Goal: Task Accomplishment & Management: Use online tool/utility

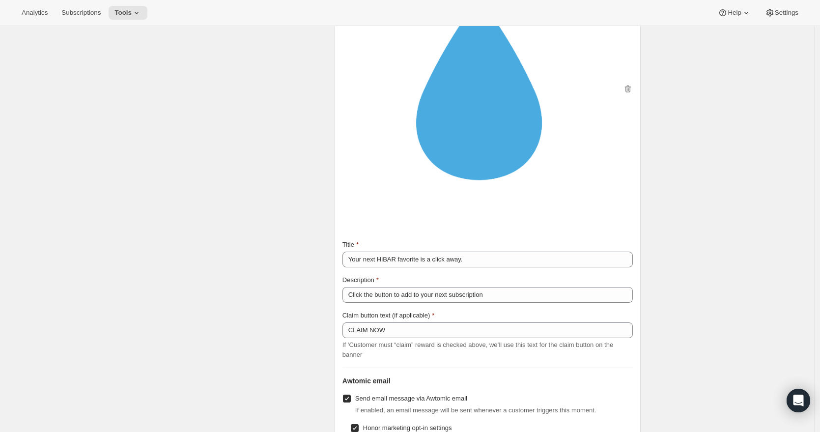
scroll to position [1440, 0]
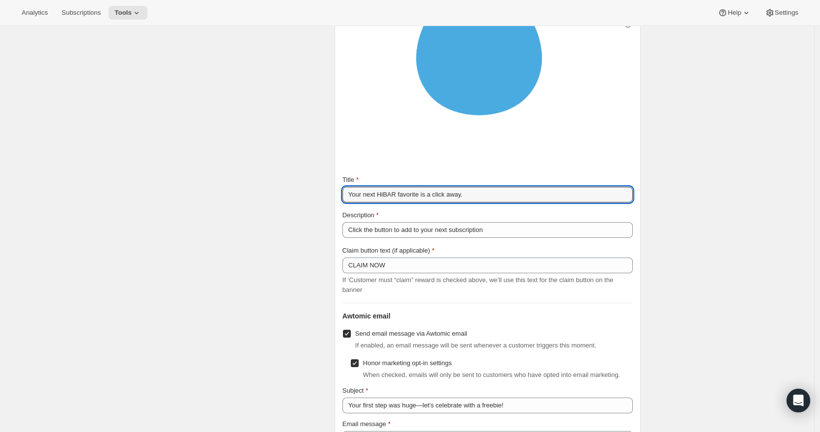
drag, startPoint x: 480, startPoint y: 208, endPoint x: 340, endPoint y: 211, distance: 140.5
click at [340, 211] on div "Subscription portal banner Show message on subscription portal If enabled, a ba…" at bounding box center [488, 278] width 306 height 907
type input "C"
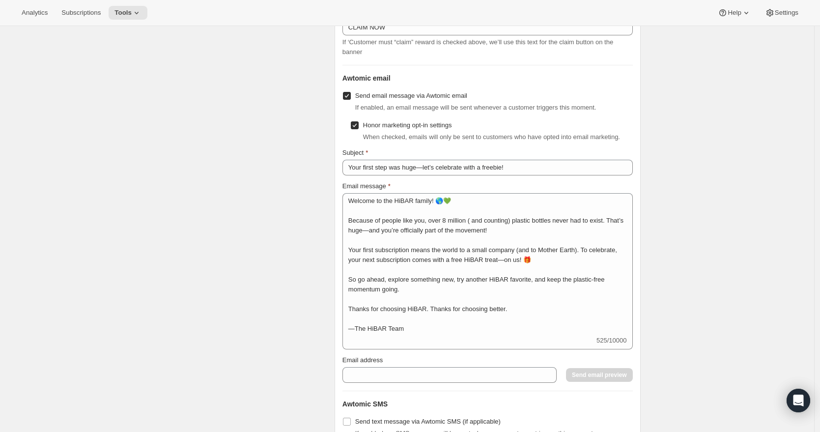
scroll to position [1, 0]
type input "Hey VIP have a free body wash!"
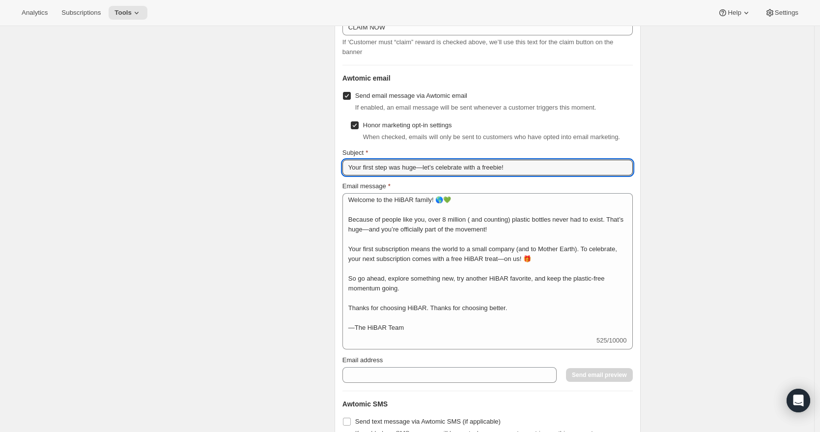
drag, startPoint x: 424, startPoint y: 190, endPoint x: 339, endPoint y: 189, distance: 85.0
click at [339, 189] on div "Subscription portal banner Show message on subscription portal If enabled, a ba…" at bounding box center [488, 40] width 306 height 907
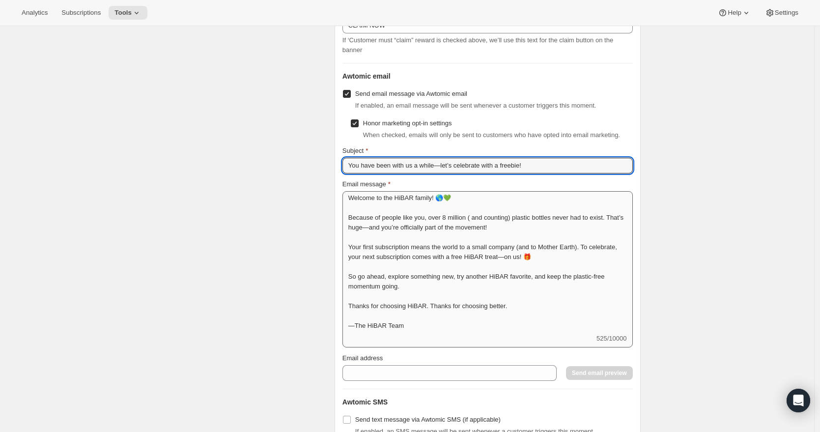
type input "You have been with us a while—let’s celebrate with a freebie!"
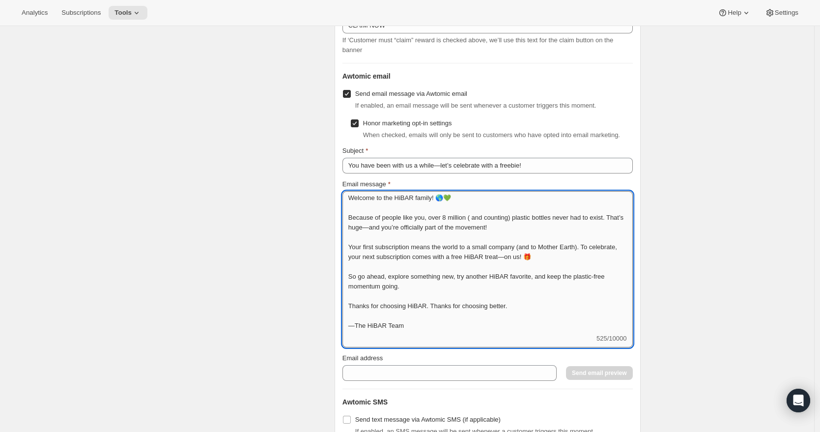
scroll to position [0, 0]
drag, startPoint x: 437, startPoint y: 222, endPoint x: 342, endPoint y: 221, distance: 94.8
click at [342, 221] on div "Subscription portal banner Show message on subscription portal If enabled, a ba…" at bounding box center [488, 38] width 306 height 907
click at [393, 222] on textarea "Hi VIP! 🌎💚 Because of people like you, over 8 million ( and counting) plastic b…" at bounding box center [487, 262] width 290 height 142
type textarea "Hi VIP! 🌎 Because of people like you, over 8 million ( and counting) plastic bo…"
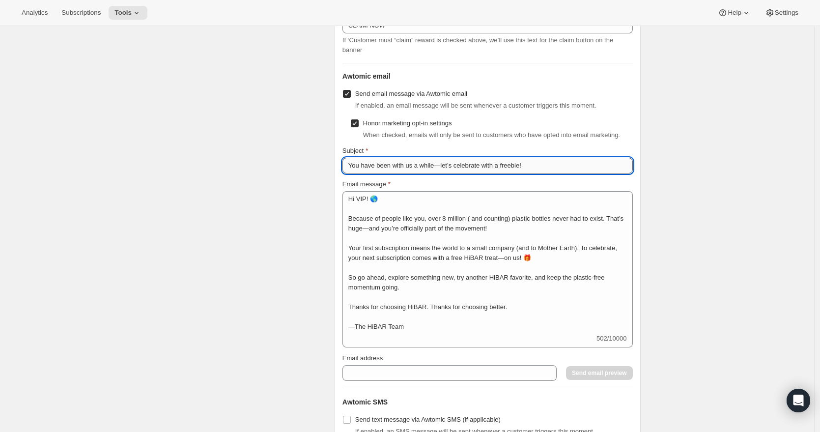
drag, startPoint x: 546, startPoint y: 188, endPoint x: 345, endPoint y: 187, distance: 200.9
click at [345, 173] on input "You have been with us a while—let’s celebrate with a freebie!" at bounding box center [487, 166] width 290 height 16
click at [546, 173] on input "You have been with us a while—let’s celebrate with a freebie!" at bounding box center [487, 166] width 290 height 16
drag, startPoint x: 546, startPoint y: 187, endPoint x: 348, endPoint y: 185, distance: 197.5
click at [348, 173] on input "You have been with us a while—let’s celebrate with a freebie!" at bounding box center [487, 166] width 290 height 16
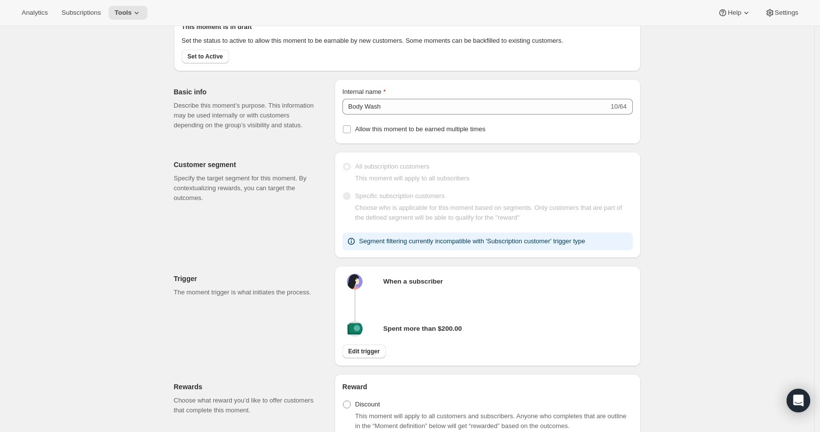
scroll to position [47, 0]
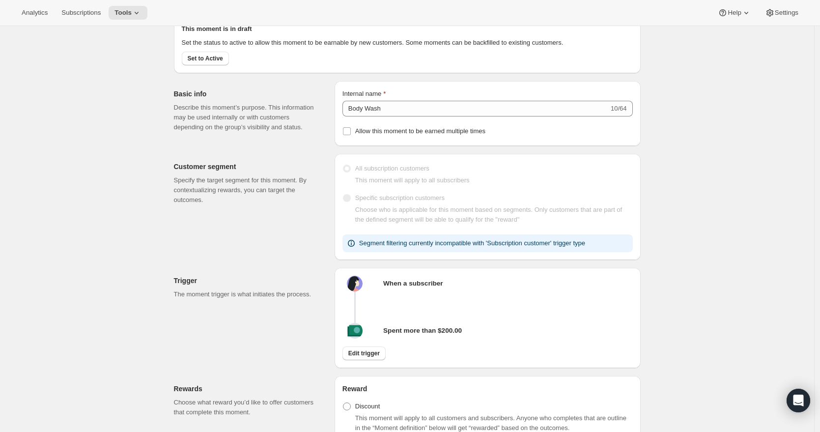
type input "Still part of the movement!!"
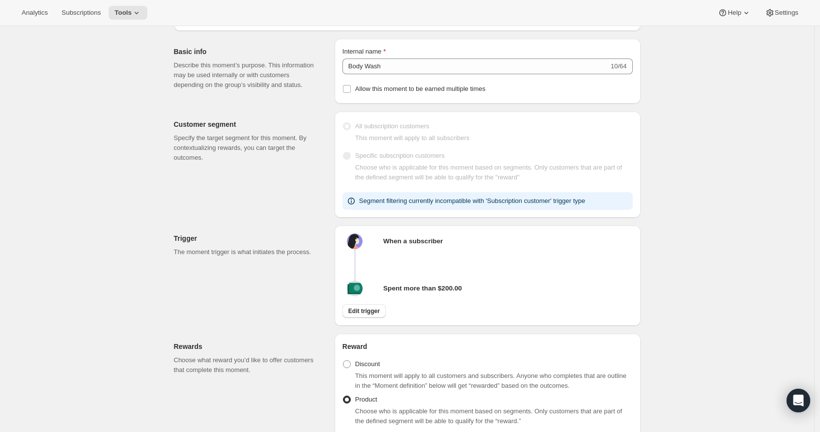
scroll to position [138, 0]
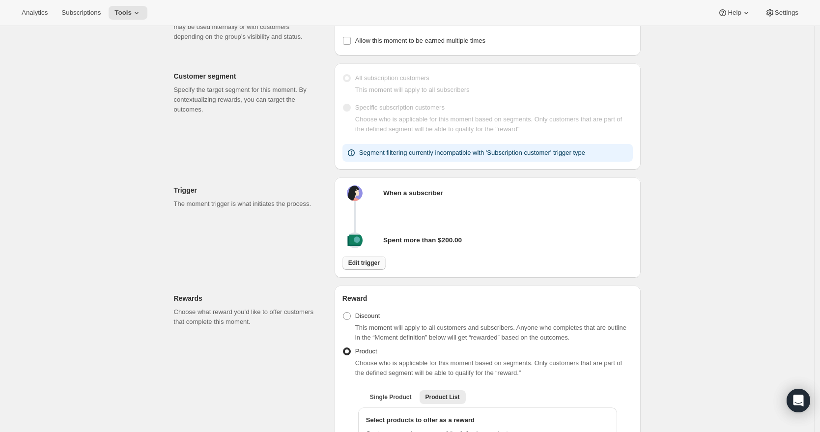
click at [369, 267] on span "Edit trigger" at bounding box center [363, 263] width 31 height 8
select select "days"
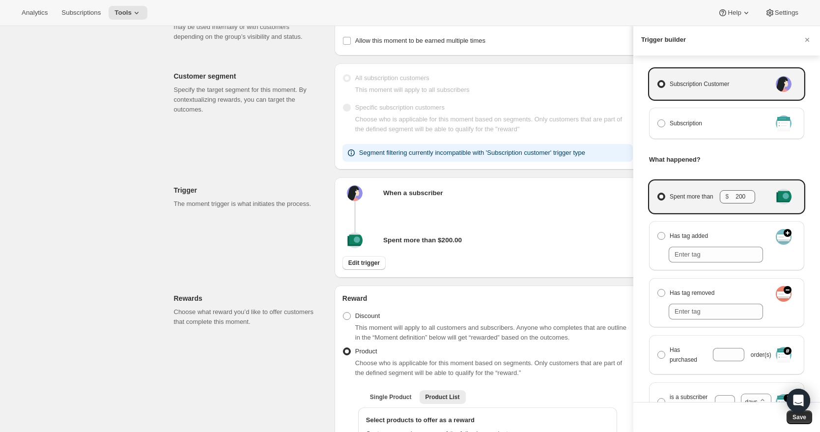
scroll to position [37, 0]
click at [663, 354] on span "Manage moment triggers" at bounding box center [661, 354] width 8 height 8
click at [658, 351] on input "Has purchased order(s)" at bounding box center [657, 350] width 0 height 0
radio input "true"
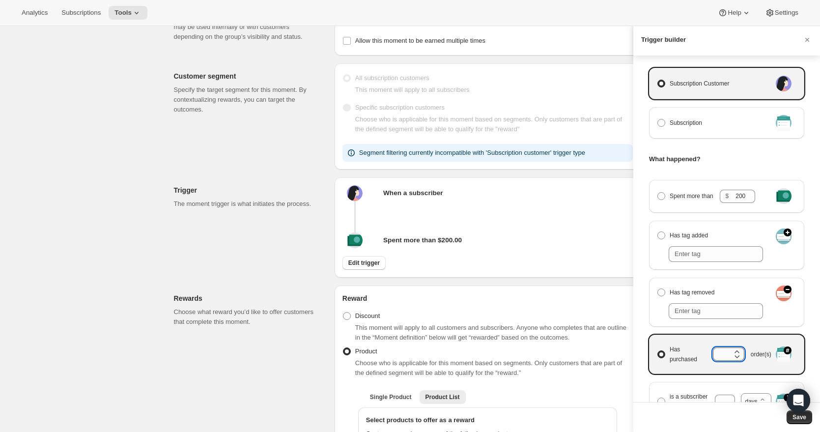
click at [720, 355] on input "Has purchased order(s)" at bounding box center [721, 353] width 17 height 13
type input "3"
click at [638, 320] on div "Who or what can trigger this moment? Subscription Customer Subscription What ha…" at bounding box center [726, 229] width 187 height 346
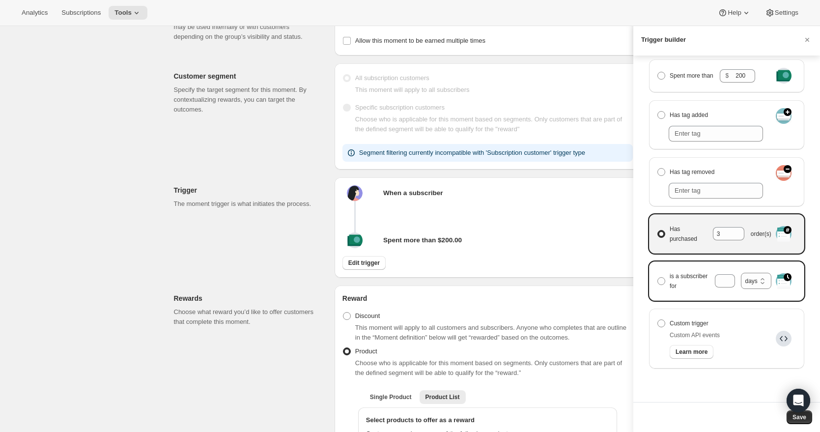
scroll to position [172, 0]
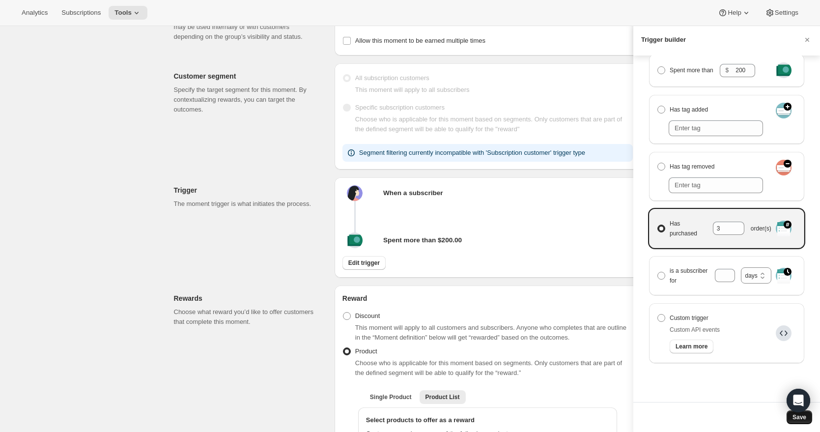
click at [795, 417] on span "Save" at bounding box center [799, 417] width 14 height 8
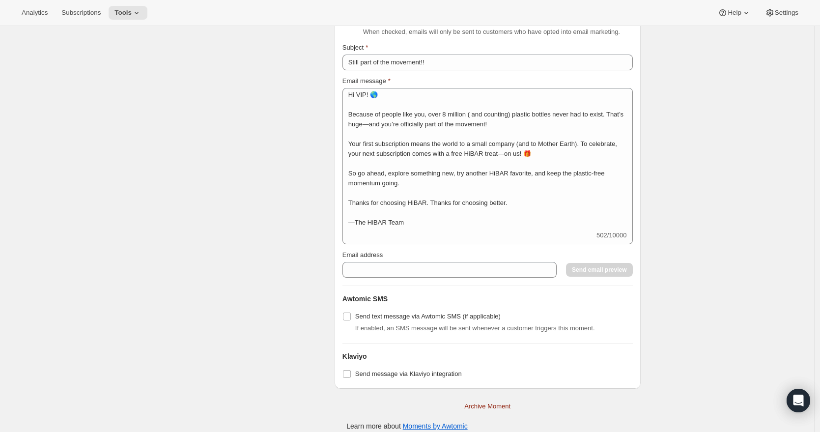
scroll to position [1738, 0]
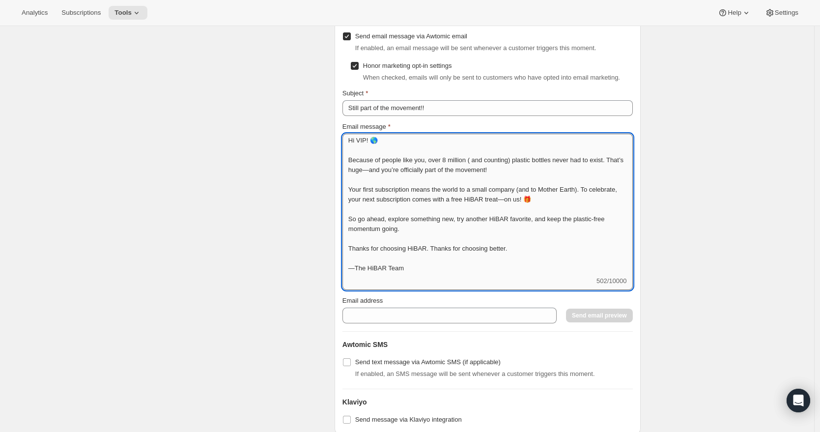
drag, startPoint x: 523, startPoint y: 183, endPoint x: 452, endPoint y: 186, distance: 70.3
click at [452, 186] on textarea "Hi VIP! 🌎 Because of people like you, over 8 million ( and counting) plastic bo…" at bounding box center [487, 205] width 290 height 142
click at [523, 184] on textarea "Hi VIP! 🌎 Because of people like you, over 8 million ( and counting) plastic bo…" at bounding box center [487, 205] width 290 height 142
drag, startPoint x: 567, startPoint y: 224, endPoint x: 352, endPoint y: 217, distance: 215.3
click at [352, 217] on textarea "Hi VIP! 🌎 Because of people like you, over 8 million ( and counting) plastic bo…" at bounding box center [487, 205] width 290 height 142
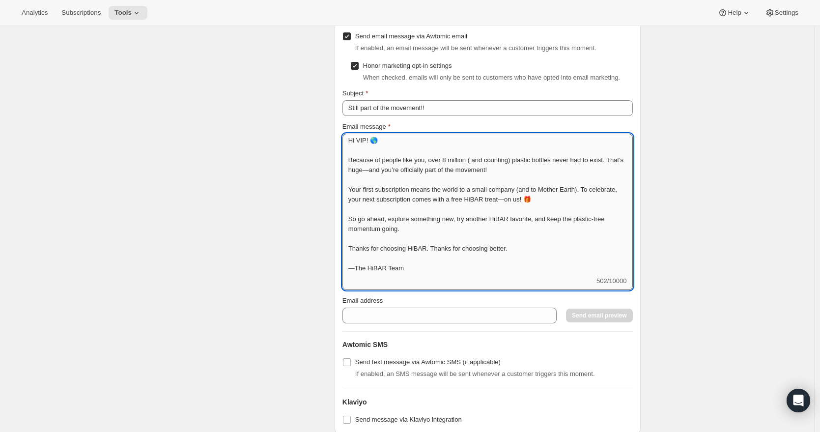
click at [421, 205] on textarea "Hi VIP! 🌎 Because of people like you, over 8 million ( and counting) plastic bo…" at bounding box center [487, 205] width 290 height 142
drag, startPoint x: 349, startPoint y: 183, endPoint x: 462, endPoint y: 256, distance: 134.4
click at [462, 256] on textarea "Hi VIP! 🌎 Because of people like you, over 8 million ( and counting) plastic bo…" at bounding box center [487, 205] width 290 height 142
paste textarea "Hi [First Name], Look at you go—three HiBAR subscriptions in and already making…"
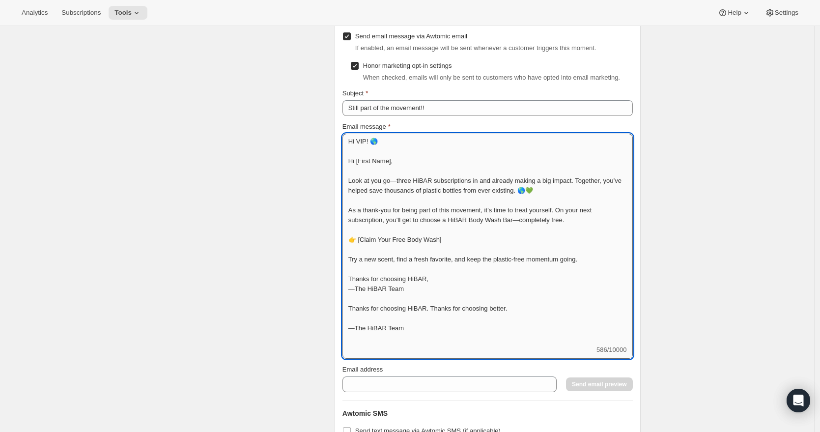
scroll to position [0, 0]
drag, startPoint x: 408, startPoint y: 184, endPoint x: 352, endPoint y: 185, distance: 55.5
click at [352, 185] on textarea "Hi VIP! 🌎 Hi [First Name], Look at you go—three HiBAR subscriptions in and alre…" at bounding box center [487, 239] width 290 height 211
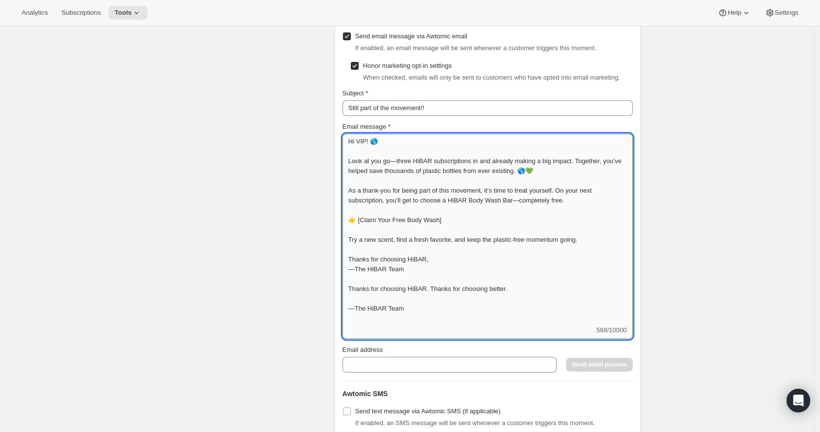
scroll to position [1740, 0]
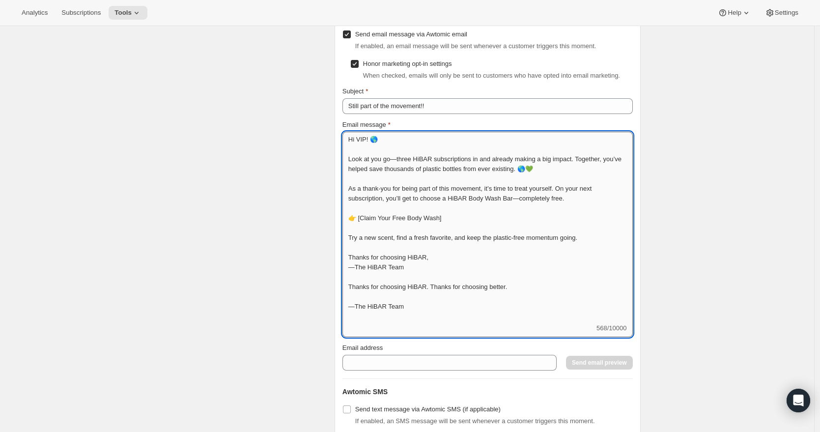
drag, startPoint x: 442, startPoint y: 194, endPoint x: 411, endPoint y: 194, distance: 30.5
click at [411, 194] on textarea "Hi VIP! 🌎 Look at you go—three HiBAR subscriptions in and already making a big …" at bounding box center [487, 228] width 290 height 192
drag, startPoint x: 360, startPoint y: 195, endPoint x: 349, endPoint y: 194, distance: 11.4
click at [349, 194] on textarea "Hi VIP! 🌎 Look at you go—three HiBAR subscriptions in and already making a big …" at bounding box center [487, 228] width 290 height 192
click at [410, 194] on textarea "Hi VIP! 🌎 Look at you go—three HiBAR subscriptions in and already making a big …" at bounding box center [487, 228] width 290 height 192
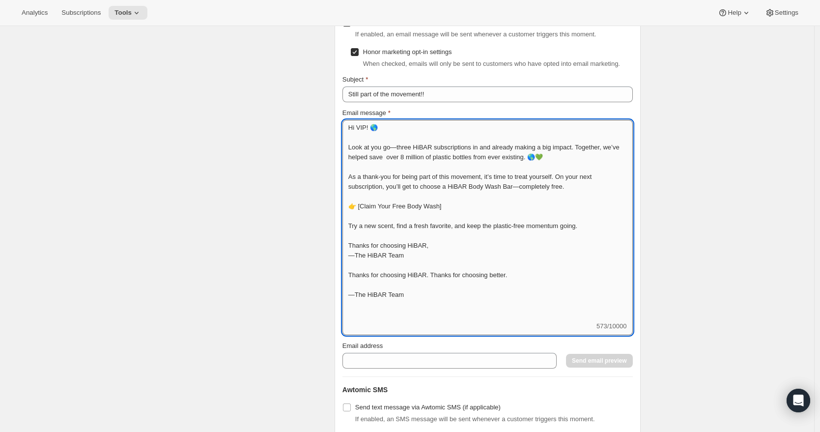
scroll to position [1753, 0]
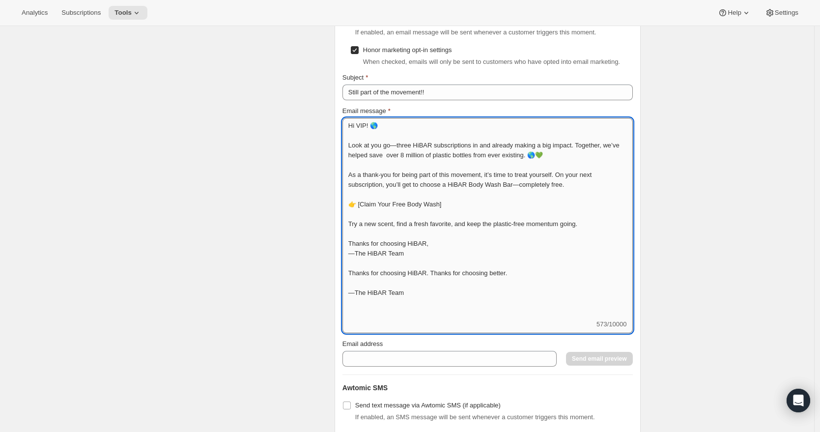
drag, startPoint x: 452, startPoint y: 229, endPoint x: 350, endPoint y: 229, distance: 101.7
click at [350, 229] on textarea "Hi VIP! 🌎 Look at you go—three HiBAR subscriptions in and already making a big …" at bounding box center [487, 218] width 290 height 201
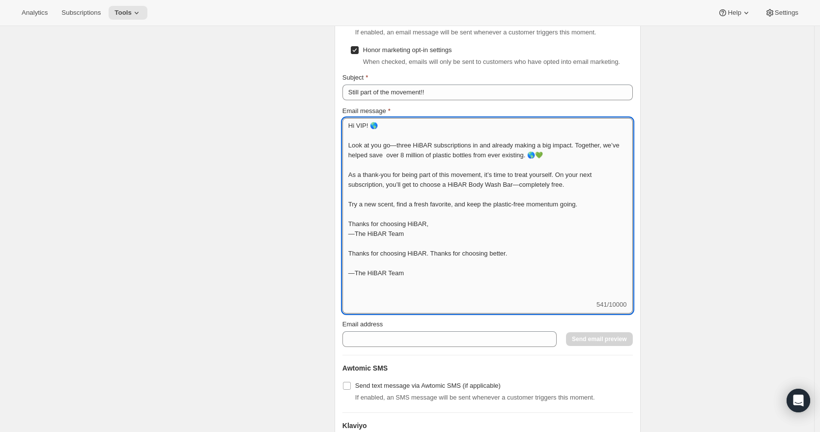
click at [465, 228] on textarea "Hi VIP! 🌎 Look at you go—three HiBAR subscriptions in and already making a big …" at bounding box center [487, 209] width 290 height 182
click at [465, 230] on textarea "Hi VIP! 🌎 Look at you go—three HiBAR subscriptions in and already making a big …" at bounding box center [487, 209] width 290 height 182
drag, startPoint x: 409, startPoint y: 268, endPoint x: 345, endPoint y: 259, distance: 63.9
click at [345, 259] on textarea "Hi VIP! 🌎 Look at you go—three HiBAR subscriptions in and already making a big …" at bounding box center [487, 209] width 290 height 182
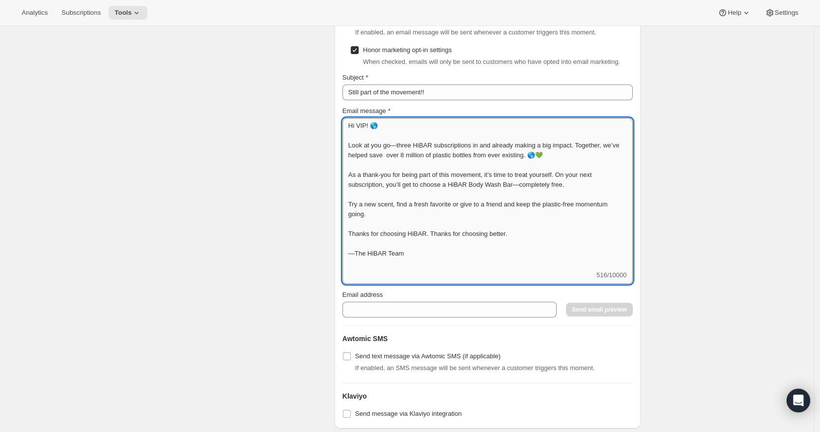
drag, startPoint x: 527, startPoint y: 259, endPoint x: 464, endPoint y: 258, distance: 62.4
click at [460, 257] on textarea "Hi VIP! 🌎 Look at you go—three HiBAR subscriptions in and already making a big …" at bounding box center [487, 194] width 290 height 152
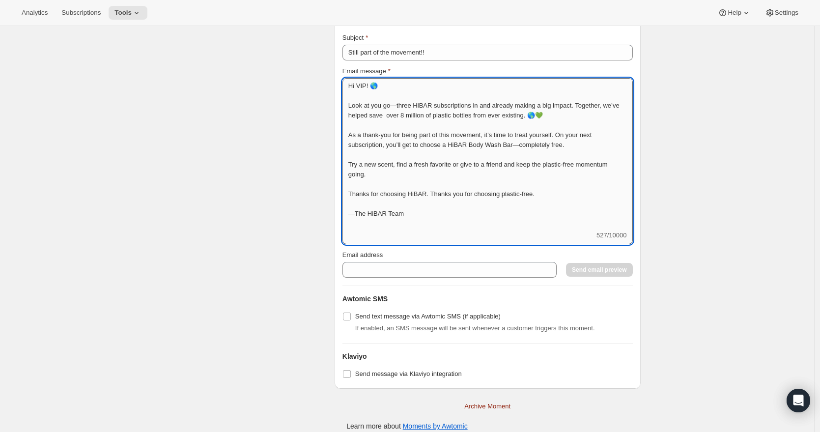
scroll to position [1801, 0]
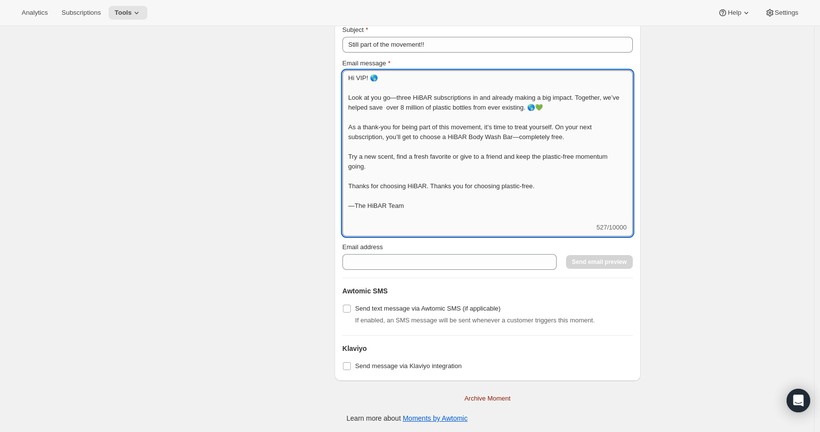
type textarea "Hi VIP! 🌎 Look at you go—three HiBAR subscriptions in and already making a big …"
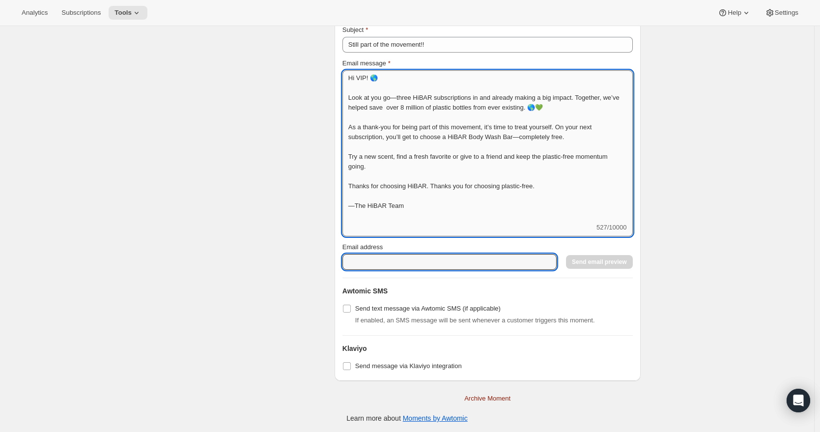
click at [507, 270] on input "Email address" at bounding box center [449, 262] width 214 height 16
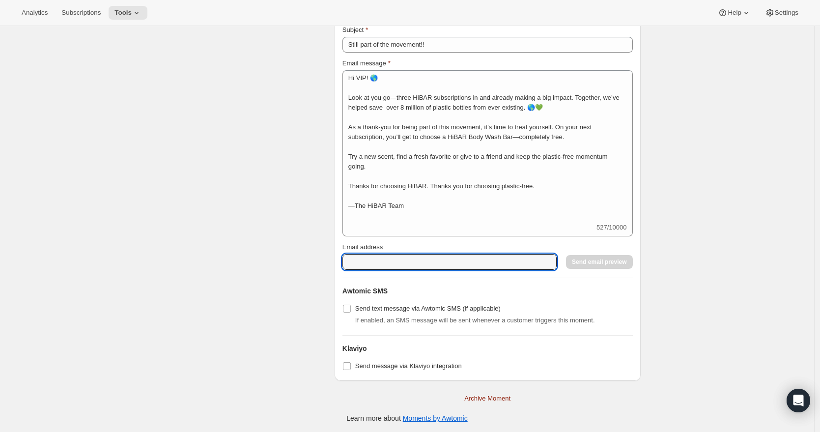
type input "[PERSON_NAME][EMAIL_ADDRESS][DOMAIN_NAME]"
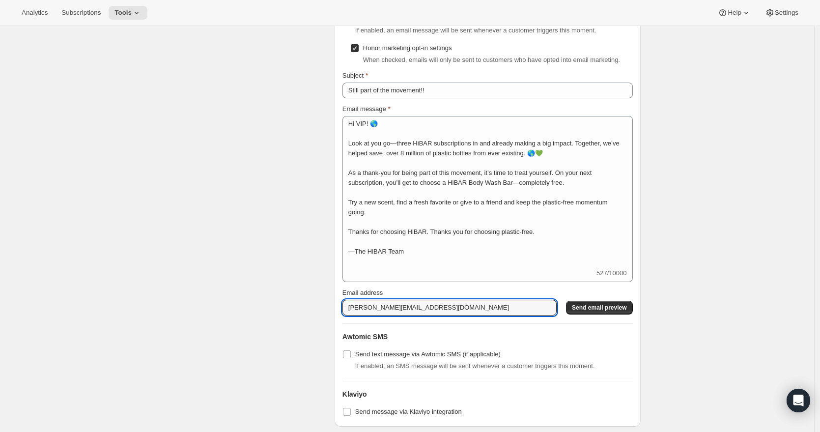
scroll to position [1709, 0]
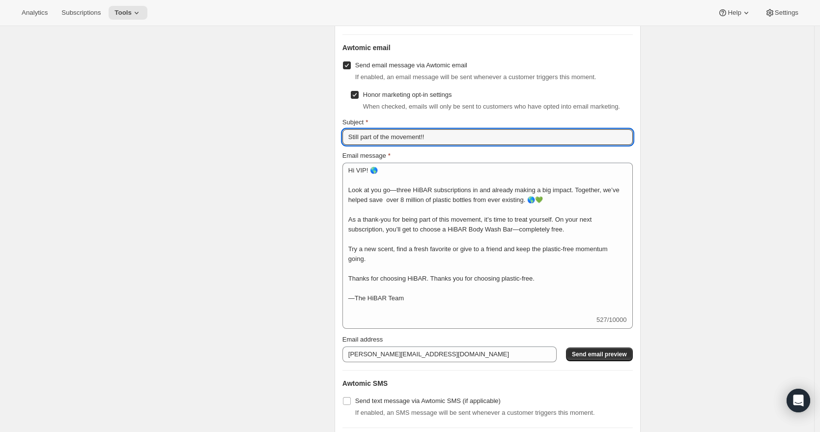
drag, startPoint x: 447, startPoint y: 165, endPoint x: 337, endPoint y: 161, distance: 110.1
click at [337, 161] on div "Subscription portal banner Show message on subscription portal If enabled, a ba…" at bounding box center [488, 15] width 306 height 917
paste input "Congrats! You’ve Unlocked a Free Body Wash Bar 🚿"
type input "Congrats! You’ve Unlocked a Free Body Wash Bar 🚿"
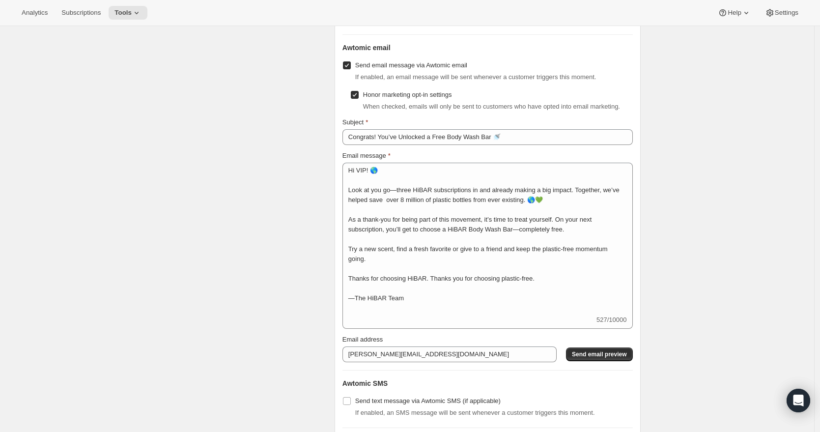
click at [557, 161] on div "Email message" at bounding box center [487, 156] width 290 height 10
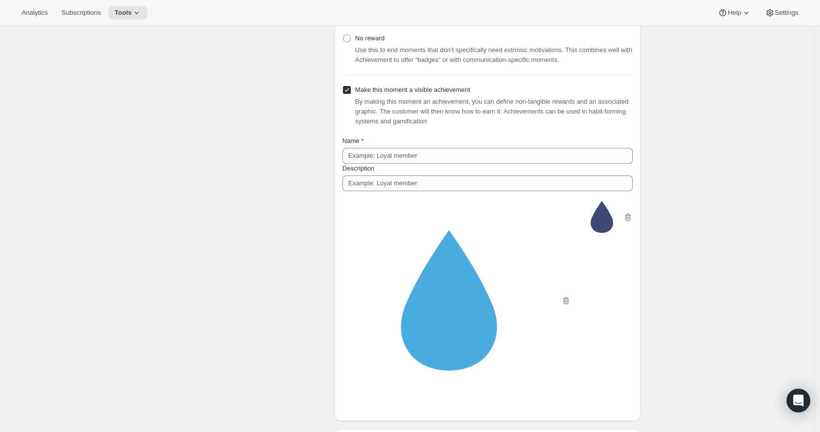
scroll to position [845, 0]
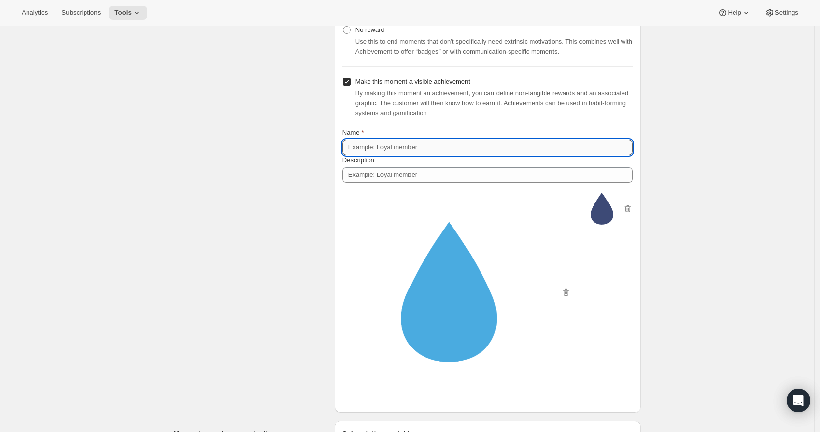
click at [425, 155] on input "Name" at bounding box center [487, 148] width 290 height 16
type input "#"
type input "3rd time's a charm"
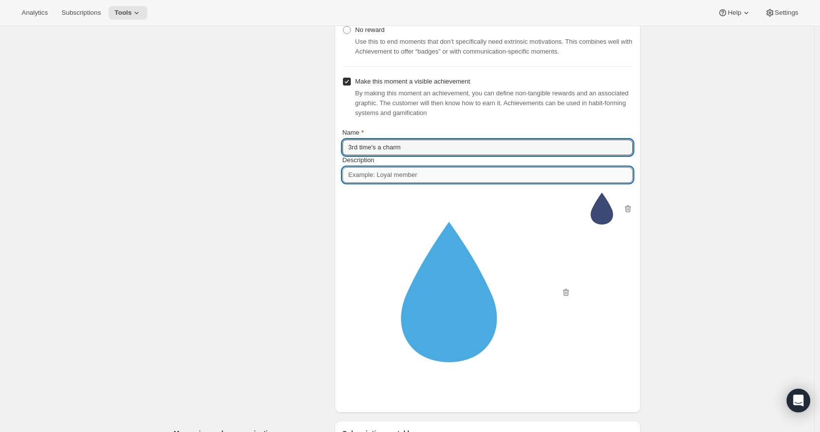
click at [398, 183] on input "Description" at bounding box center [487, 175] width 290 height 16
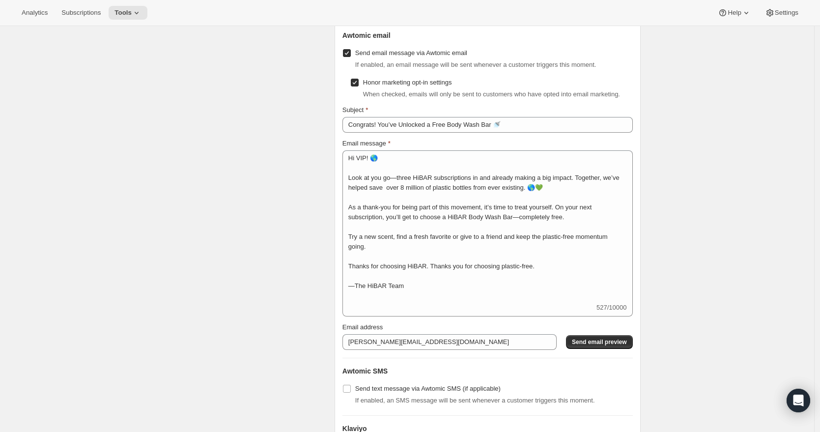
scroll to position [1825, 0]
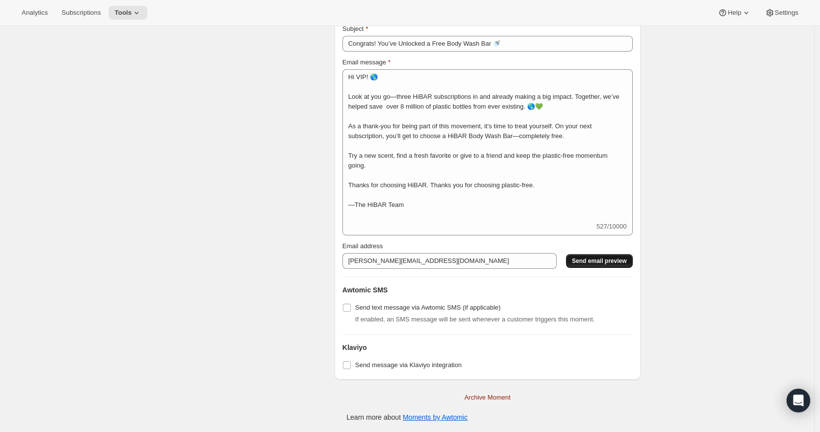
type input "Free body wash bar"
click at [598, 263] on span "Send email preview" at bounding box center [599, 261] width 55 height 8
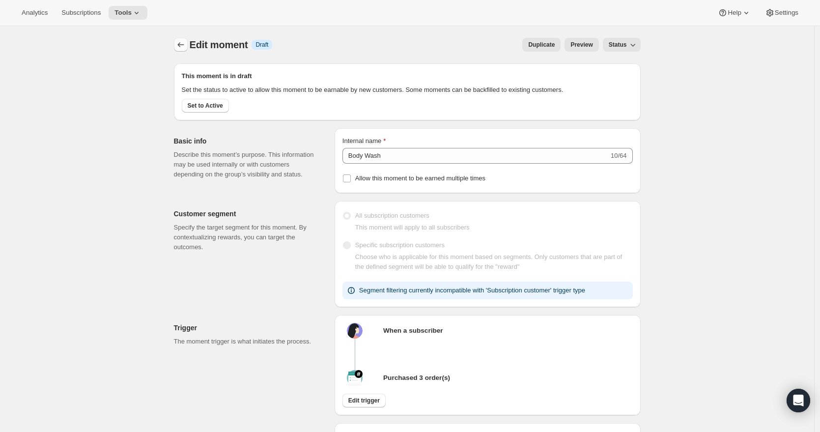
click at [181, 45] on icon "Create moment" at bounding box center [180, 44] width 6 height 5
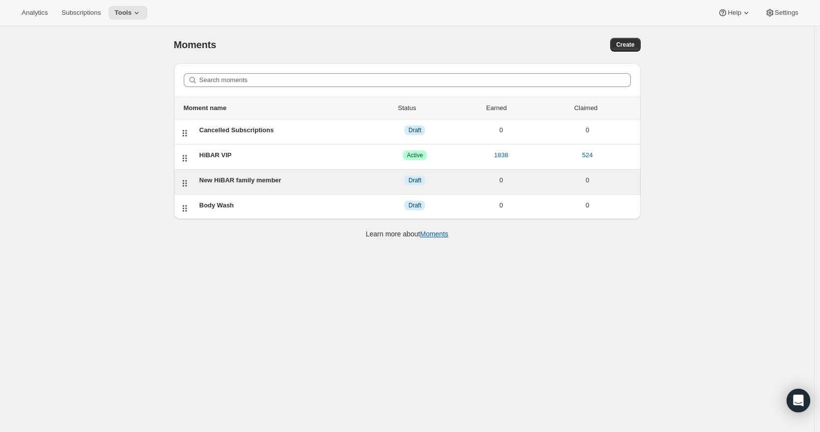
click at [243, 180] on div "New HiBAR family member" at bounding box center [285, 180] width 172 height 10
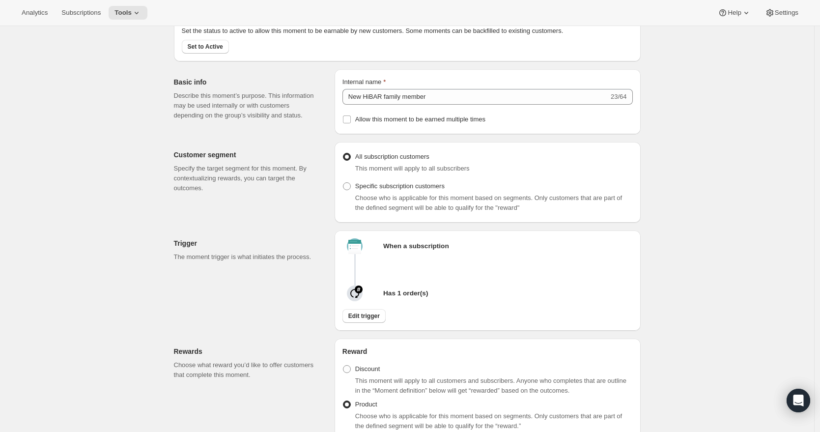
scroll to position [96, 0]
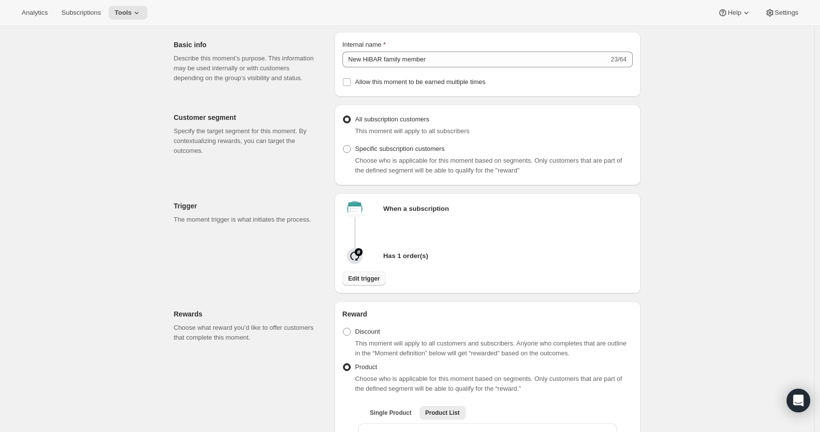
click at [378, 282] on span "Edit trigger" at bounding box center [363, 279] width 31 height 8
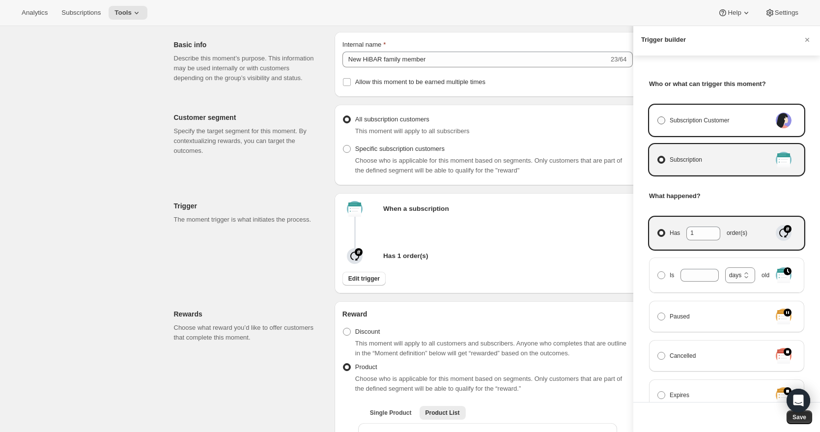
click at [663, 118] on span "Manage moment triggers" at bounding box center [661, 120] width 8 height 8
click at [658, 117] on input "Subscription Customer" at bounding box center [657, 116] width 0 height 0
radio input "true"
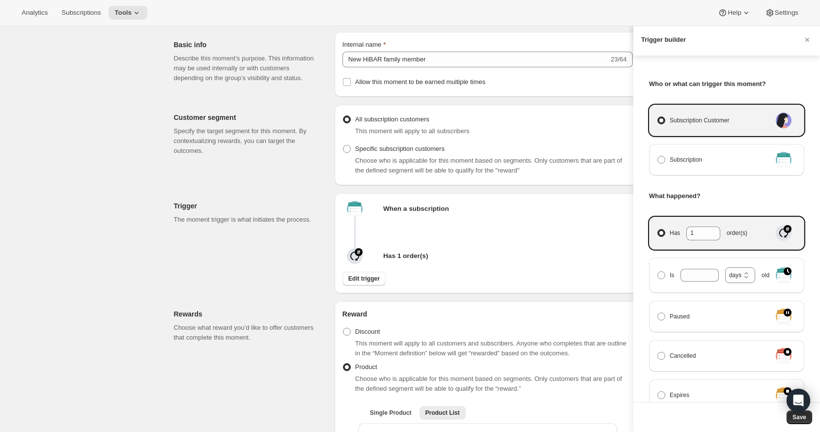
select select "days"
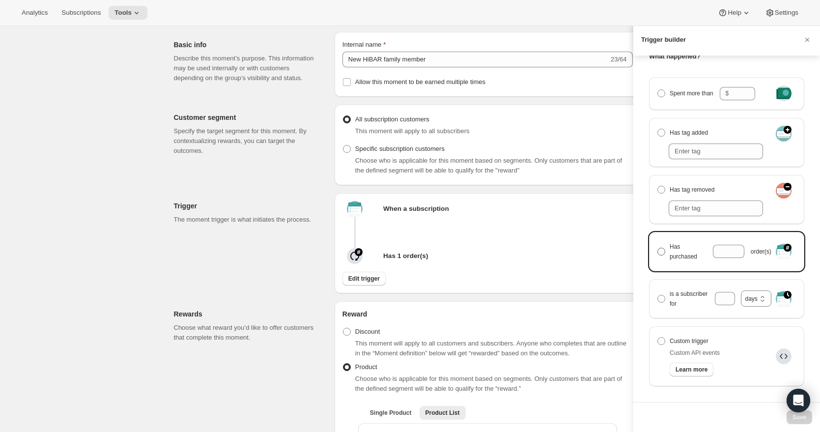
scroll to position [152, 0]
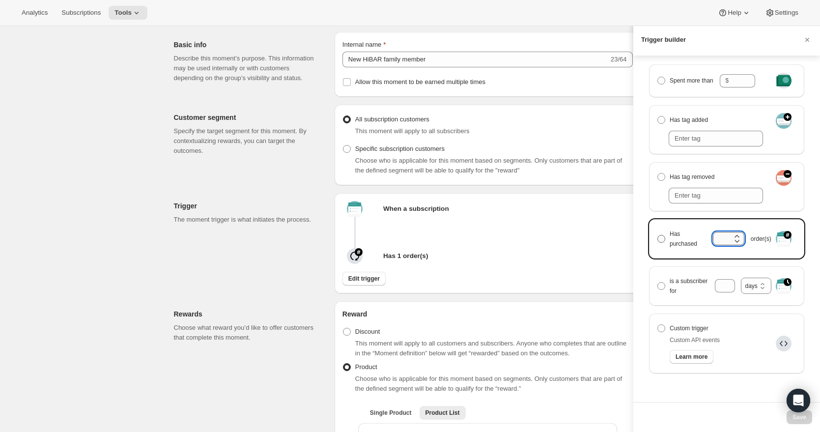
click at [721, 239] on input "Has purchased order(s)" at bounding box center [721, 238] width 17 height 13
click at [661, 239] on span "Manage moment triggers" at bounding box center [661, 239] width 8 height 8
click at [658, 235] on input "Has purchased order(s)" at bounding box center [657, 235] width 0 height 0
radio input "true"
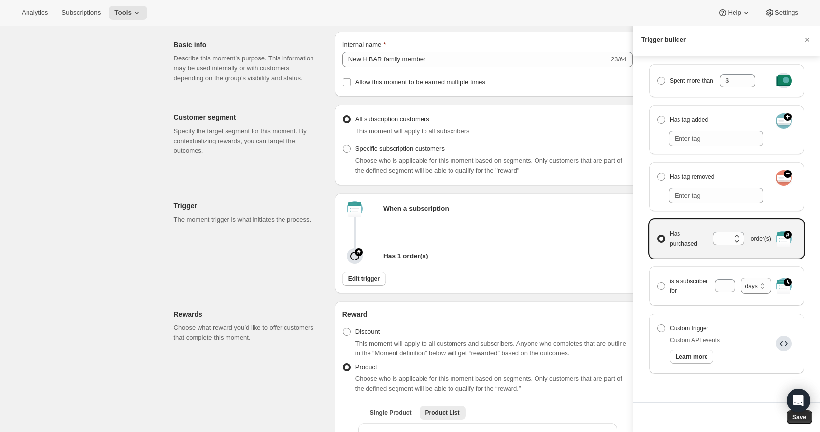
click at [722, 237] on div "Manage moment triggers" at bounding box center [728, 238] width 31 height 13
click at [658, 235] on input "Has purchased order(s)" at bounding box center [657, 235] width 0 height 0
click at [719, 241] on input "Has purchased order(s)" at bounding box center [721, 238] width 17 height 13
type input "1"
click at [795, 420] on span "Save" at bounding box center [799, 417] width 14 height 8
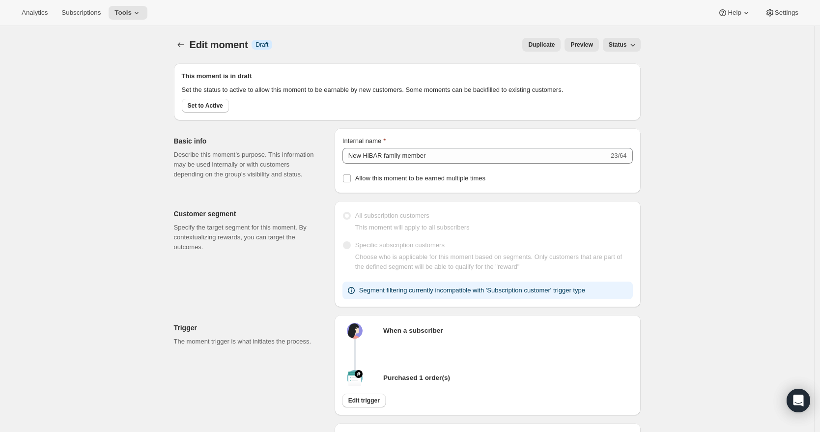
scroll to position [2, 0]
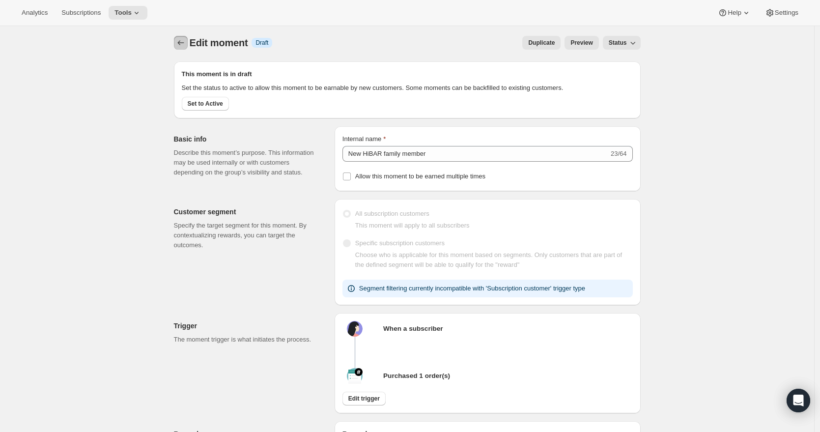
click at [182, 44] on icon "Create moment" at bounding box center [180, 42] width 6 height 5
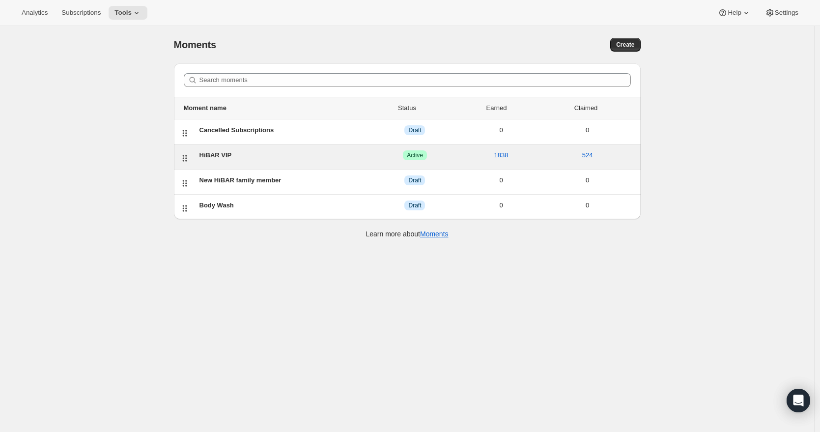
click at [225, 159] on div "HiBAR VIP" at bounding box center [285, 155] width 172 height 10
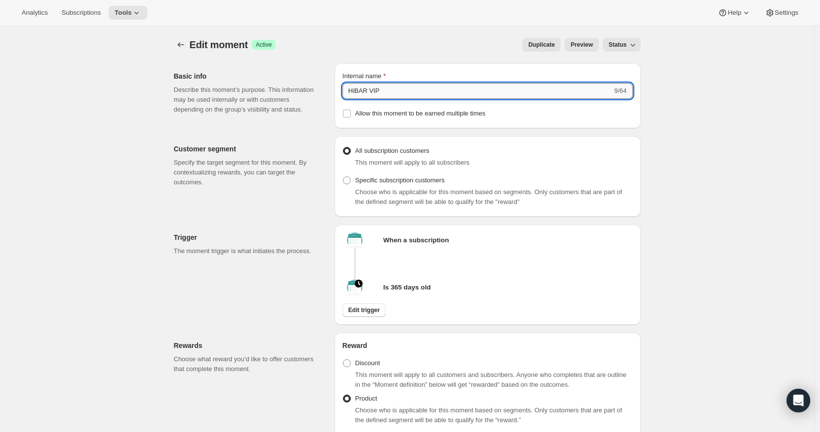
click at [399, 92] on input "HiBAR VIP" at bounding box center [477, 91] width 270 height 16
type input "HiBAR VIP 365 days old"
click at [487, 128] on div "Internal name HiBAR VIP 365 days old 22/64 Allow this moment to be earned multi…" at bounding box center [488, 95] width 306 height 65
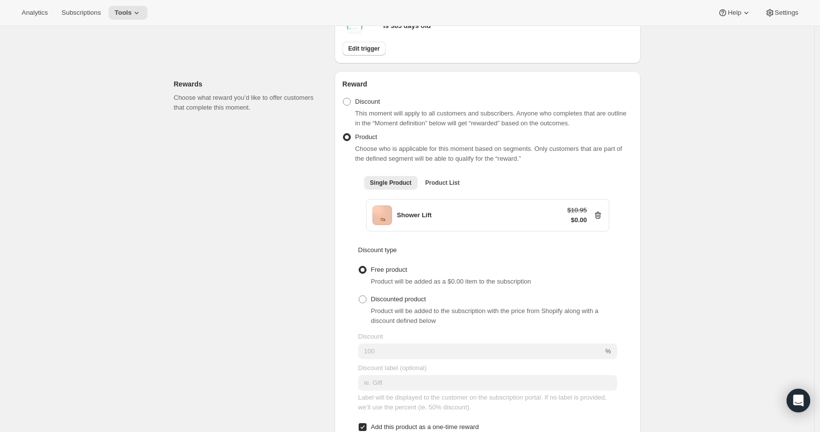
scroll to position [298, 0]
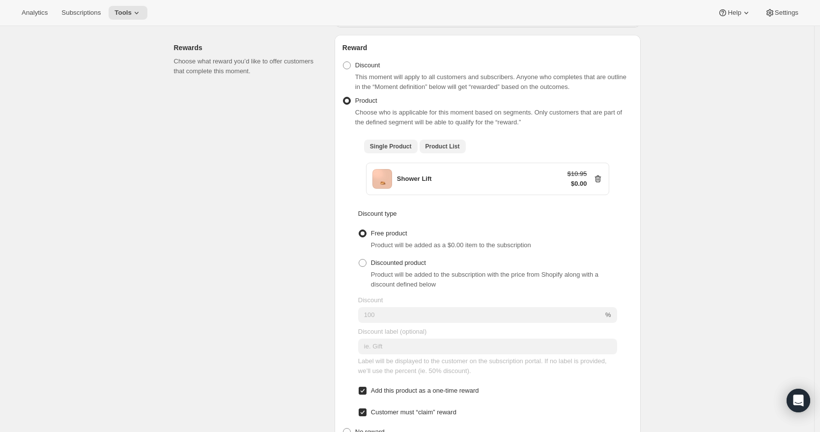
click at [444, 147] on span "Product List" at bounding box center [442, 146] width 34 height 8
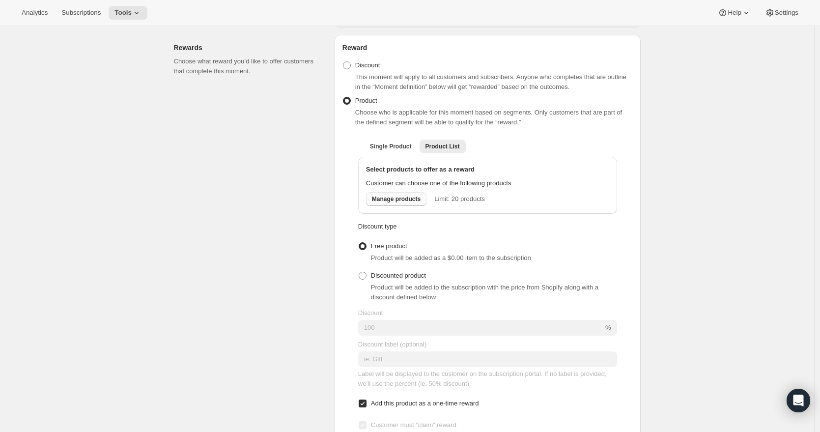
click at [405, 202] on span "Manage products" at bounding box center [396, 199] width 49 height 8
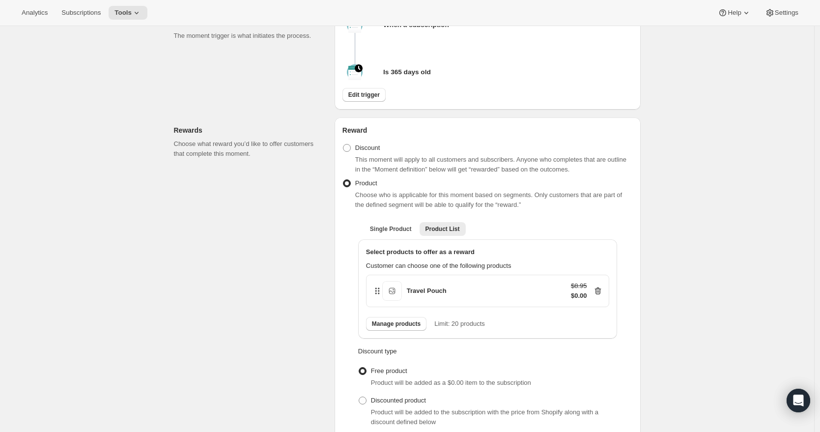
scroll to position [0, 0]
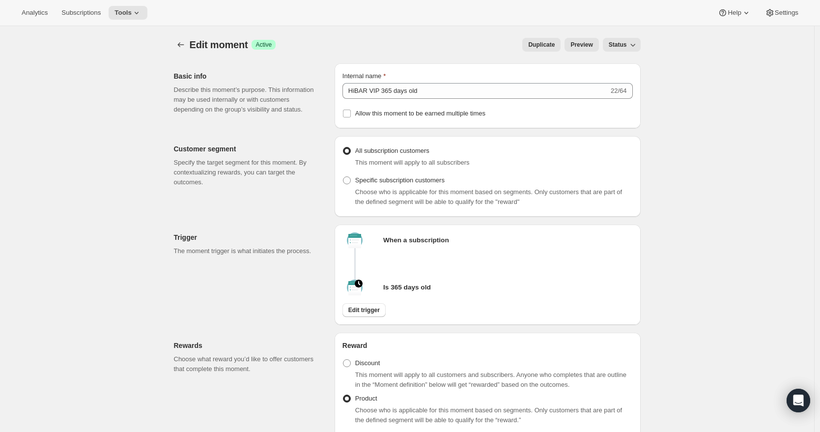
click at [542, 48] on span "Duplicate" at bounding box center [541, 45] width 27 height 8
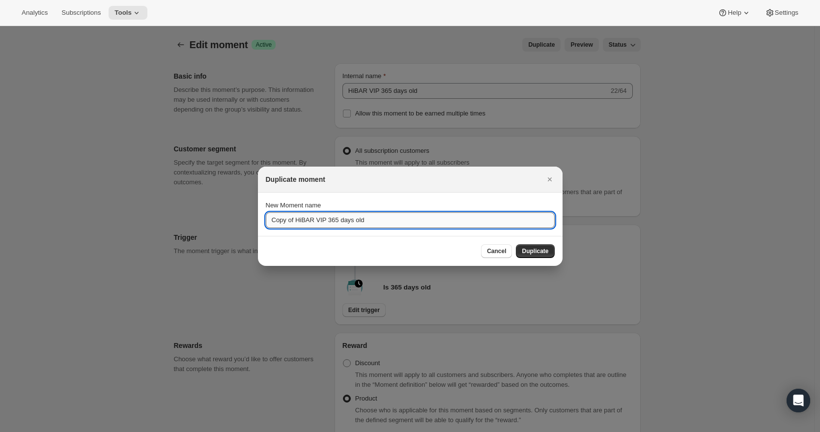
drag, startPoint x: 375, startPoint y: 219, endPoint x: 272, endPoint y: 219, distance: 103.2
click at [272, 219] on input "Copy of HiBAR VIP 365 days old" at bounding box center [410, 220] width 289 height 16
type input "HiBAR VIP 6 months"
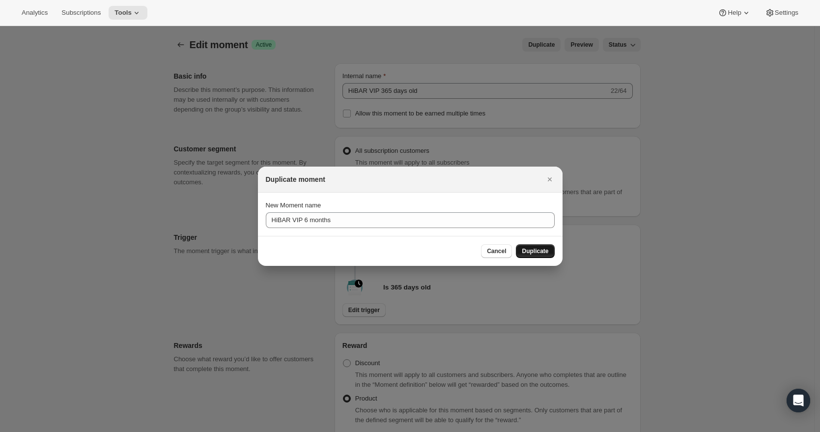
click at [540, 249] on span "Duplicate" at bounding box center [535, 251] width 27 height 8
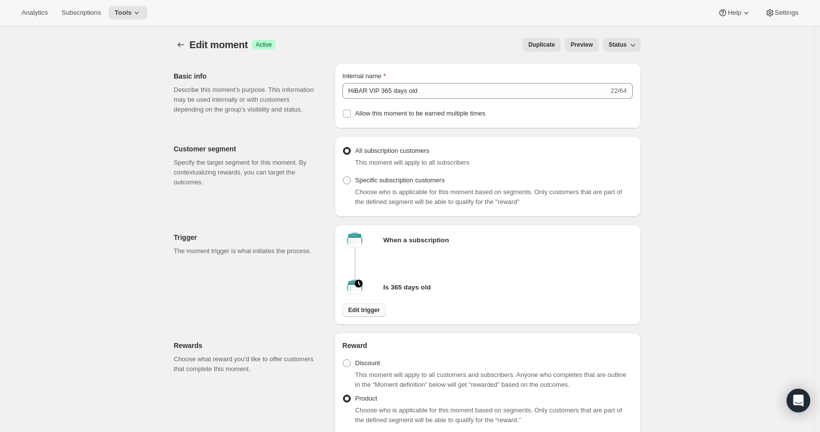
click at [372, 314] on span "Edit trigger" at bounding box center [363, 310] width 31 height 8
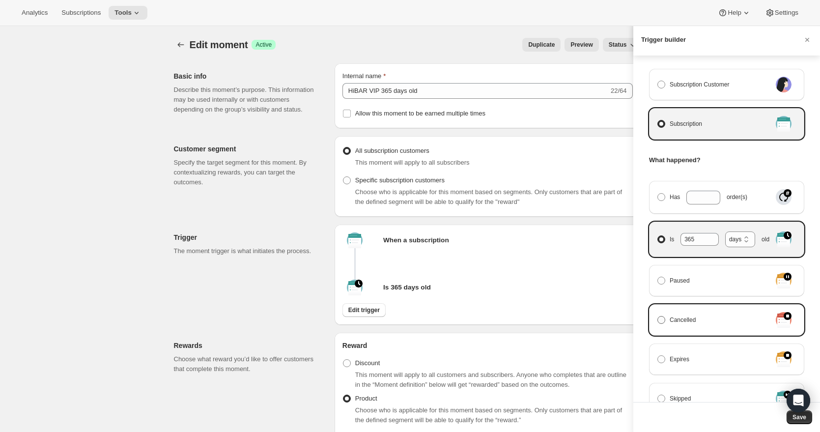
scroll to position [31, 0]
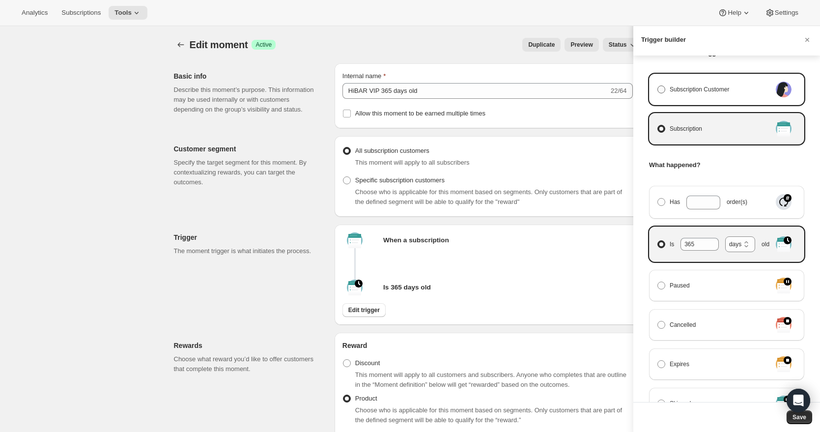
click at [660, 92] on span "Manage moment triggers" at bounding box center [661, 89] width 8 height 8
click at [658, 86] on input "Subscription Customer" at bounding box center [657, 85] width 0 height 0
radio input "true"
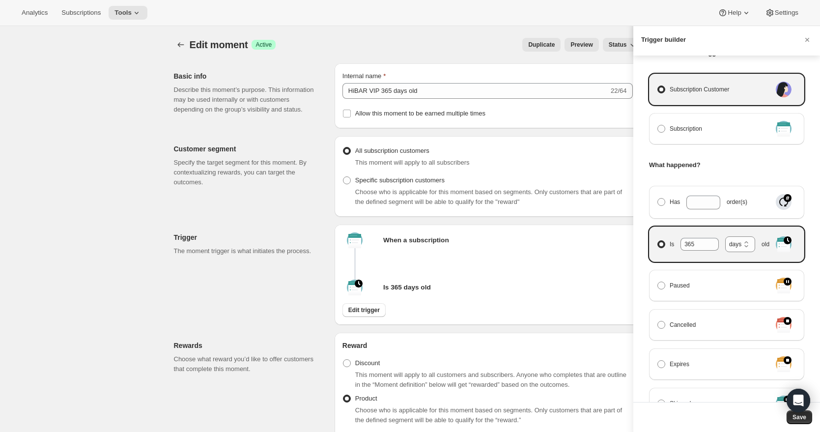
select select "days"
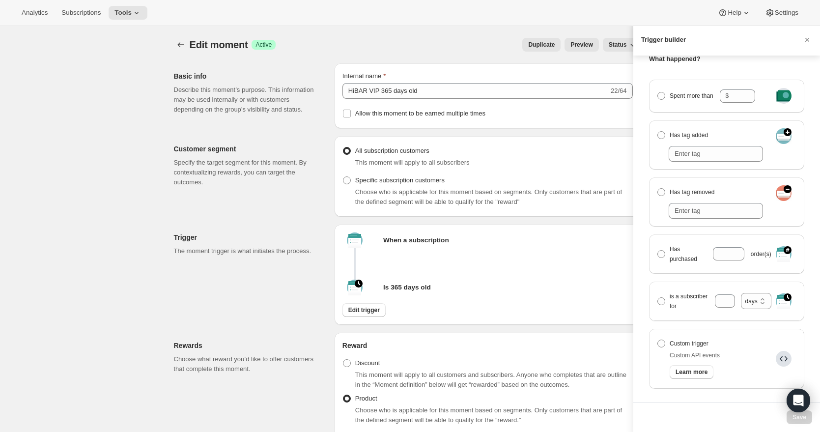
scroll to position [172, 0]
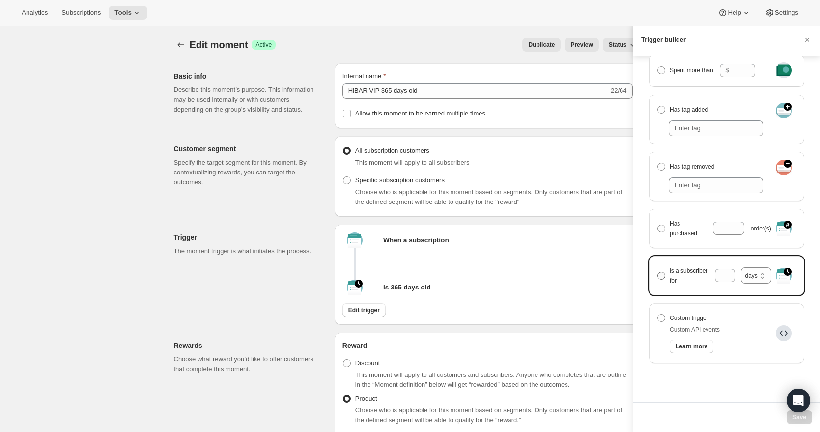
click at [663, 272] on span "Manage moment triggers" at bounding box center [661, 276] width 8 height 8
click at [658, 272] on input "is a subscriber for months days years days" at bounding box center [657, 272] width 0 height 0
radio input "true"
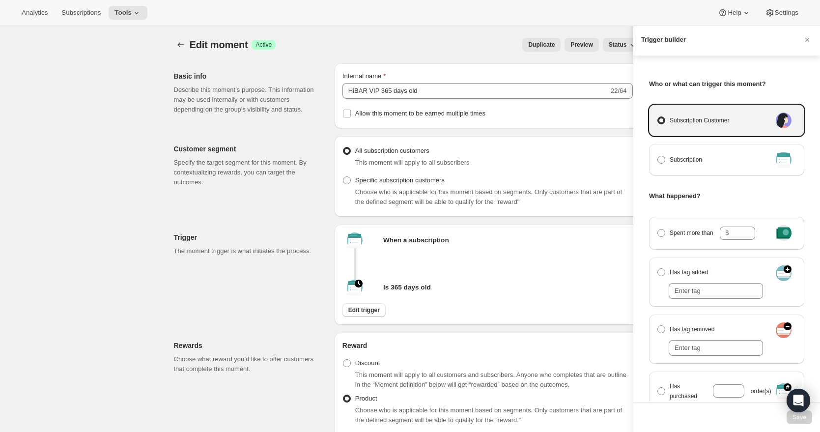
click at [689, 125] on label "Subscription Customer" at bounding box center [714, 120] width 114 height 14
click at [658, 117] on input "Subscription Customer" at bounding box center [657, 116] width 0 height 0
click at [662, 160] on span "Manage moment triggers" at bounding box center [661, 160] width 8 height 8
click at [658, 156] on input "Subscription" at bounding box center [657, 156] width 0 height 0
radio input "true"
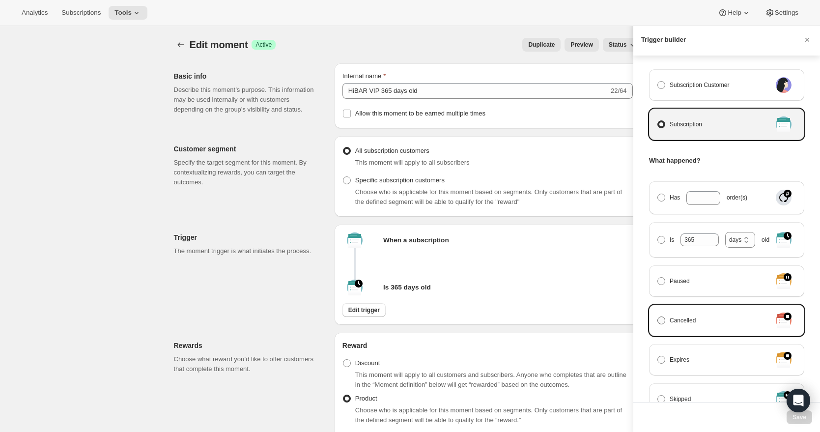
scroll to position [36, 0]
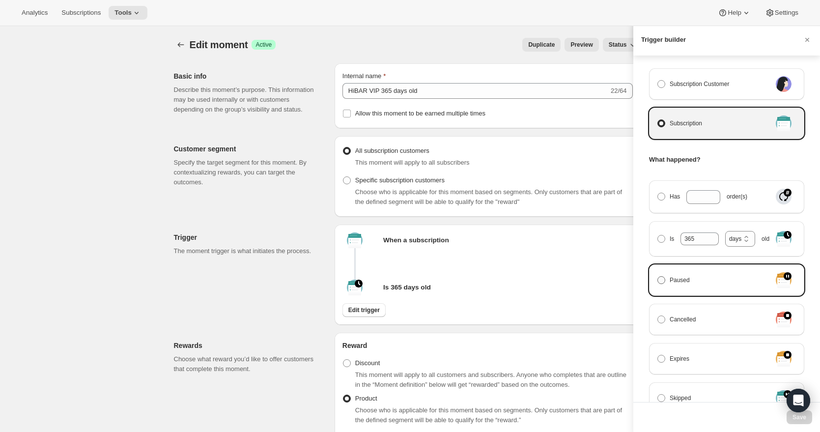
click at [681, 285] on label "Paused" at bounding box center [714, 280] width 114 height 14
click at [658, 277] on input "Paused" at bounding box center [657, 276] width 0 height 0
radio input "true"
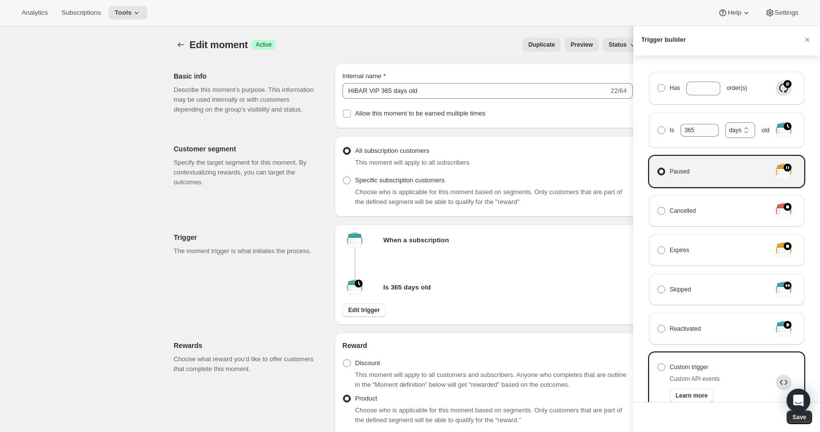
scroll to position [195, 0]
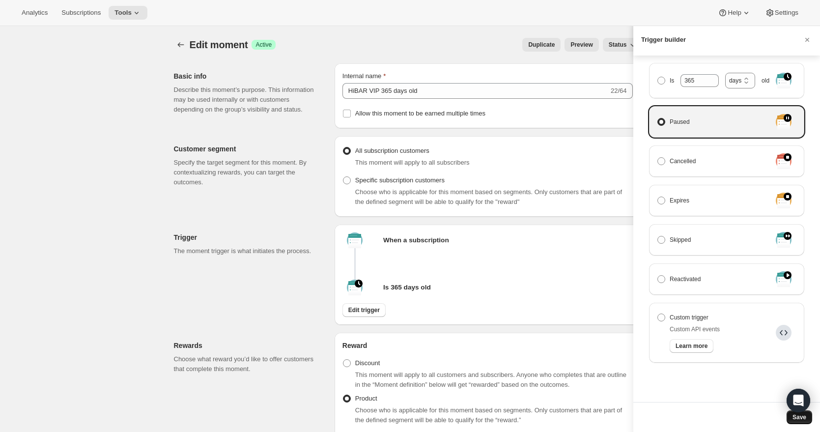
click at [801, 420] on span "Save" at bounding box center [799, 417] width 14 height 8
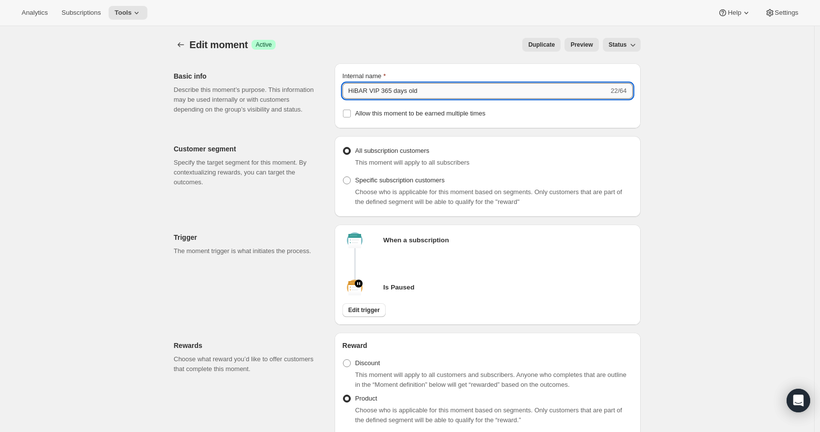
drag, startPoint x: 429, startPoint y: 88, endPoint x: 349, endPoint y: 89, distance: 80.1
click at [349, 89] on input "HiBAR VIP 365 days old" at bounding box center [475, 91] width 266 height 16
type input "Paused"
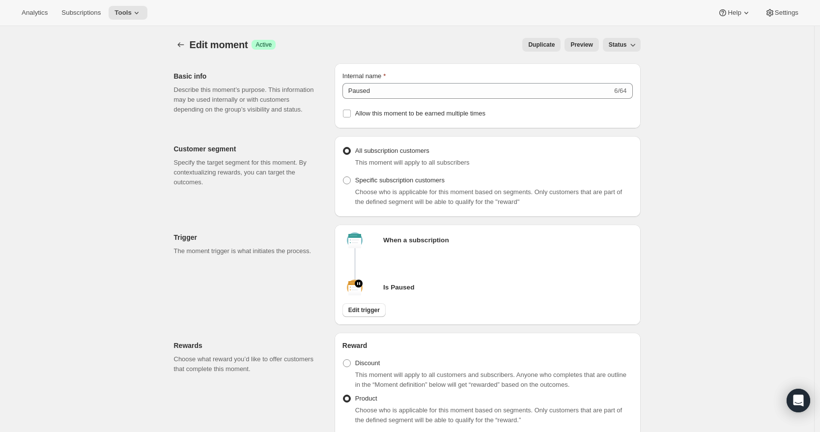
click at [429, 135] on div "Customer segment Specify the target segment for this moment. By contextualizing…" at bounding box center [403, 172] width 475 height 88
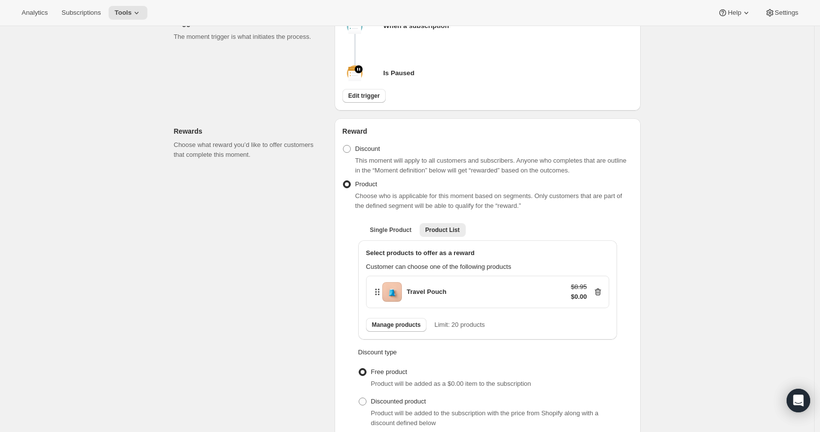
scroll to position [271, 0]
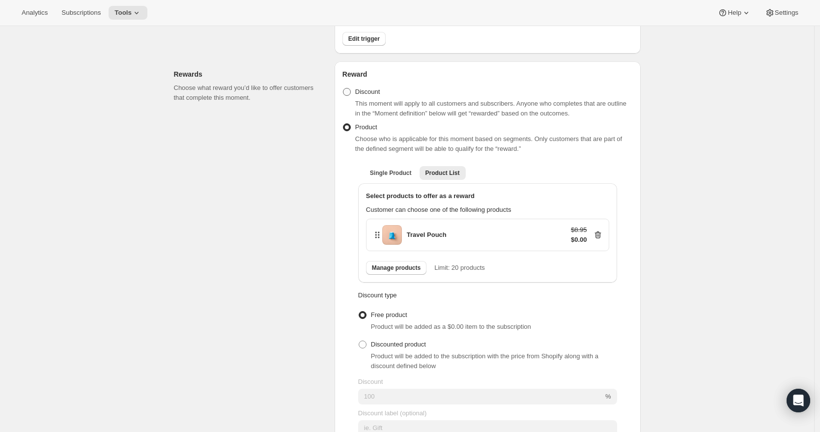
click at [350, 96] on span at bounding box center [347, 92] width 8 height 8
click at [343, 88] on input "Discount" at bounding box center [343, 88] width 0 height 0
radio input "true"
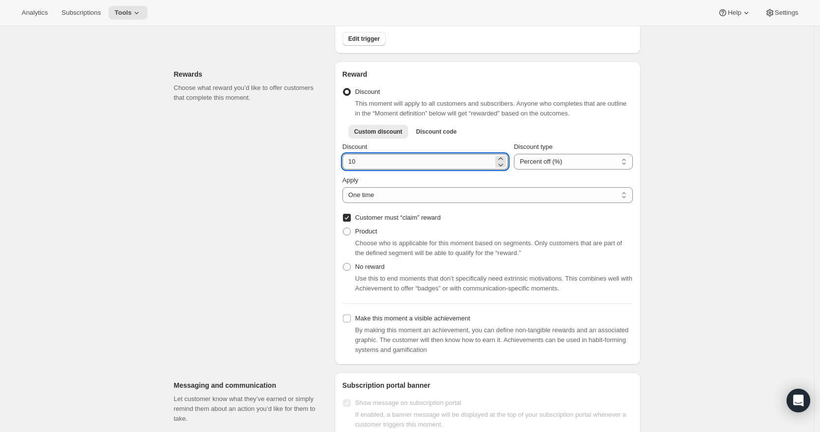
drag, startPoint x: 364, startPoint y: 164, endPoint x: 349, endPoint y: 164, distance: 14.2
click at [349, 164] on input "Discount" at bounding box center [417, 162] width 151 height 16
type input "2"
type input "20"
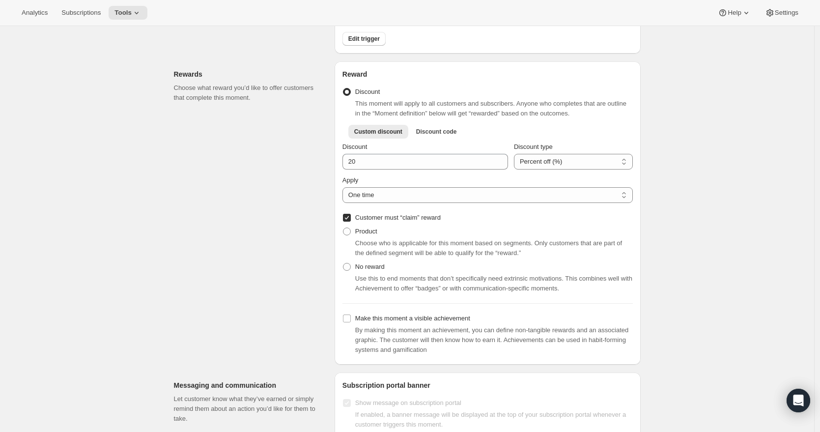
click at [418, 184] on div "Apply" at bounding box center [487, 180] width 290 height 10
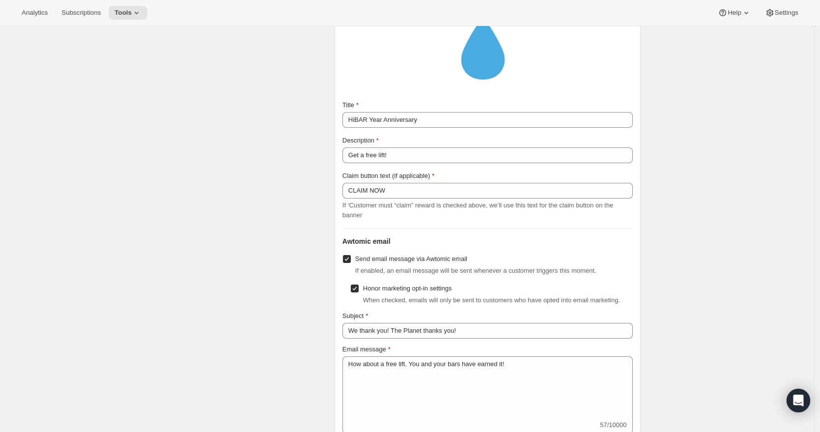
scroll to position [809, 0]
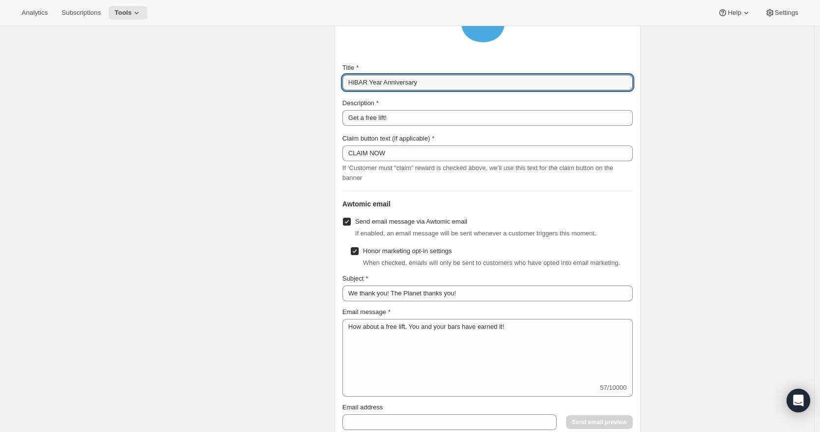
drag, startPoint x: 432, startPoint y: 84, endPoint x: 342, endPoint y: 87, distance: 89.9
click at [342, 87] on div "Subscription portal banner Show message on subscription portal If enabled, a ba…" at bounding box center [488, 188] width 306 height 706
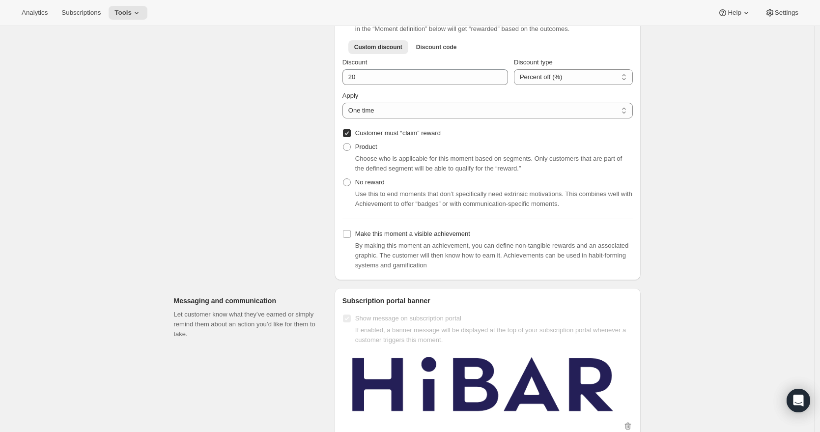
scroll to position [350, 0]
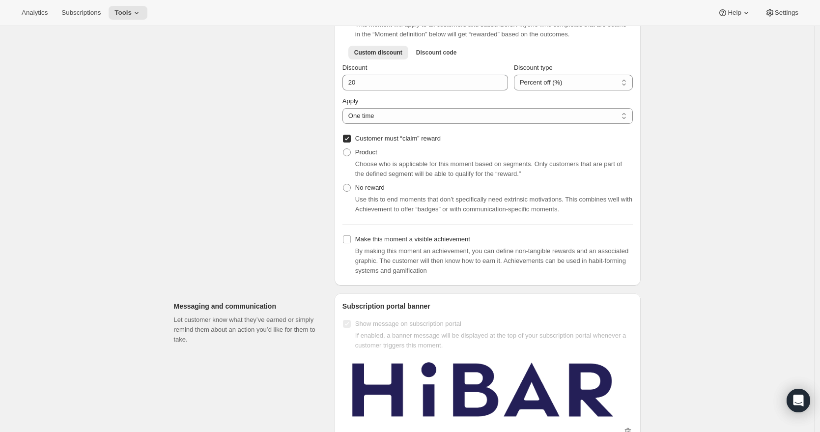
click at [349, 141] on input "Customer must “claim” reward" at bounding box center [347, 139] width 8 height 8
checkbox input "false"
click at [350, 328] on input "Show message on subscription portal" at bounding box center [347, 324] width 8 height 8
checkbox input "false"
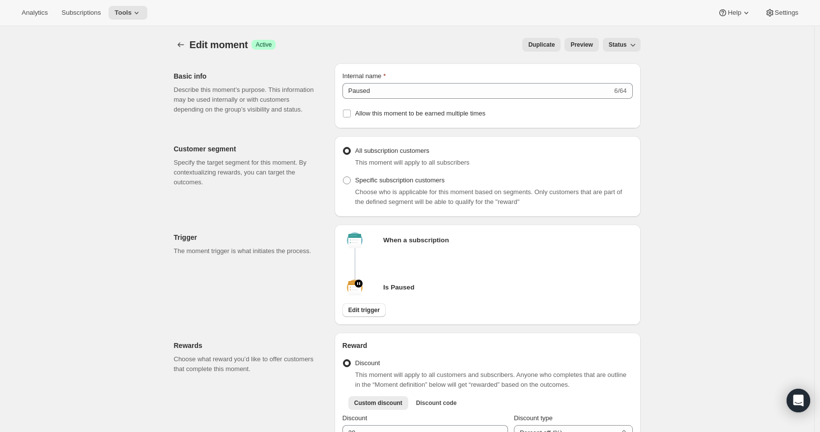
scroll to position [2, 0]
click at [372, 315] on button "Edit trigger" at bounding box center [363, 308] width 43 height 14
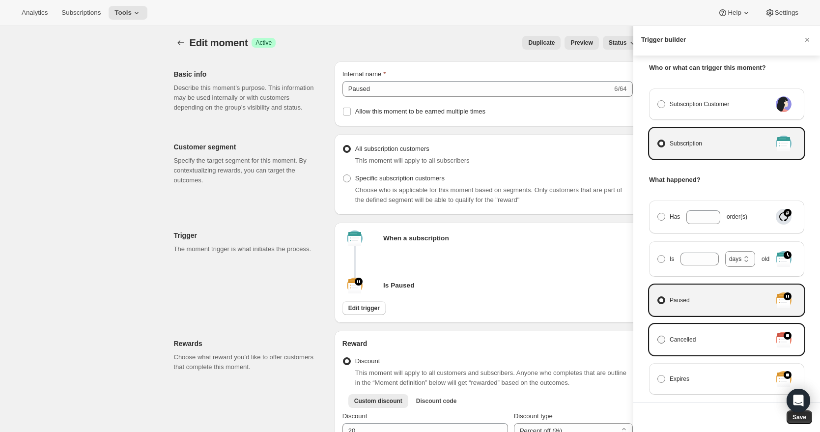
scroll to position [31, 0]
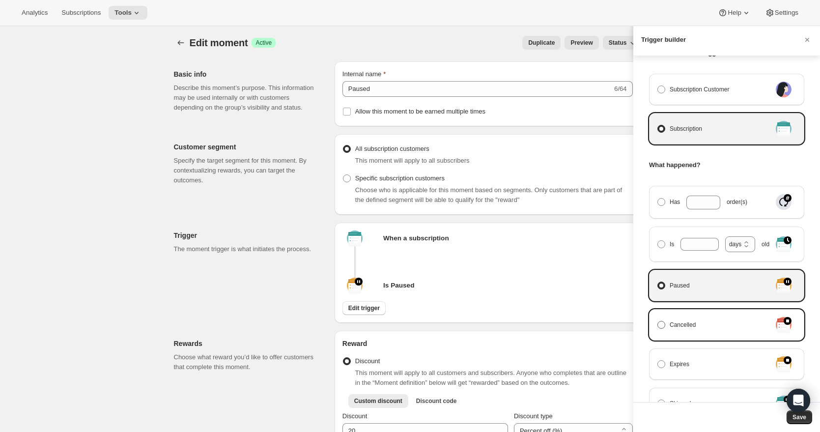
click at [663, 326] on span "Manage moment triggers" at bounding box center [661, 325] width 8 height 8
click at [658, 321] on input "Cancelled" at bounding box center [657, 321] width 0 height 0
radio input "true"
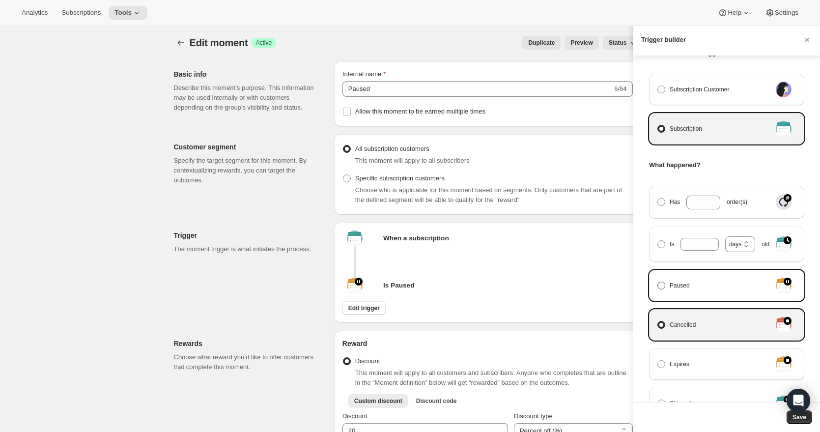
click at [664, 288] on span "Manage moment triggers" at bounding box center [661, 285] width 8 height 8
click at [658, 282] on input "Paused" at bounding box center [657, 281] width 0 height 0
radio input "true"
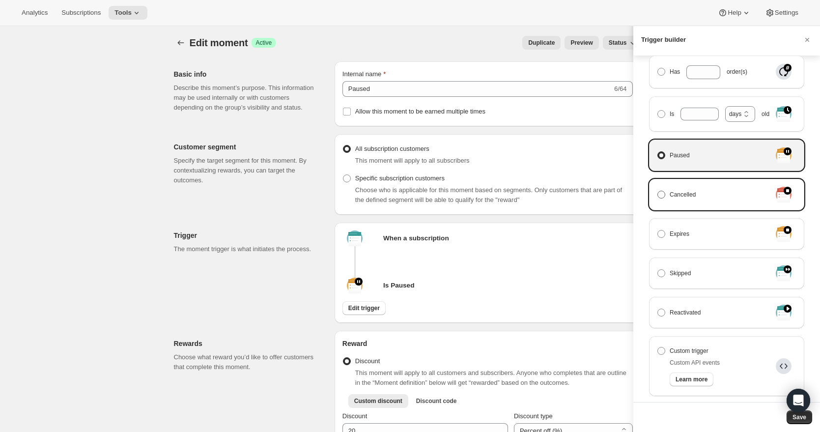
scroll to position [195, 0]
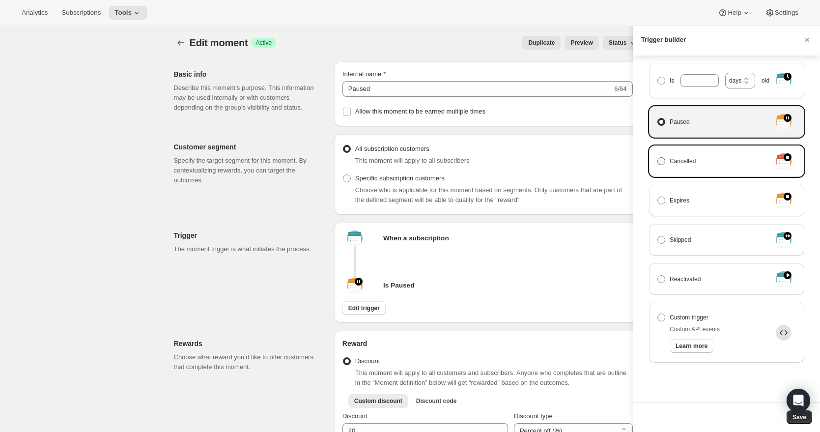
click at [663, 164] on span "Manage moment triggers" at bounding box center [661, 161] width 8 height 8
click at [658, 158] on input "Cancelled" at bounding box center [657, 157] width 0 height 0
radio input "true"
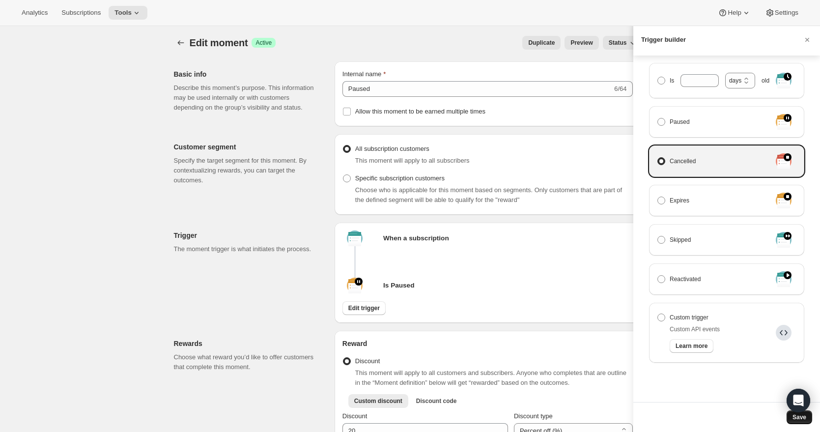
click at [801, 419] on span "Save" at bounding box center [799, 417] width 14 height 8
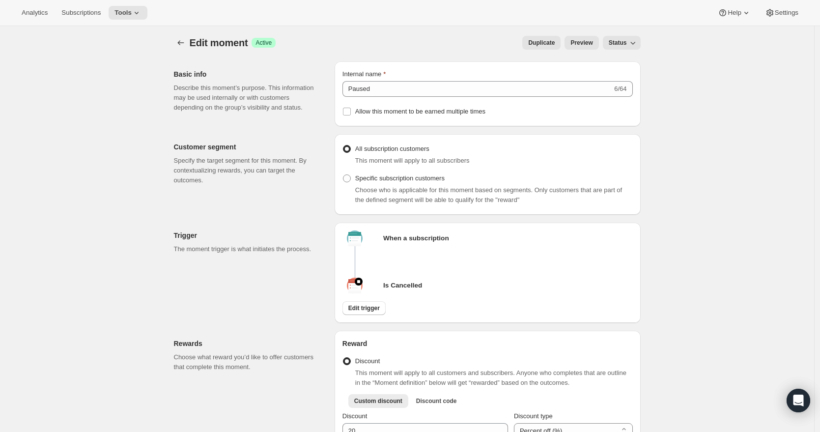
scroll to position [4, 0]
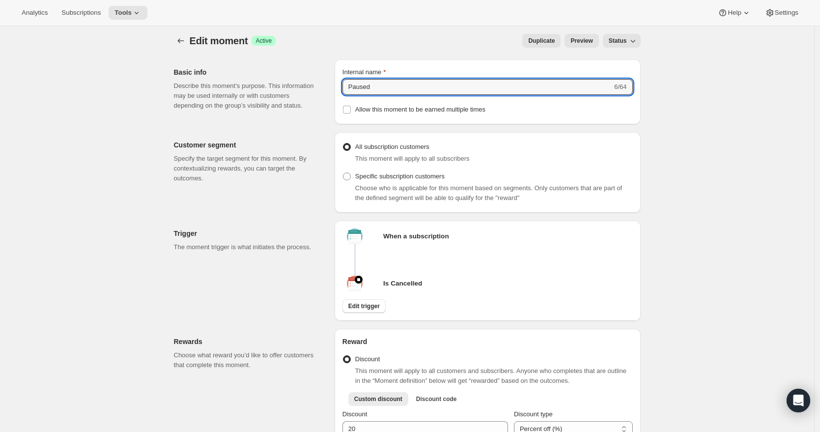
drag, startPoint x: 391, startPoint y: 85, endPoint x: 342, endPoint y: 84, distance: 49.1
click at [342, 84] on div "Internal name Paused 6/64 Allow this moment to be earned multiple times" at bounding box center [488, 91] width 306 height 65
type input "Cancelled Subscriptions"
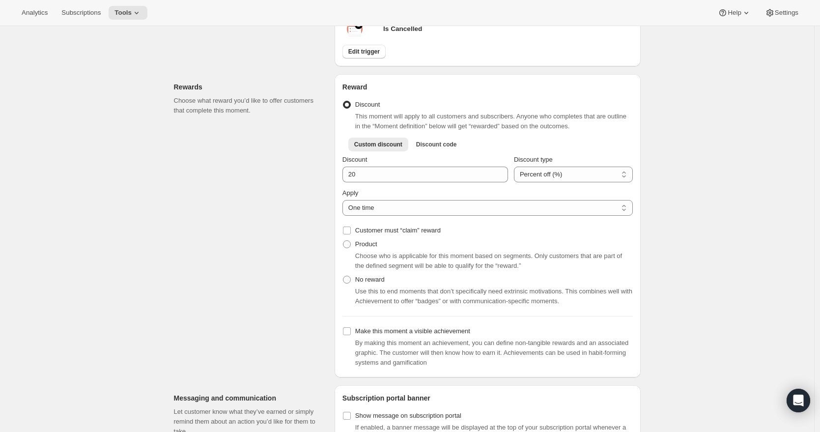
scroll to position [262, 0]
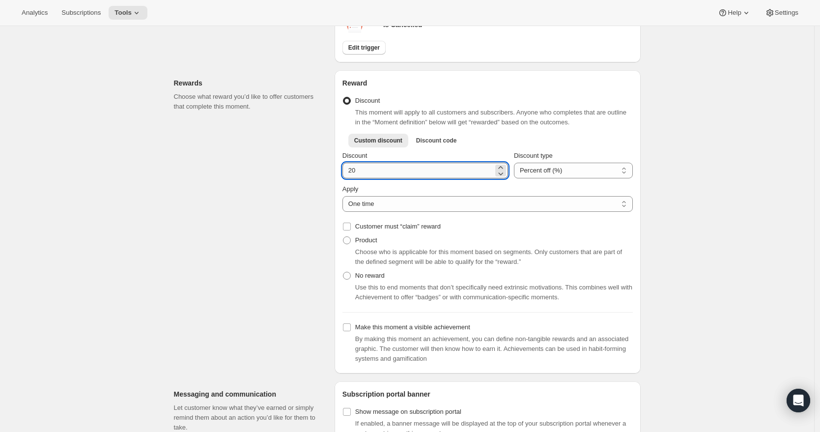
click at [383, 173] on input "Discount" at bounding box center [417, 171] width 151 height 16
click at [443, 190] on div "Apply" at bounding box center [487, 189] width 290 height 10
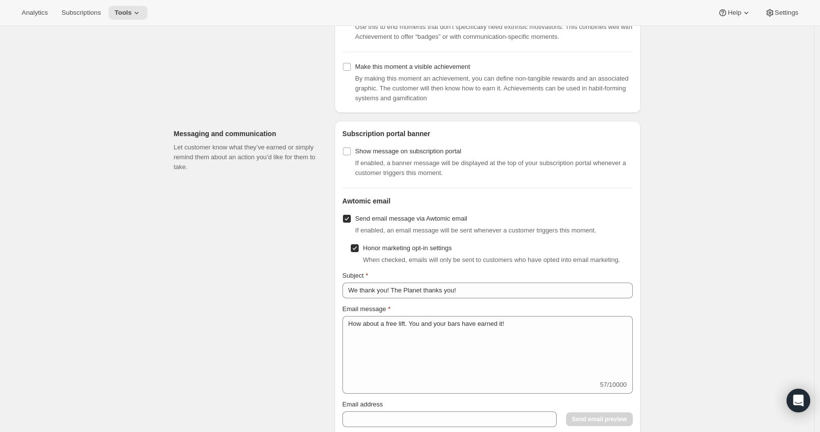
scroll to position [695, 0]
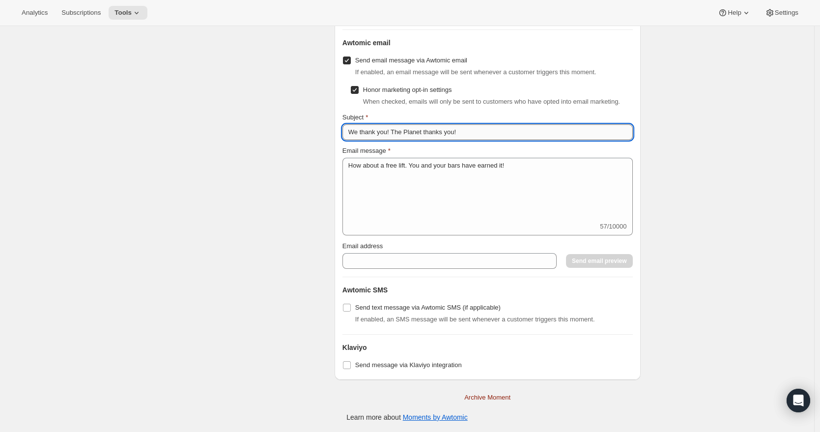
drag, startPoint x: 473, startPoint y: 135, endPoint x: 349, endPoint y: 130, distance: 123.9
click at [349, 130] on input "We thank you! The Planet thanks you!" at bounding box center [487, 132] width 290 height 16
type input "w"
type input "We do not want to see you go"
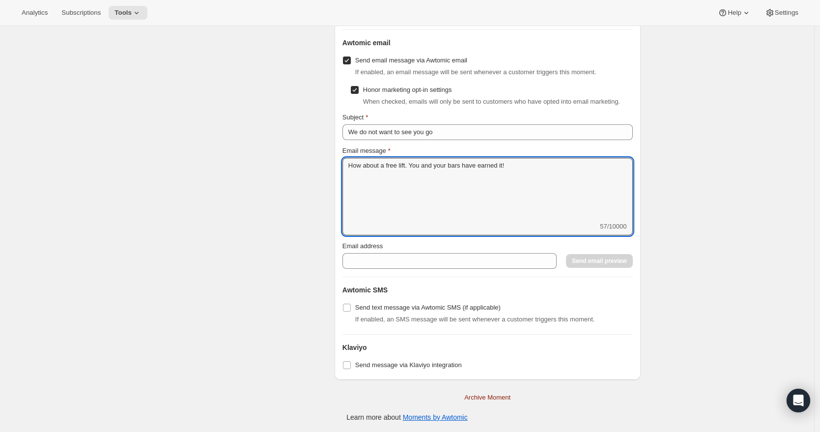
drag, startPoint x: 521, startPoint y: 165, endPoint x: 338, endPoint y: 164, distance: 182.7
click at [338, 164] on div "Subscription portal banner Show message on subscription portal If enabled, a ba…" at bounding box center [488, 171] width 306 height 417
click at [522, 165] on textarea "How about a free lift. You and your bars have earned it!" at bounding box center [487, 190] width 290 height 64
drag, startPoint x: 509, startPoint y: 167, endPoint x: 351, endPoint y: 168, distance: 158.7
click at [351, 168] on textarea "How about a free lift. You and your bars have earned it!" at bounding box center [487, 190] width 290 height 64
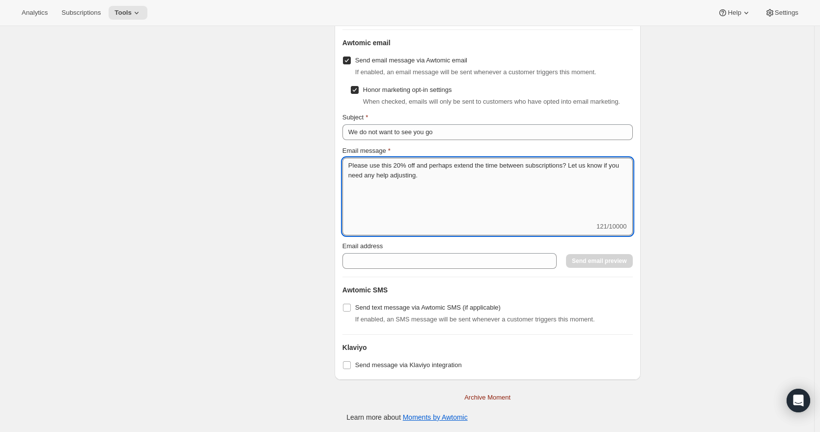
click at [351, 169] on textarea "Please use this 20% off and perhaps extend the time between subscriptions? Let …" at bounding box center [487, 190] width 290 height 64
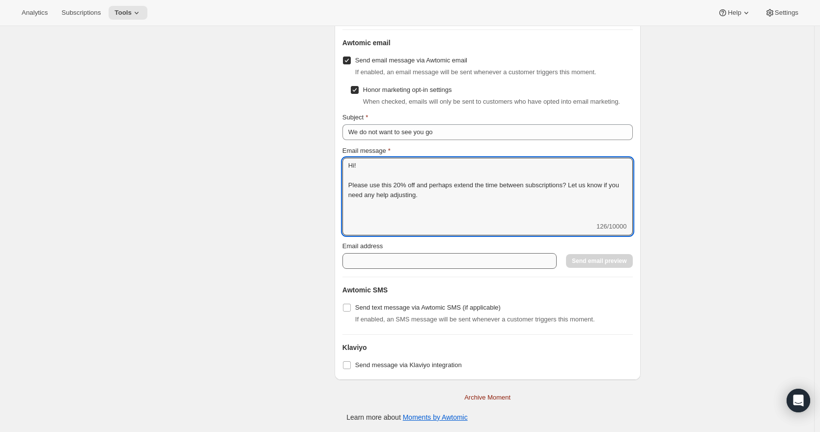
type textarea "Hi! Please use this 20% off and perhaps extend the time between subscriptions? …"
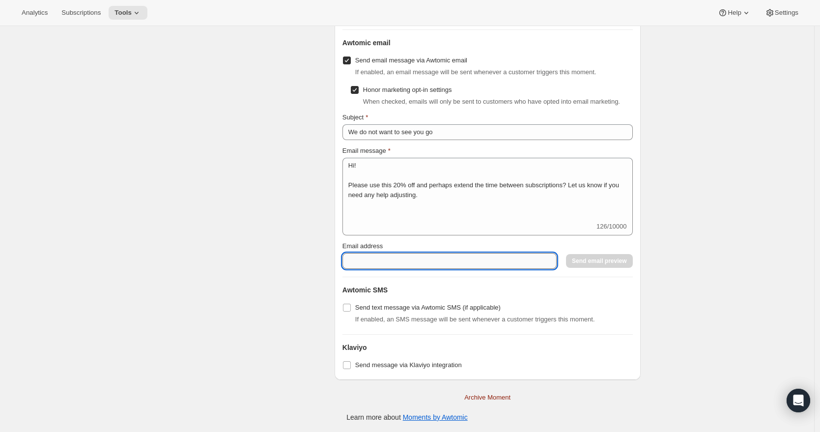
click at [413, 258] on input "Email address" at bounding box center [449, 261] width 214 height 16
type input "[PERSON_NAME][EMAIL_ADDRESS][DOMAIN_NAME]"
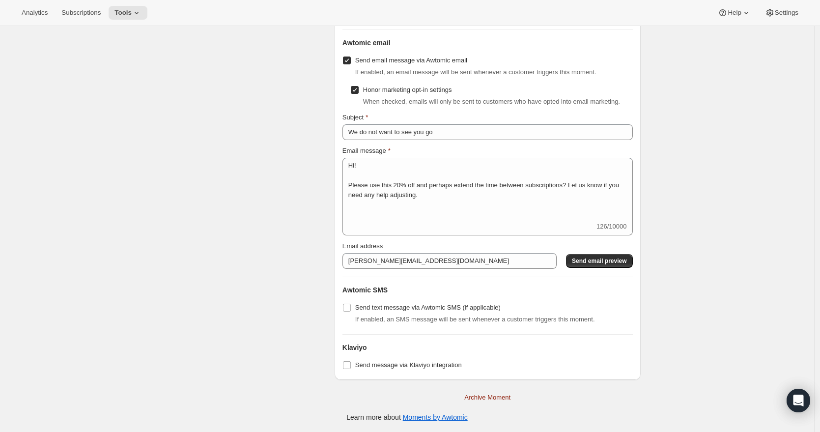
click at [444, 238] on div "Honor marketing opt-in settings When checked, emails will only be sent to custo…" at bounding box center [487, 176] width 290 height 186
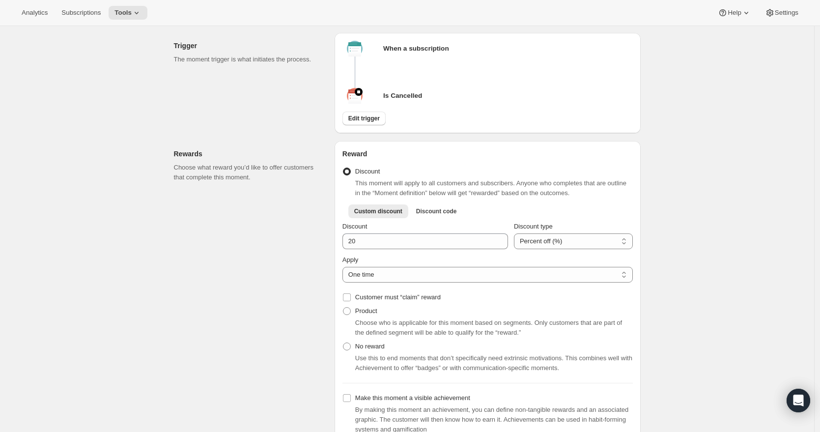
scroll to position [0, 0]
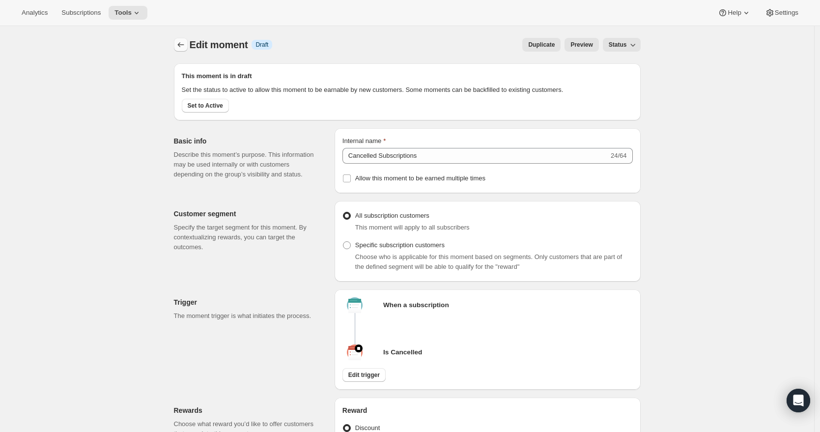
click at [184, 44] on icon "Create moment" at bounding box center [181, 45] width 10 height 10
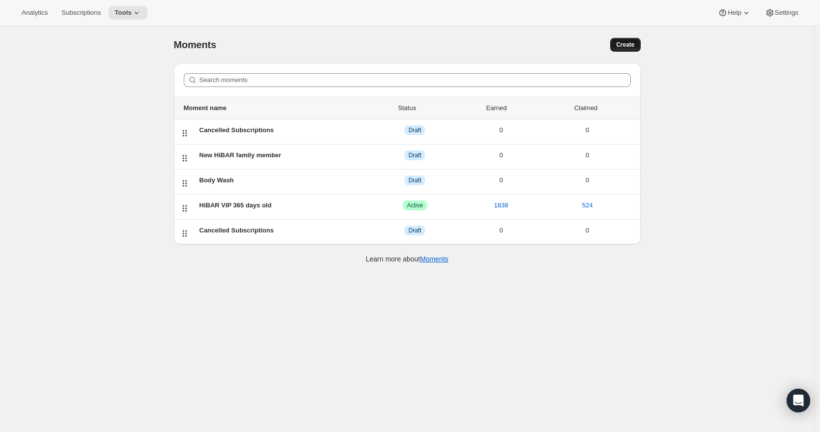
click at [634, 44] on span "Create" at bounding box center [625, 45] width 18 height 8
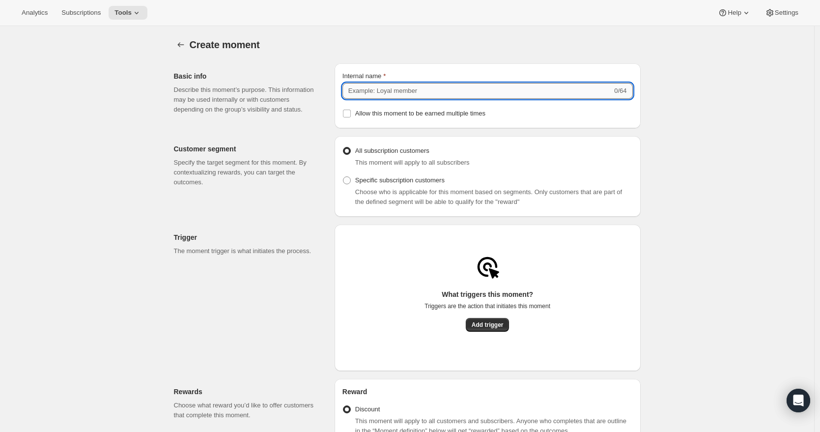
click at [390, 92] on input "Internal name" at bounding box center [477, 91] width 270 height 16
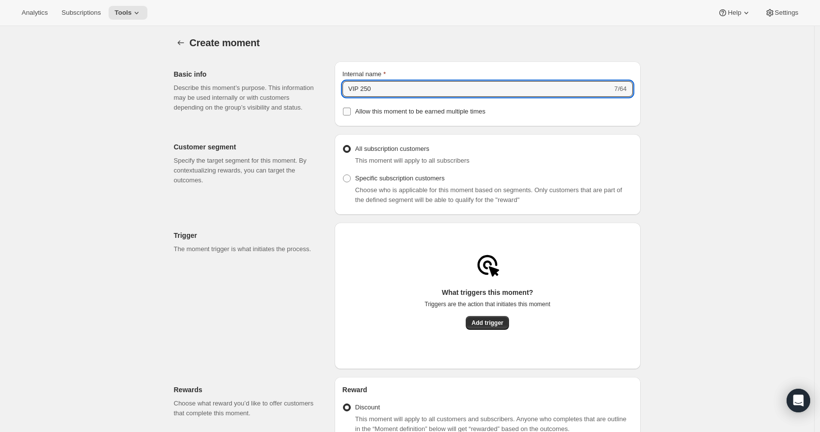
type input "VIP 250"
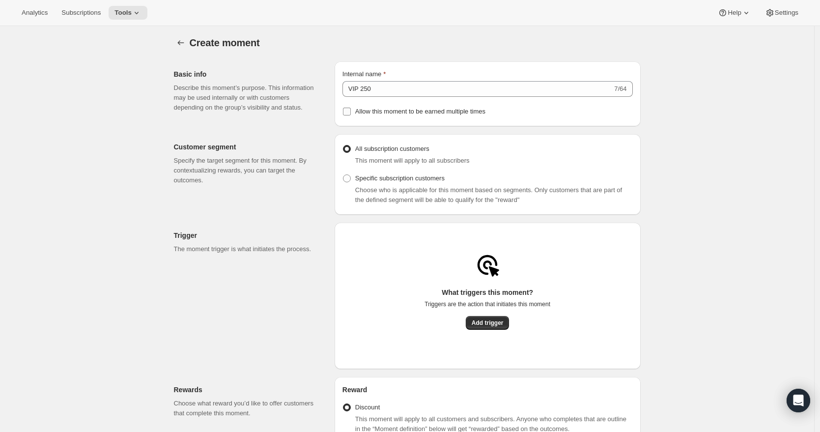
click at [350, 109] on input "Allow this moment to be earned multiple times" at bounding box center [347, 112] width 8 height 8
checkbox input "true"
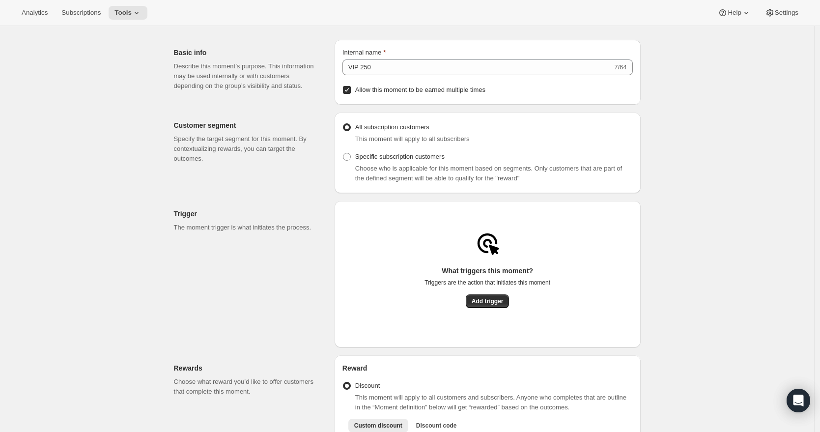
scroll to position [25, 0]
click at [500, 304] on span "Add trigger" at bounding box center [488, 300] width 32 height 8
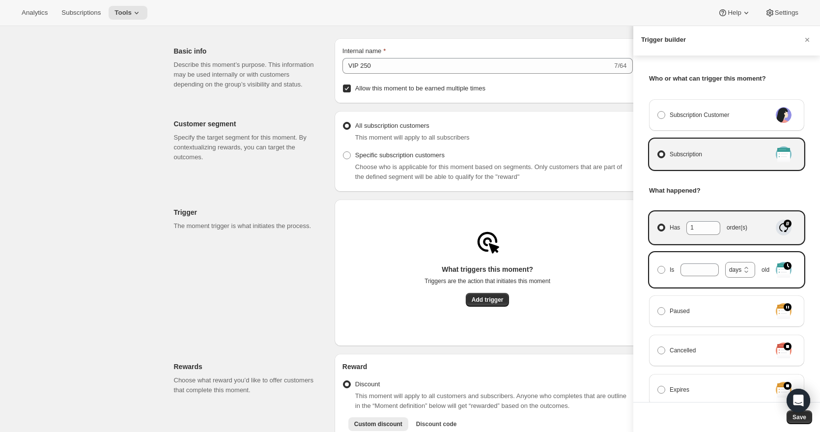
scroll to position [6, 0]
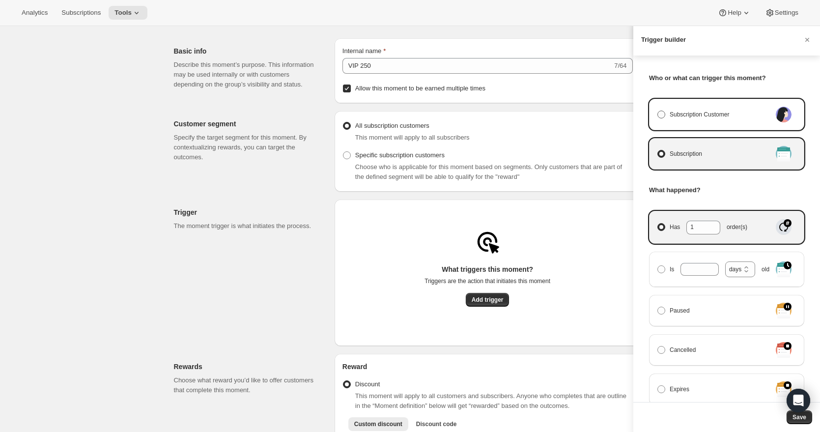
click at [661, 120] on label "Subscription Customer" at bounding box center [714, 115] width 114 height 14
click at [658, 111] on input "Subscription Customer" at bounding box center [657, 111] width 0 height 0
radio input "true"
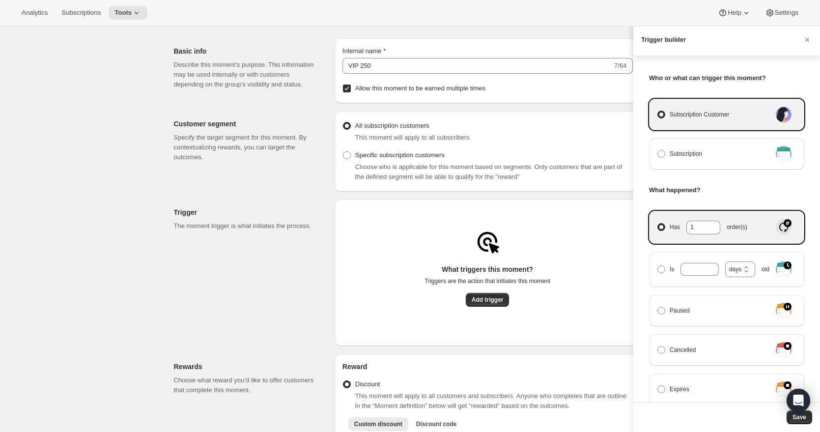
select select "days"
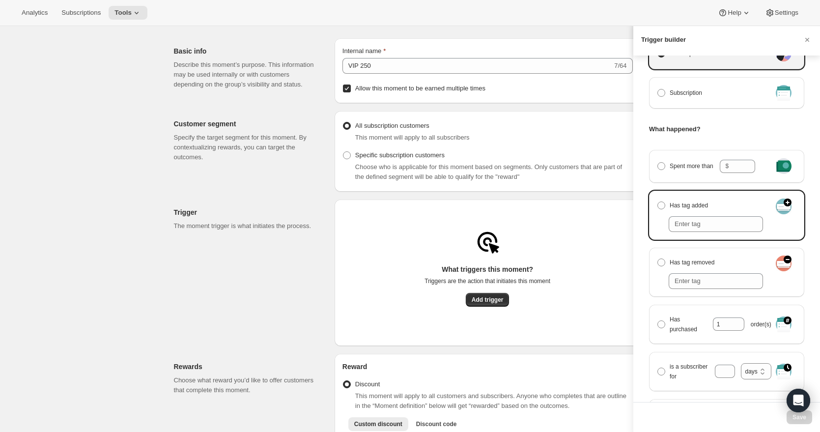
scroll to position [72, 0]
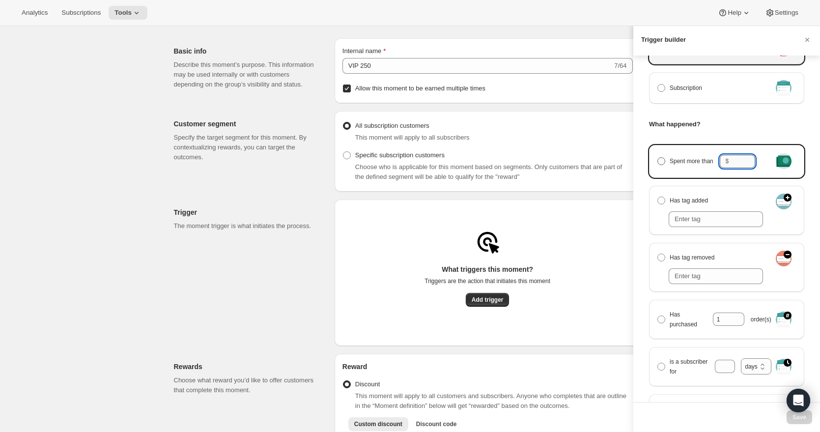
click at [741, 163] on input "Spent more than $" at bounding box center [743, 161] width 24 height 13
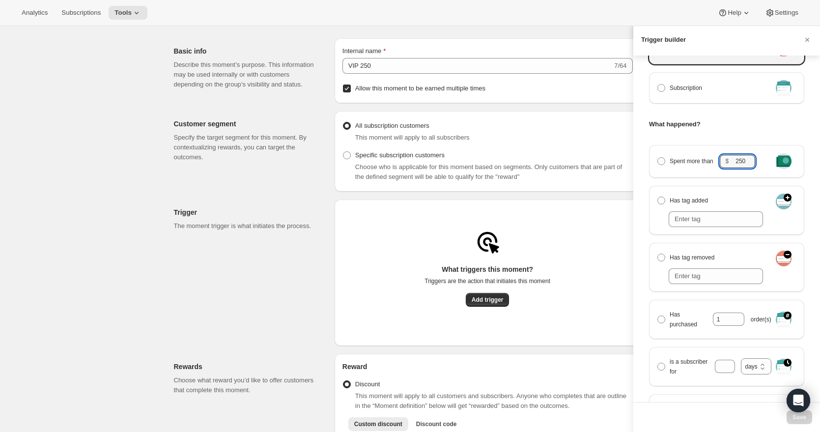
type input "250"
click at [804, 343] on div "Who or what can trigger this moment? Subscription Customer Subscription What ha…" at bounding box center [726, 229] width 187 height 346
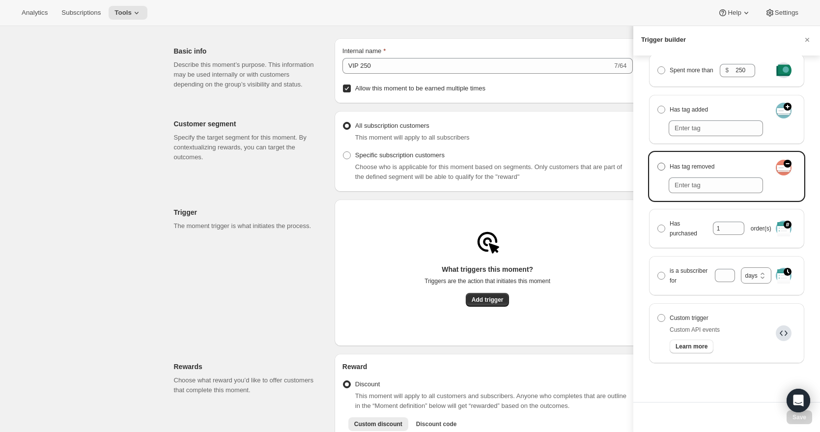
scroll to position [0, 0]
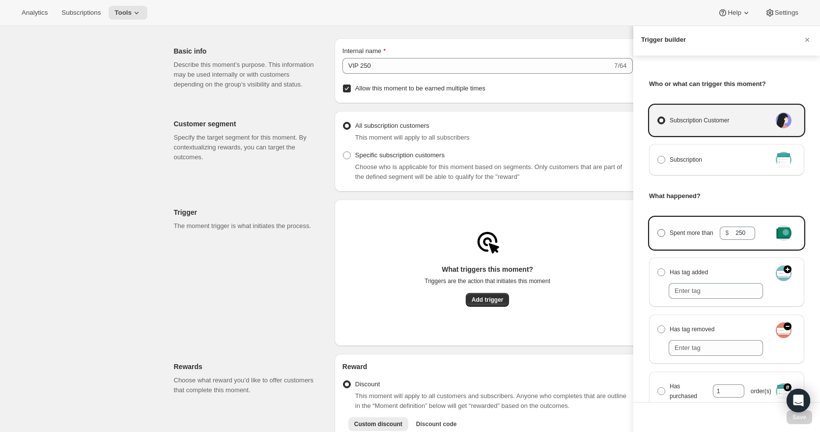
click at [664, 233] on span "Manage moment triggers" at bounding box center [661, 233] width 8 height 8
click at [658, 229] on input "Spent more than $ 250" at bounding box center [657, 229] width 0 height 0
radio input "true"
click at [801, 419] on span "Save" at bounding box center [799, 417] width 14 height 8
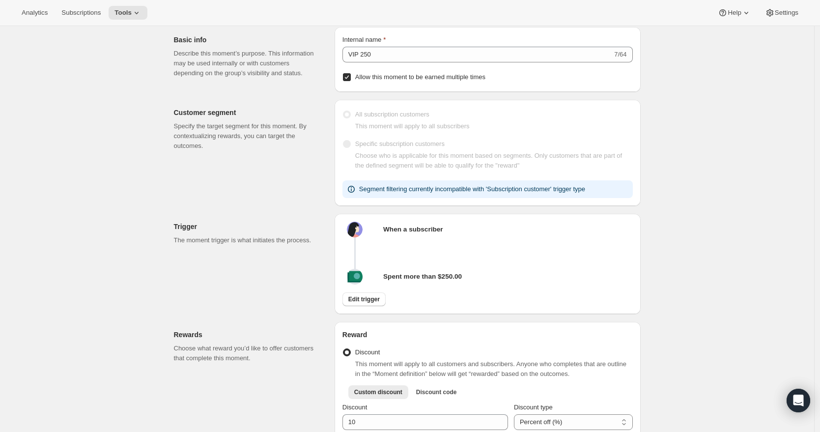
scroll to position [37, 0]
click at [355, 191] on icon at bounding box center [351, 188] width 10 height 10
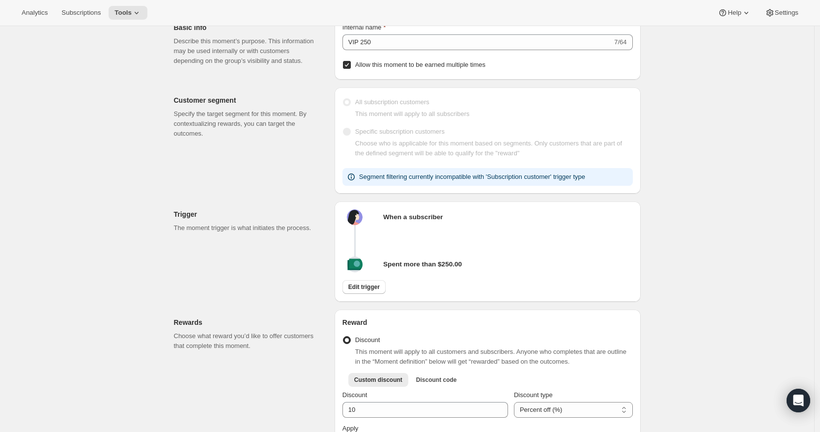
scroll to position [54, 0]
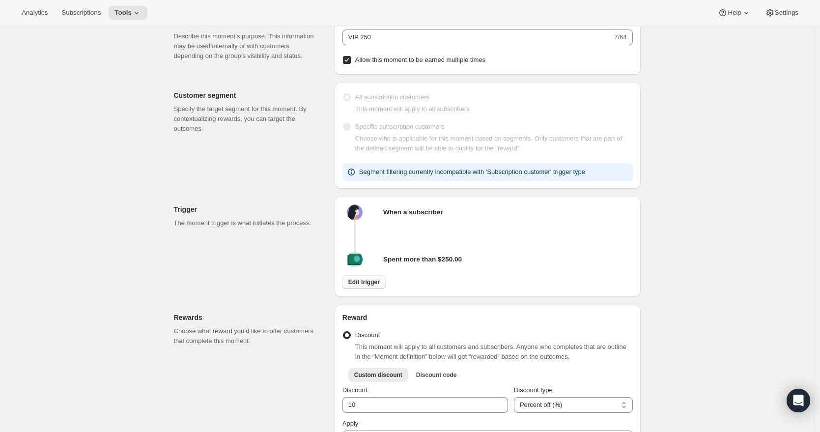
click at [372, 284] on span "Edit trigger" at bounding box center [363, 282] width 31 height 8
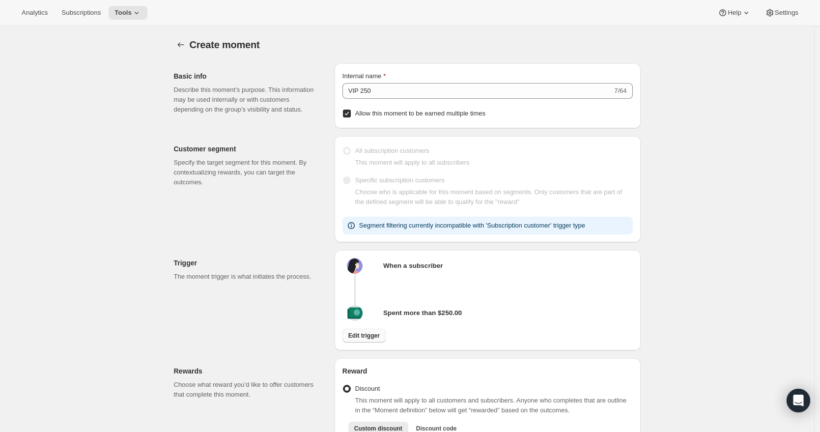
select select "days"
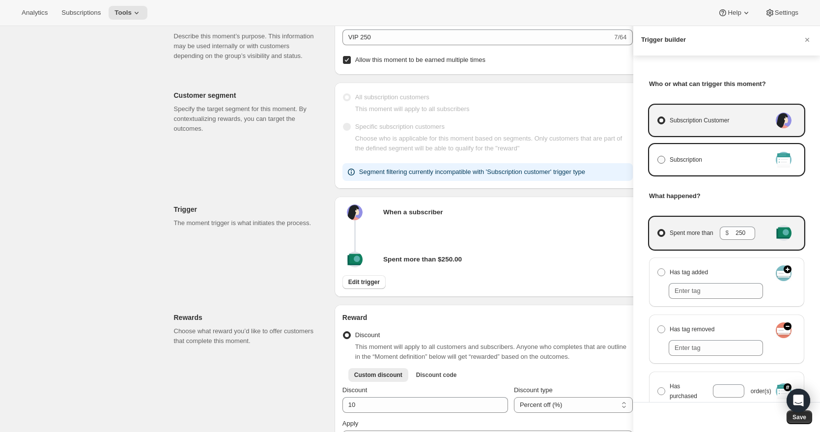
click at [729, 162] on label "Subscription" at bounding box center [714, 160] width 114 height 14
click at [658, 156] on input "Subscription" at bounding box center [657, 156] width 0 height 0
radio input "true"
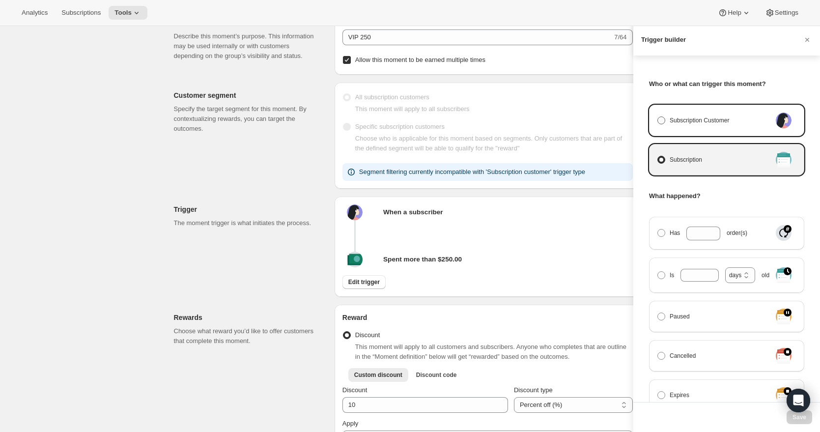
click at [696, 121] on span "Subscription Customer" at bounding box center [699, 120] width 59 height 10
click at [658, 117] on input "Subscription Customer" at bounding box center [657, 116] width 0 height 0
radio input "true"
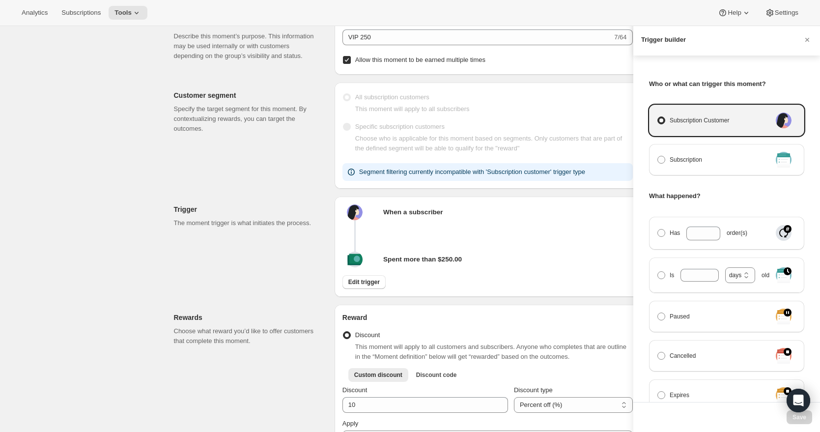
select select "days"
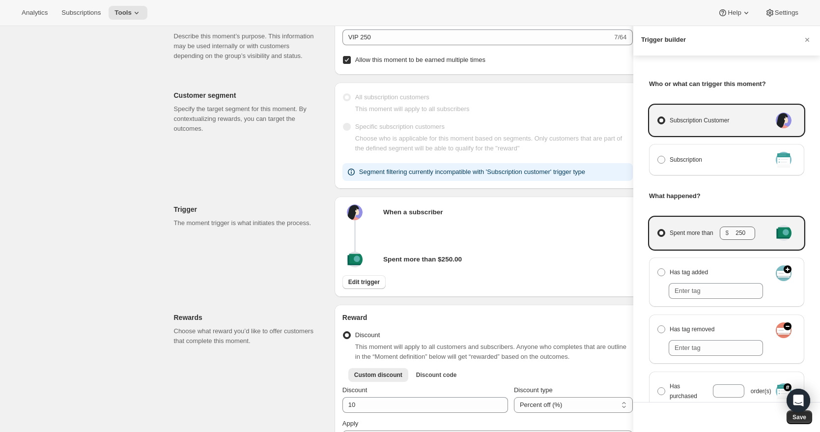
drag, startPoint x: 733, startPoint y: 231, endPoint x: 752, endPoint y: 232, distance: 18.7
click at [752, 232] on div "$ 250" at bounding box center [738, 232] width 36 height 13
click at [658, 229] on input "Spent more than $ 250" at bounding box center [657, 229] width 0 height 0
drag, startPoint x: 738, startPoint y: 233, endPoint x: 759, endPoint y: 231, distance: 21.2
click at [759, 231] on label "Spent more than $ 250" at bounding box center [714, 233] width 114 height 17
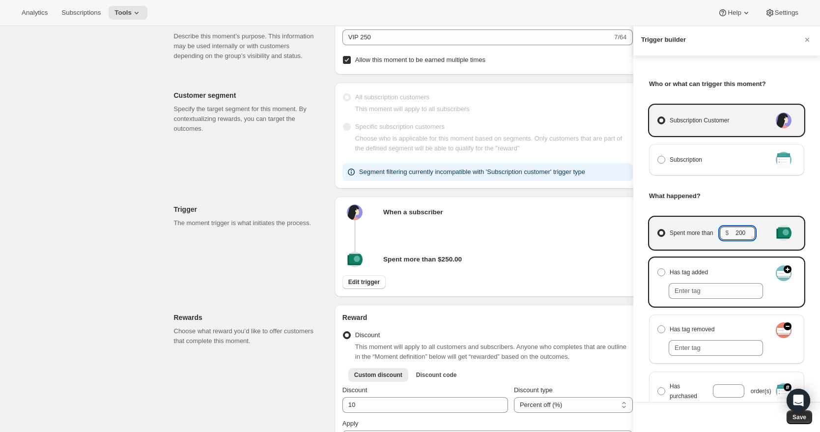
type input "200"
click at [723, 259] on div "Has tag added" at bounding box center [726, 281] width 155 height 49
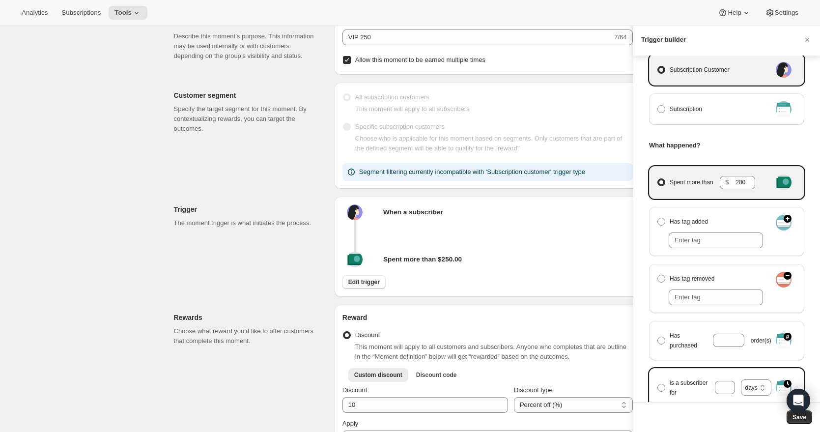
scroll to position [55, 0]
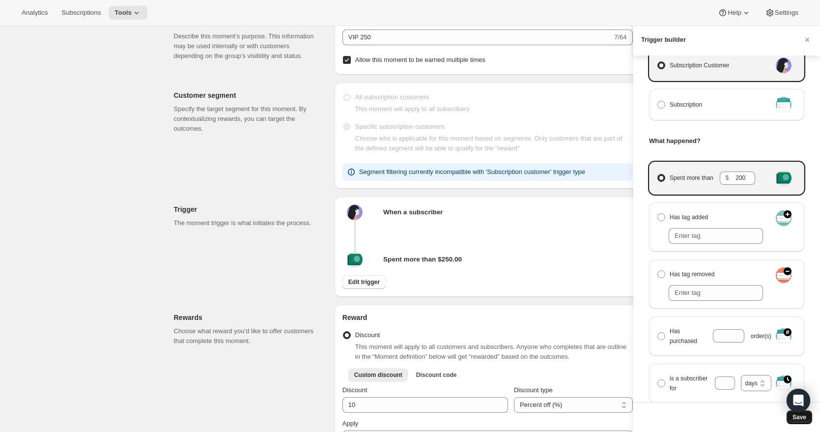
click at [800, 420] on span "Save" at bounding box center [799, 417] width 14 height 8
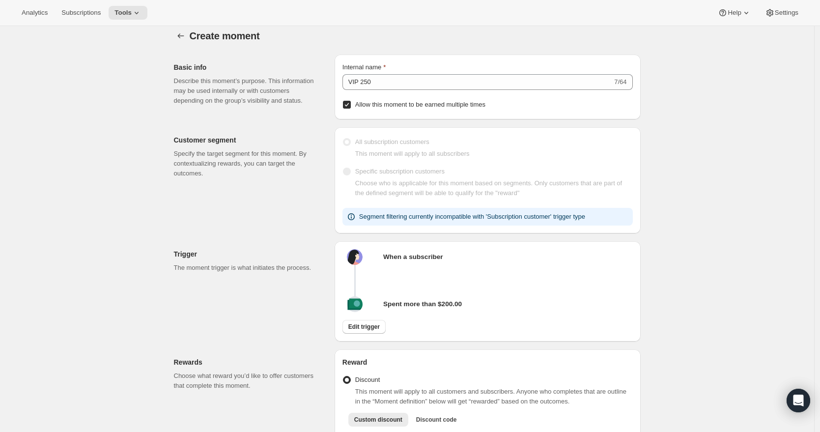
scroll to position [0, 0]
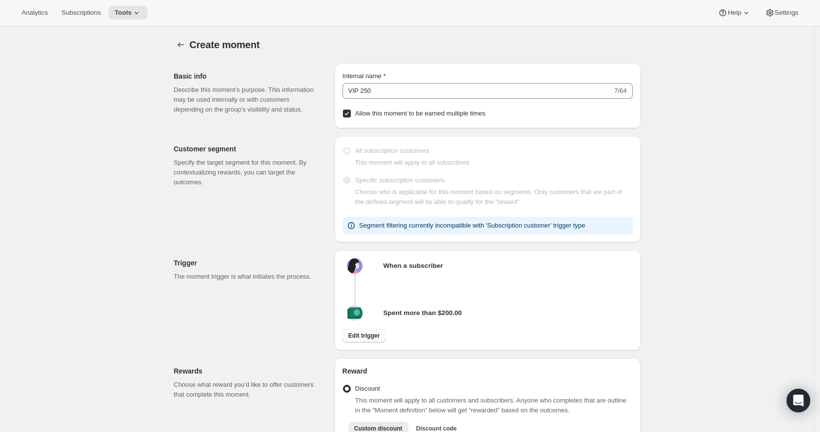
click at [366, 339] on span "Edit trigger" at bounding box center [363, 336] width 31 height 8
select select "days"
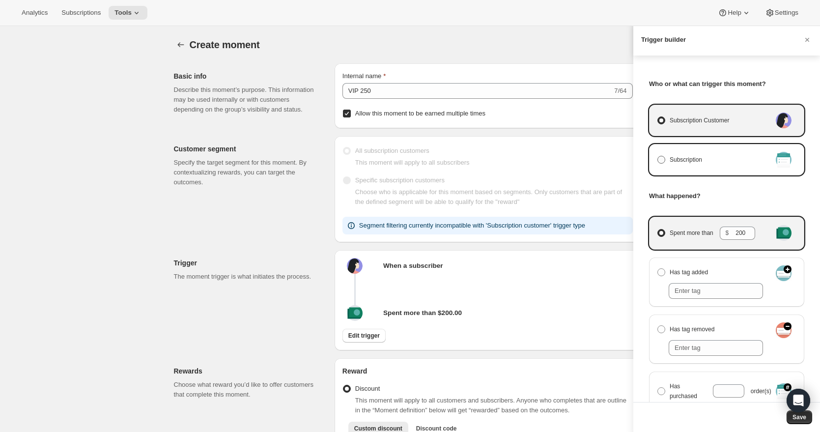
click at [687, 165] on label "Subscription" at bounding box center [714, 160] width 114 height 14
click at [658, 156] on input "Subscription" at bounding box center [657, 156] width 0 height 0
radio input "true"
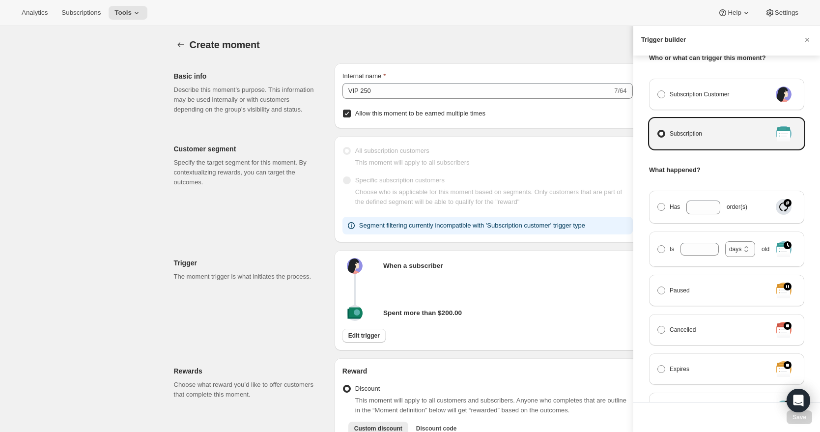
scroll to position [28, 0]
click at [809, 40] on icon "Cancel" at bounding box center [807, 40] width 10 height 10
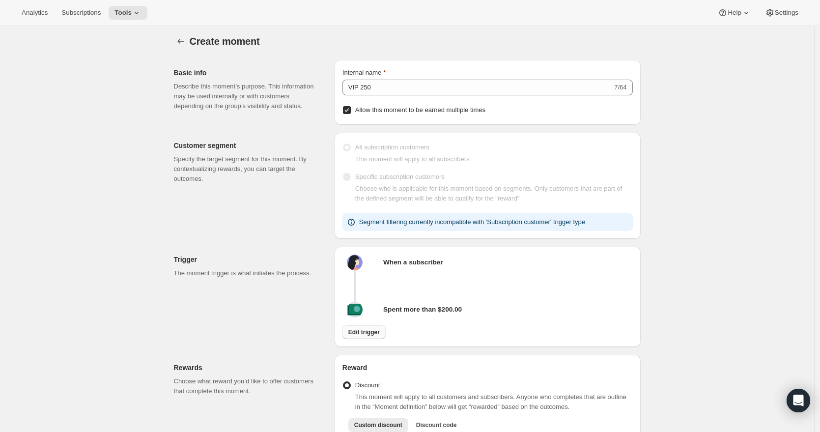
scroll to position [4, 0]
click at [369, 336] on span "Edit trigger" at bounding box center [363, 332] width 31 height 8
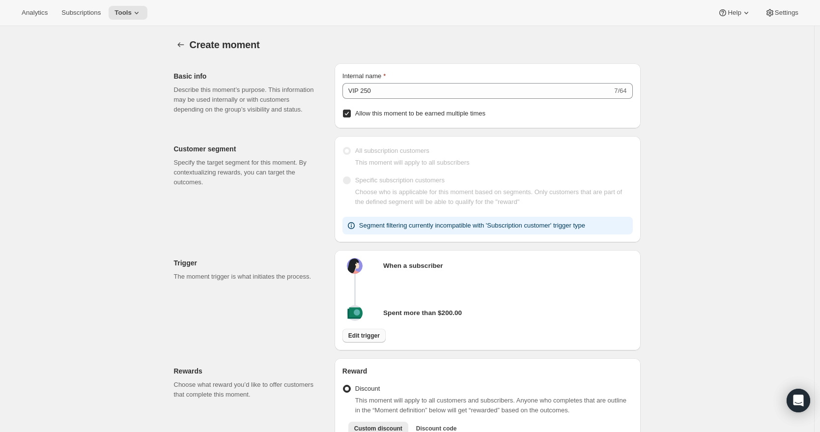
select select "days"
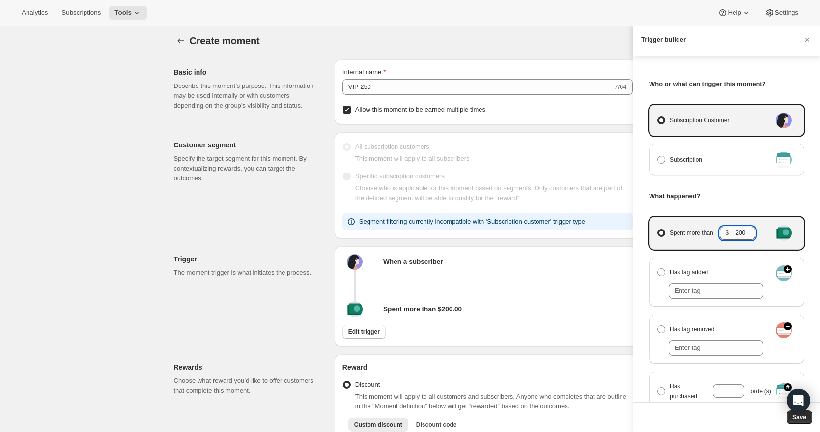
drag, startPoint x: 739, startPoint y: 234, endPoint x: 754, endPoint y: 233, distance: 14.7
click at [754, 233] on input "200" at bounding box center [743, 232] width 24 height 13
type input "250"
click at [794, 421] on span "Save" at bounding box center [799, 417] width 14 height 8
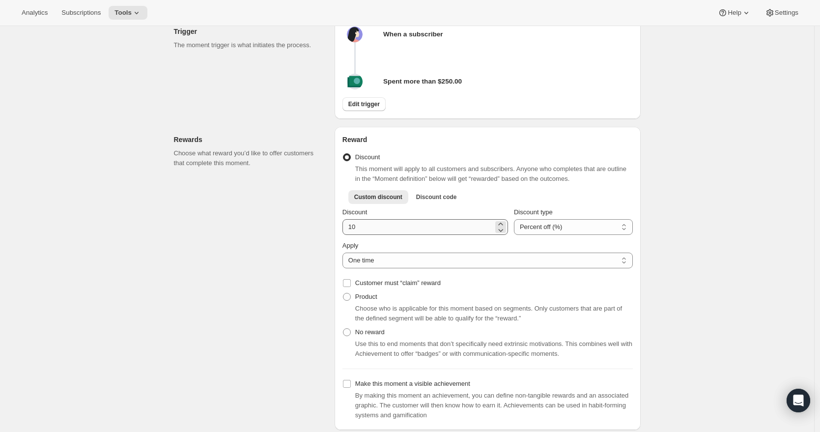
scroll to position [247, 0]
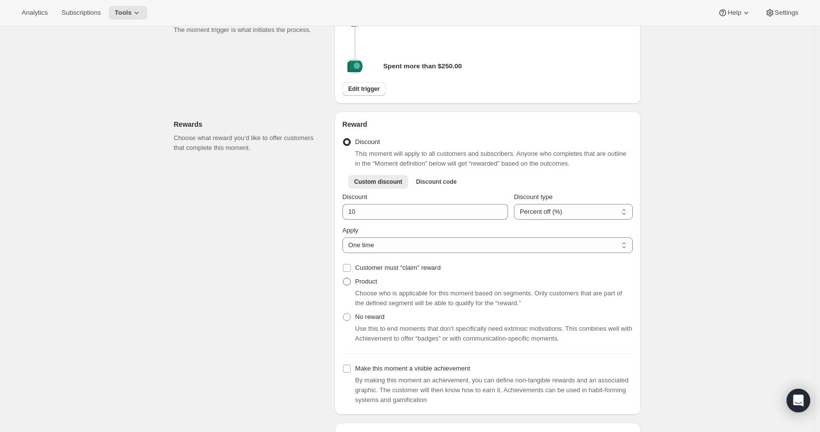
click at [350, 285] on span at bounding box center [347, 282] width 8 height 8
click at [343, 278] on input "Product" at bounding box center [343, 278] width 0 height 0
radio input "true"
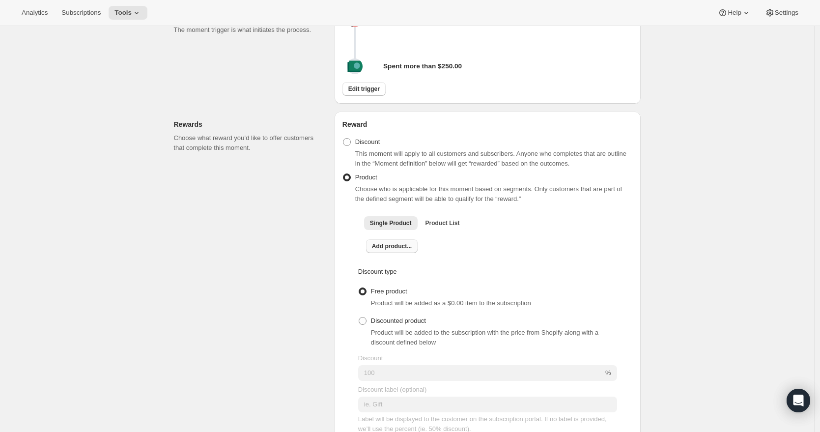
click at [400, 250] on span "Add product..." at bounding box center [392, 246] width 40 height 8
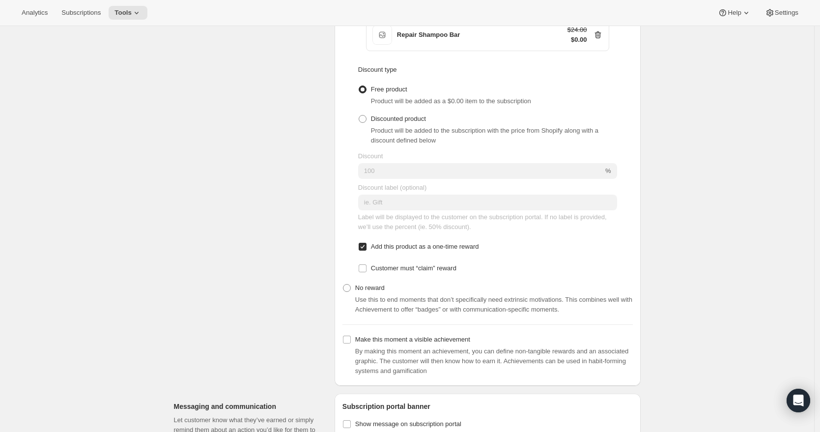
scroll to position [480, 0]
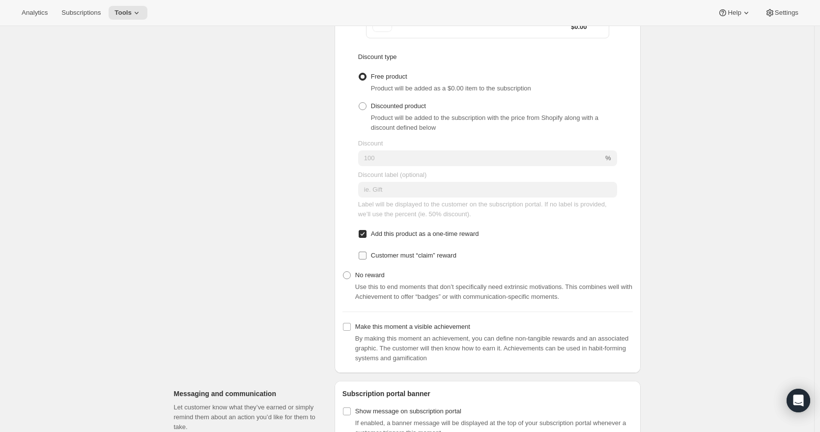
click at [366, 259] on input "Customer must “claim” reward" at bounding box center [363, 256] width 8 height 8
checkbox input "true"
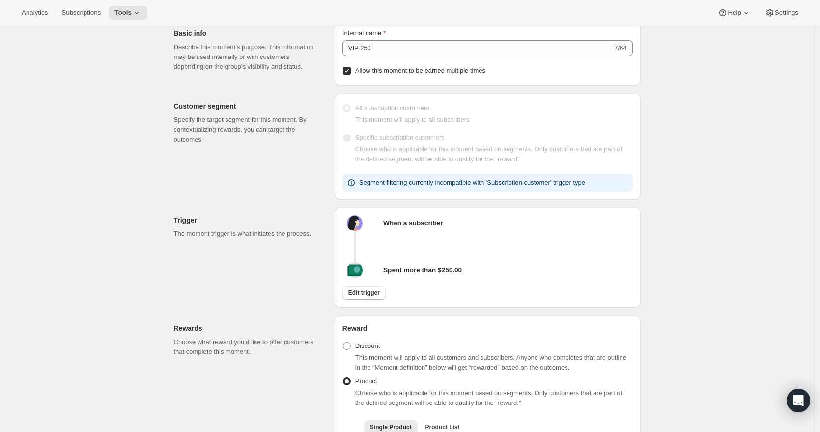
scroll to position [0, 0]
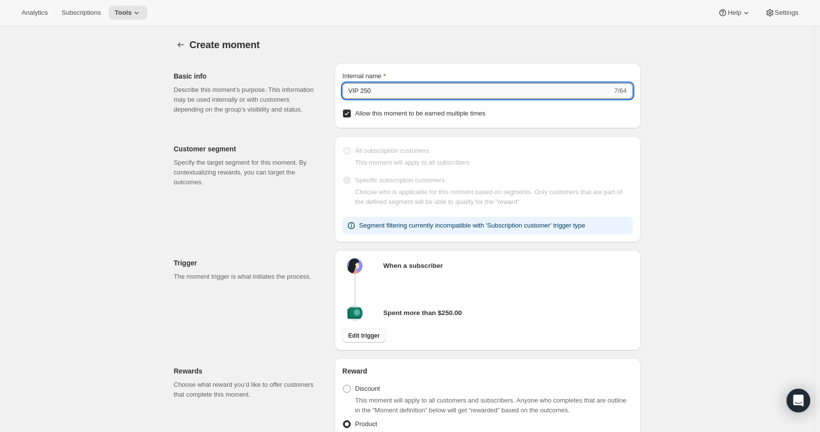
click at [386, 86] on input "VIP 250" at bounding box center [477, 91] width 270 height 16
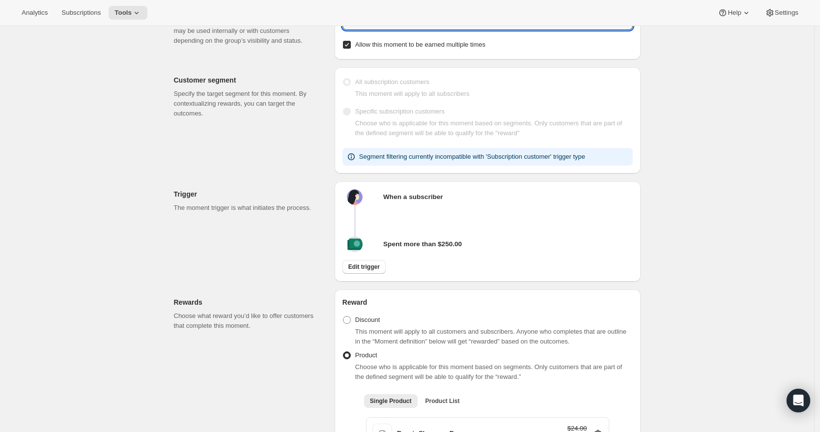
scroll to position [115, 0]
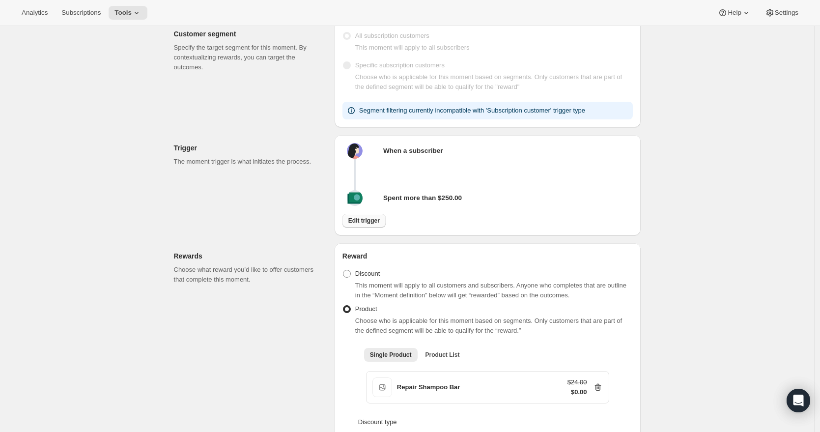
click at [380, 225] on span "Edit trigger" at bounding box center [363, 221] width 31 height 8
select select "days"
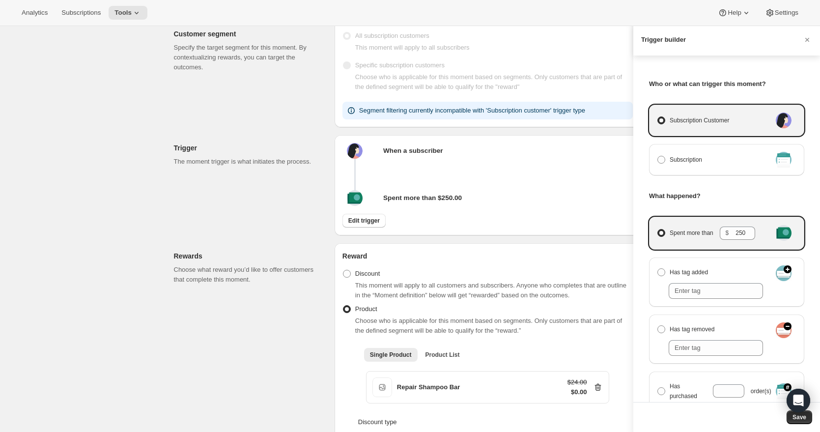
scroll to position [2, 0]
click at [550, 188] on div at bounding box center [410, 216] width 820 height 432
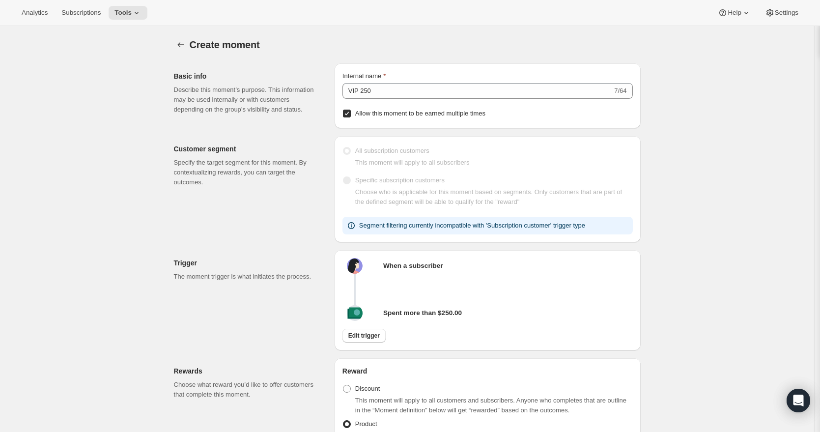
scroll to position [115, 0]
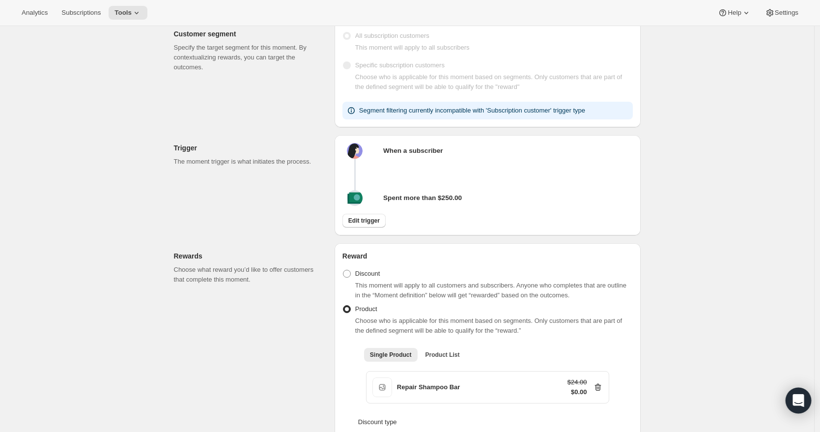
click at [794, 392] on div "Open Intercom Messenger" at bounding box center [799, 401] width 26 height 26
click at [735, 13] on span "Help" at bounding box center [734, 13] width 13 height 8
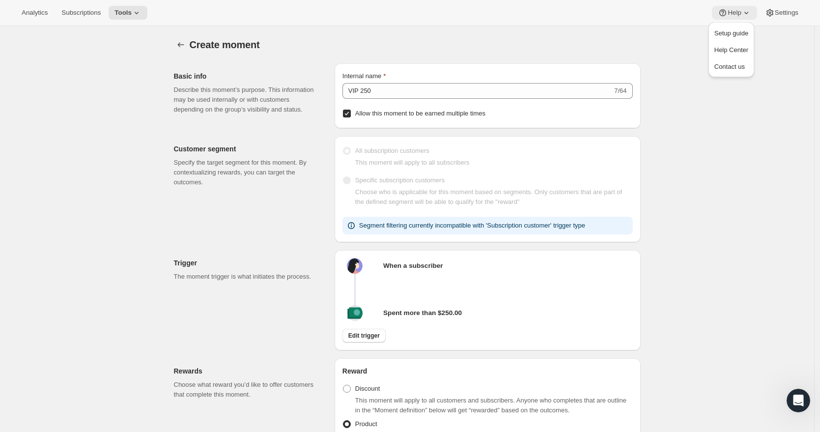
scroll to position [0, 0]
click at [794, 400] on icon "Open Intercom Messenger" at bounding box center [797, 399] width 16 height 16
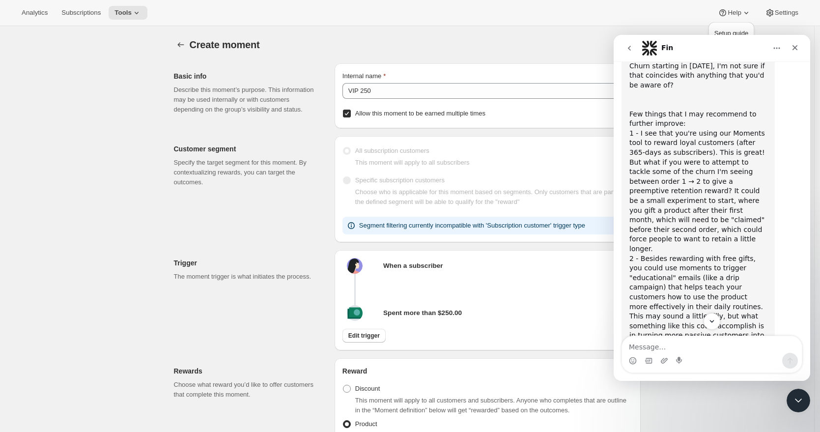
scroll to position [1525, 0]
checkbox input "false"
radio input "true"
checkbox input "false"
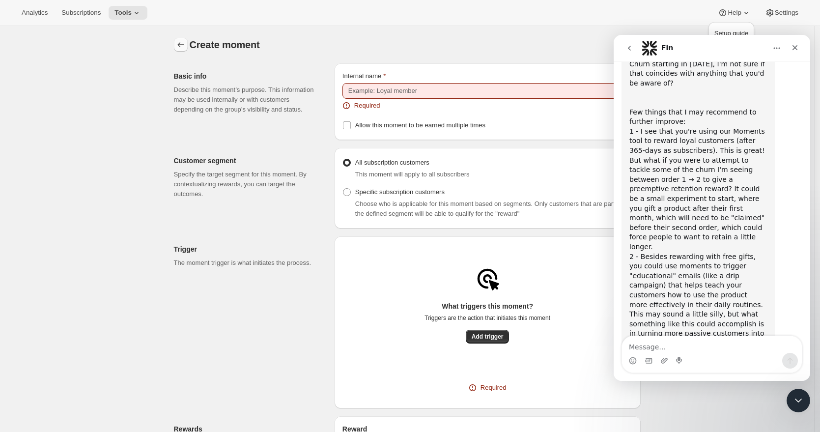
click at [185, 45] on icon "Create moment" at bounding box center [181, 45] width 10 height 10
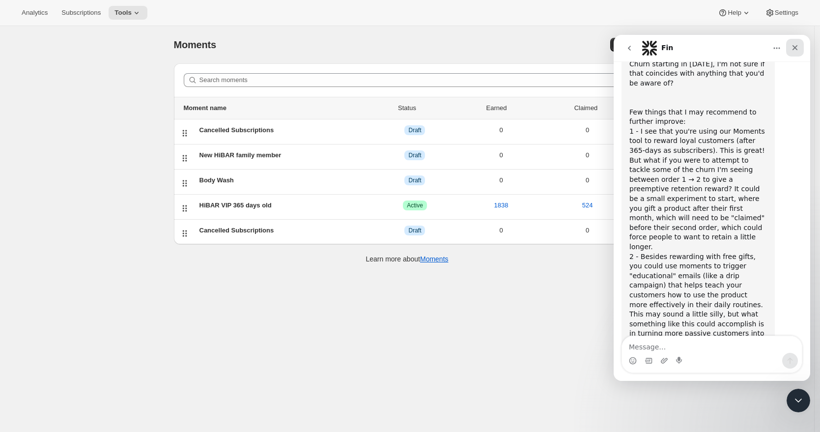
click at [796, 48] on icon "Close" at bounding box center [795, 48] width 8 height 8
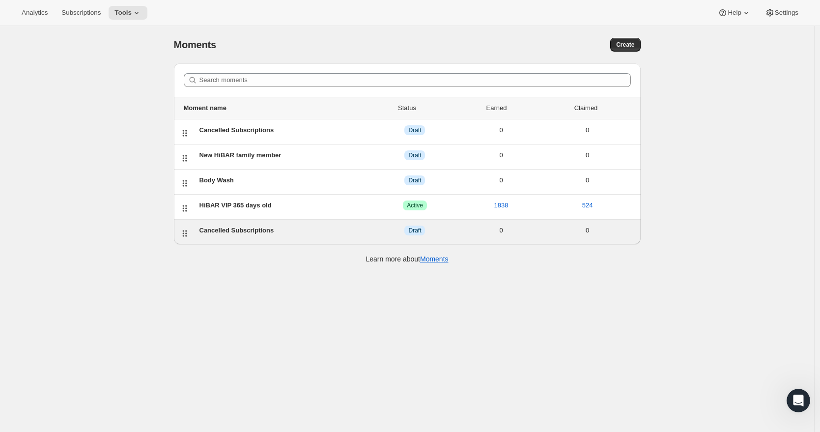
click at [241, 226] on div "Cancelled Subscriptions" at bounding box center [285, 230] width 172 height 10
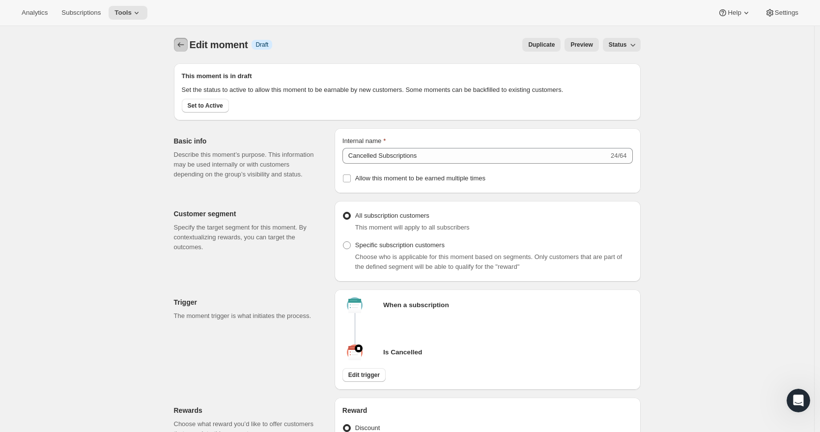
click at [185, 44] on icon "Create moment" at bounding box center [181, 45] width 10 height 10
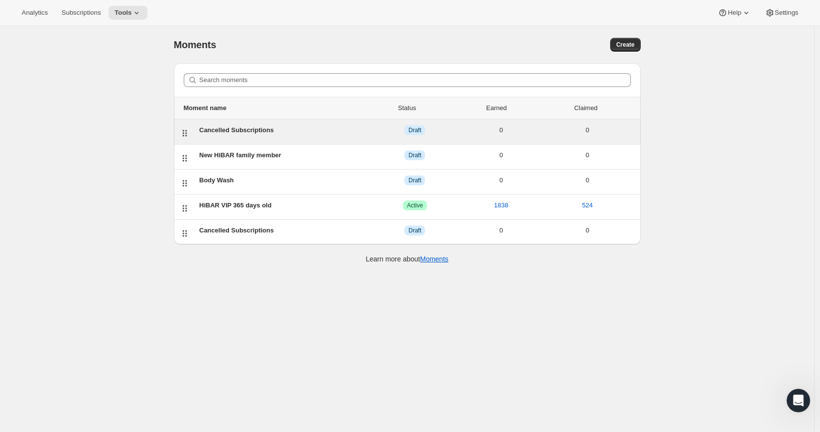
click at [256, 130] on div "Cancelled Subscriptions" at bounding box center [285, 130] width 172 height 10
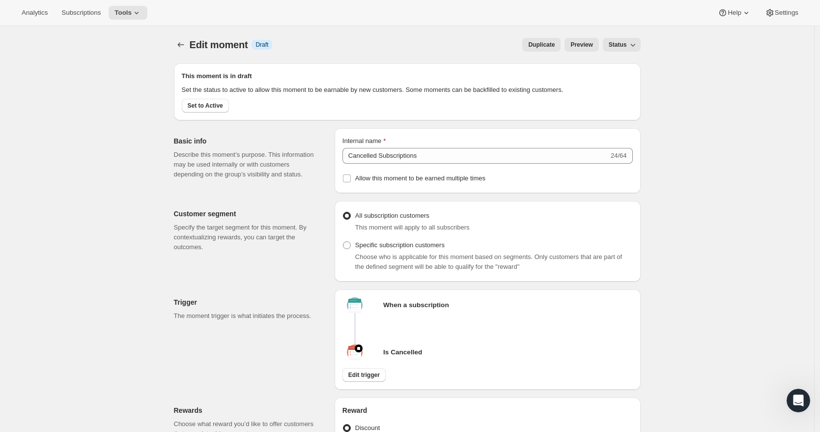
click at [617, 43] on span "Status" at bounding box center [618, 45] width 18 height 8
click at [618, 44] on span "Status" at bounding box center [618, 45] width 18 height 8
click at [186, 47] on icon "Create moment" at bounding box center [181, 45] width 10 height 10
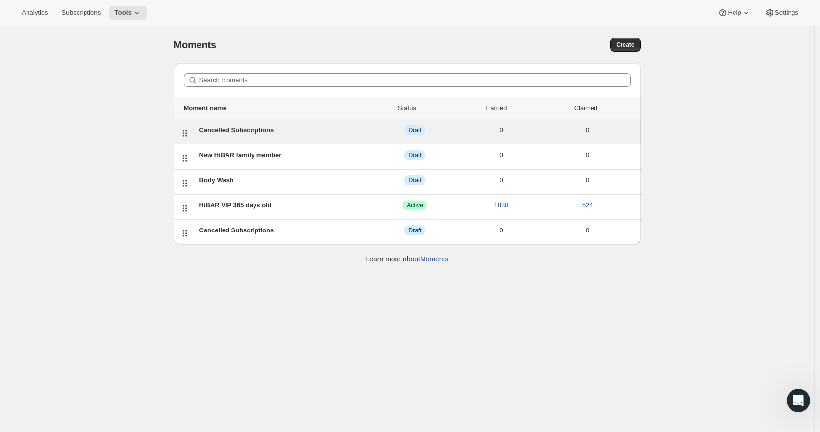
click at [243, 126] on div "Cancelled Subscriptions" at bounding box center [285, 130] width 172 height 10
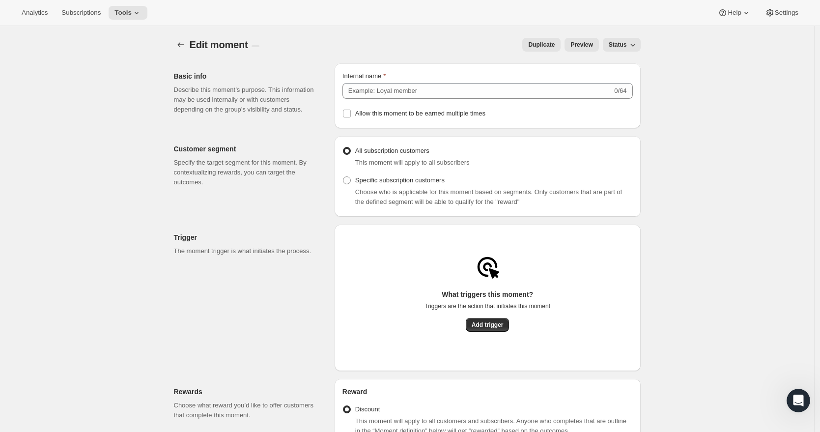
type input "Cancelled Subscriptions"
type input "20"
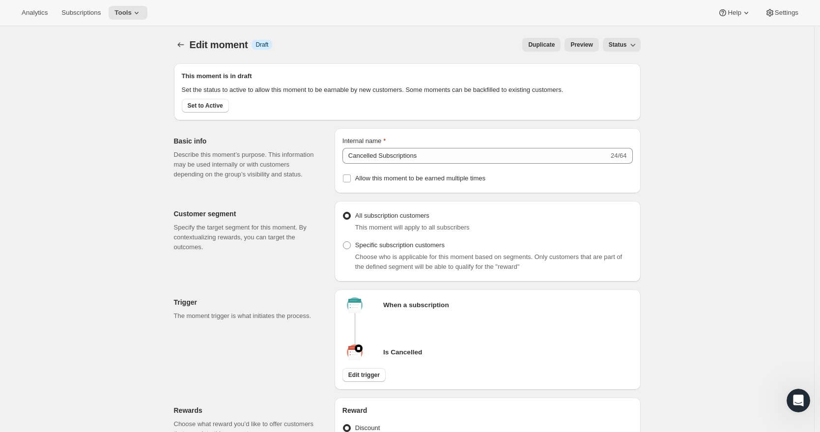
click at [618, 42] on span "Status" at bounding box center [618, 45] width 18 height 8
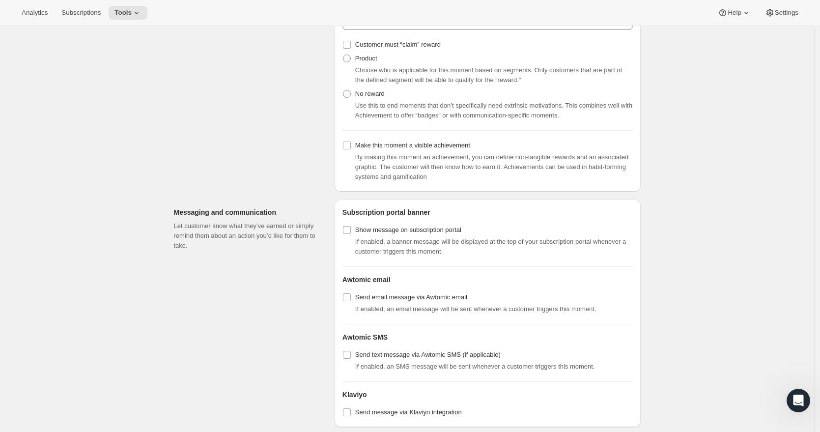
scroll to position [570, 0]
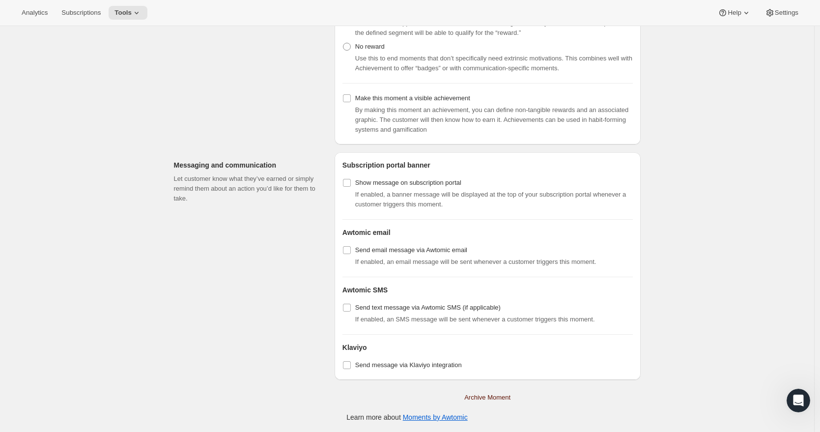
click at [487, 396] on span "Archive Moment" at bounding box center [487, 398] width 46 height 10
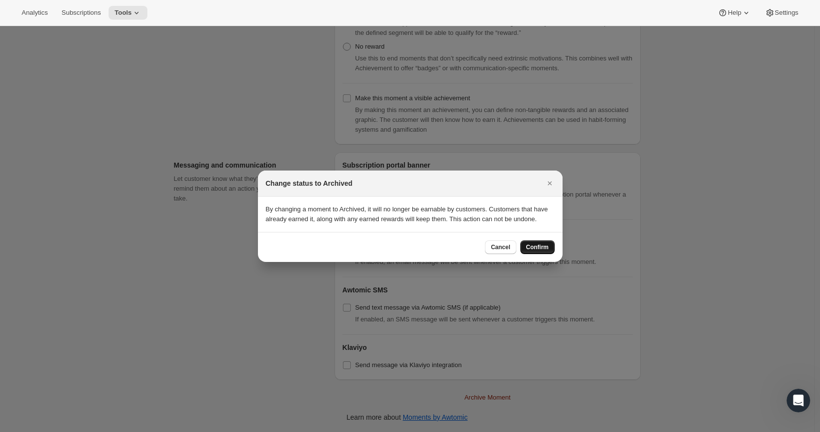
click at [540, 251] on span "Confirm" at bounding box center [537, 247] width 23 height 8
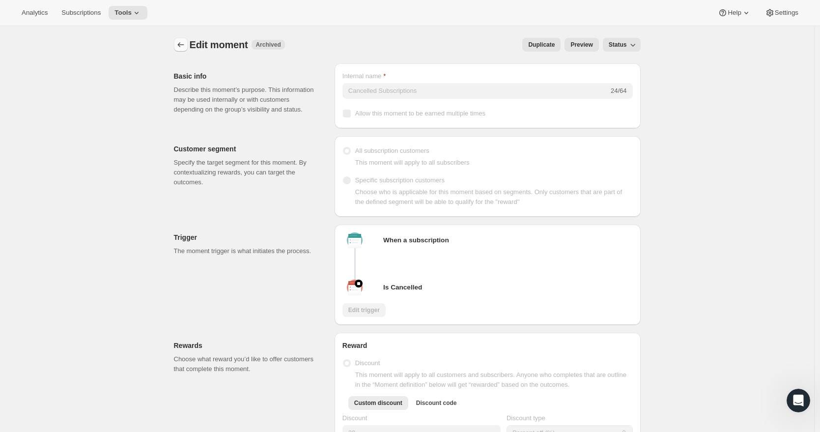
click at [186, 47] on icon "Create moment" at bounding box center [181, 45] width 10 height 10
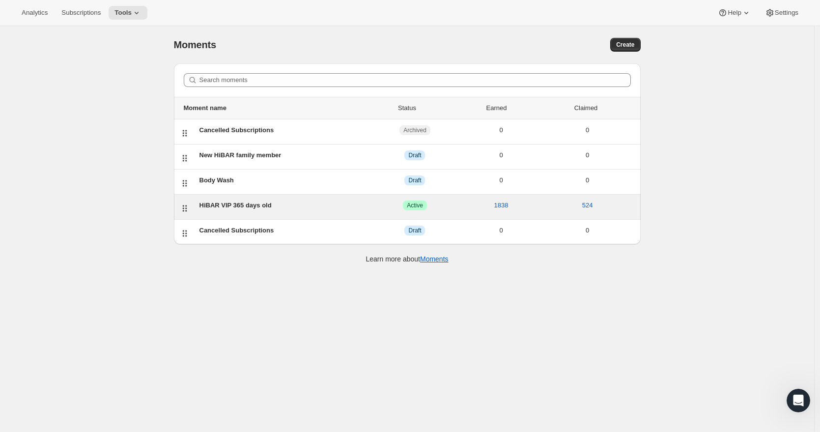
click at [257, 204] on div "HiBAR VIP 365 days old" at bounding box center [285, 205] width 172 height 10
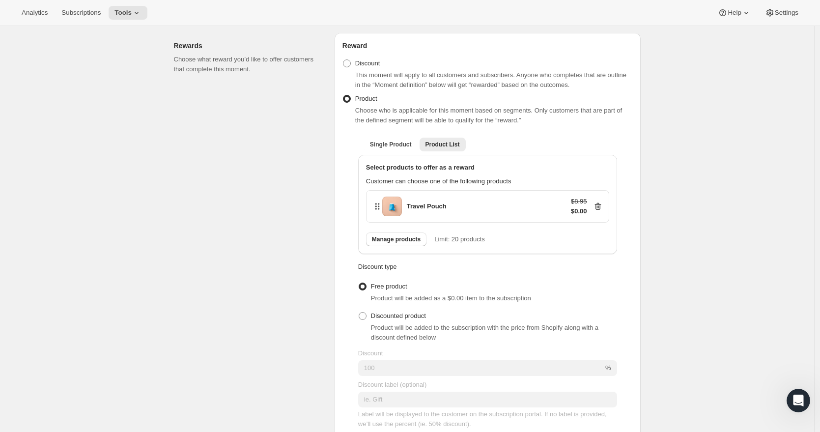
scroll to position [298, 0]
click at [409, 245] on span "Manage products" at bounding box center [396, 241] width 49 height 8
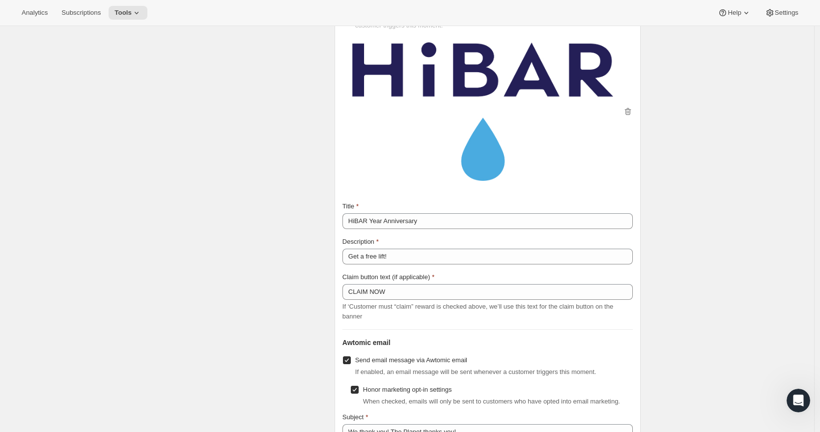
scroll to position [982, 0]
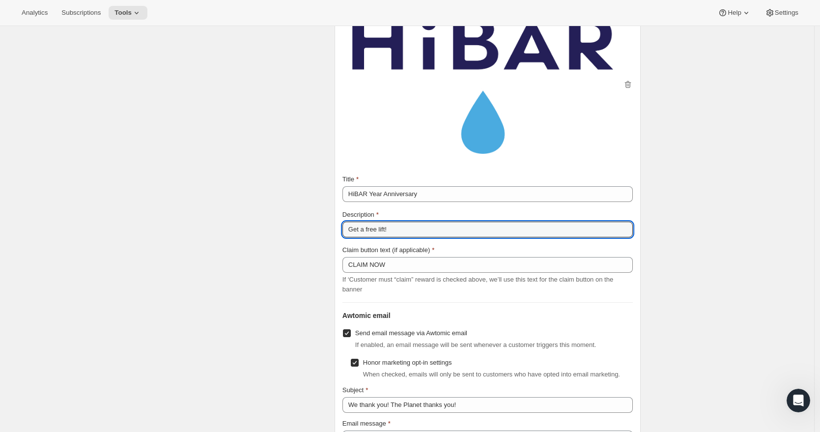
drag, startPoint x: 404, startPoint y: 232, endPoint x: 342, endPoint y: 231, distance: 61.4
click at [342, 231] on div "Subscription portal banner Show message on subscription portal If enabled, a ba…" at bounding box center [488, 299] width 306 height 706
type input "Congrats!!"
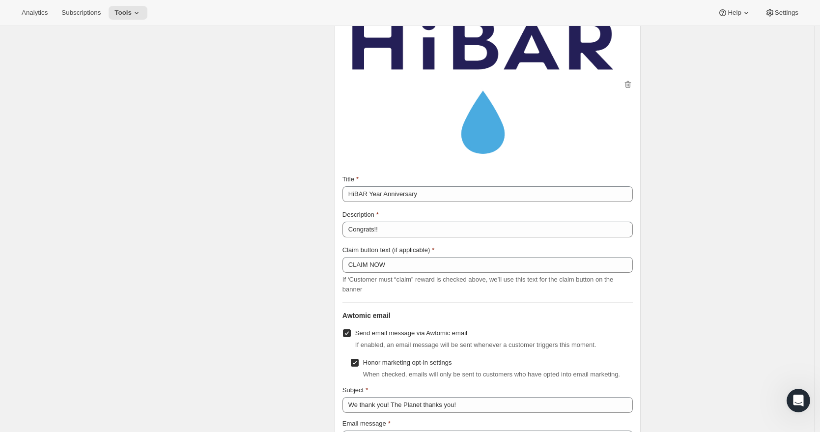
click at [502, 248] on div "Claim button text (if applicable)" at bounding box center [487, 250] width 290 height 10
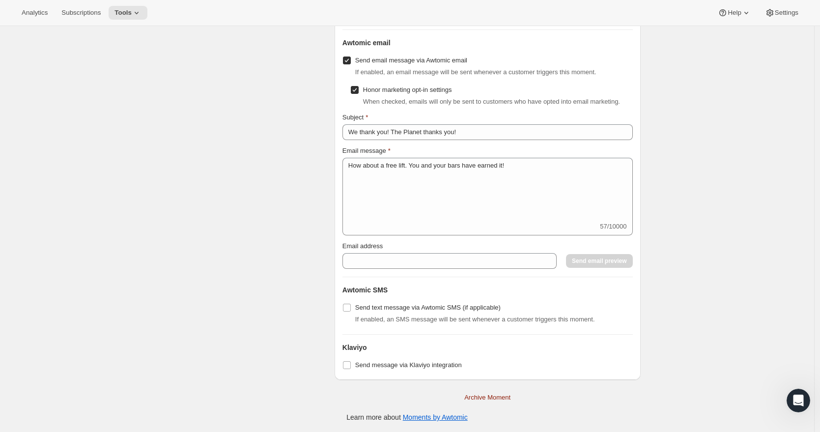
scroll to position [0, 0]
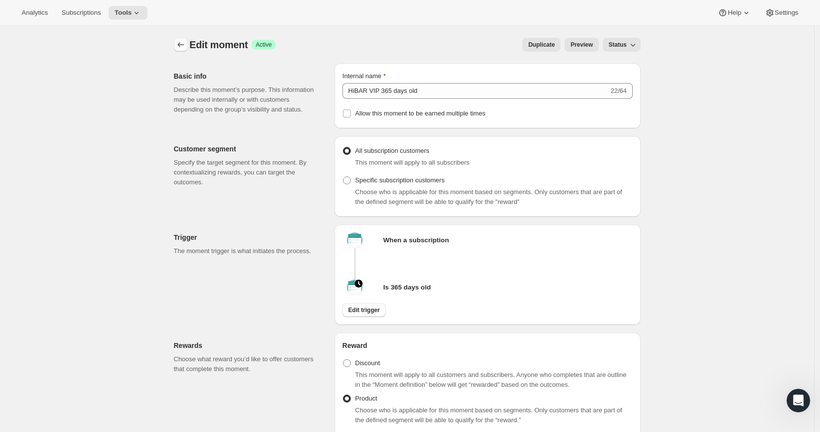
click at [186, 46] on icon "Create moment" at bounding box center [181, 45] width 10 height 10
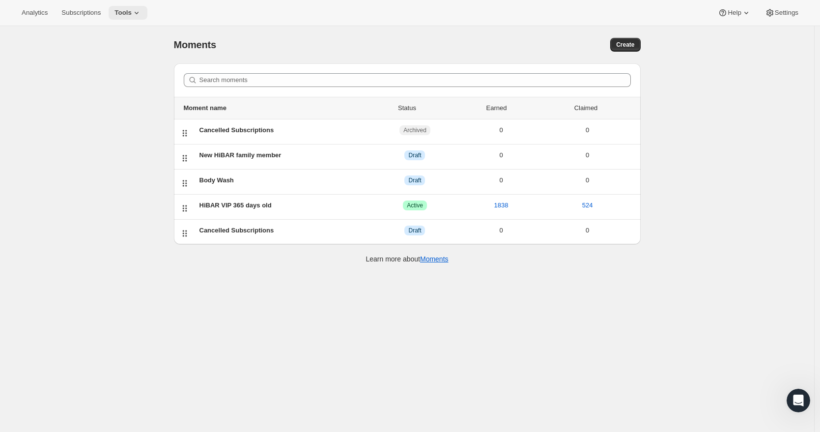
click at [126, 12] on span "Tools" at bounding box center [122, 13] width 17 height 8
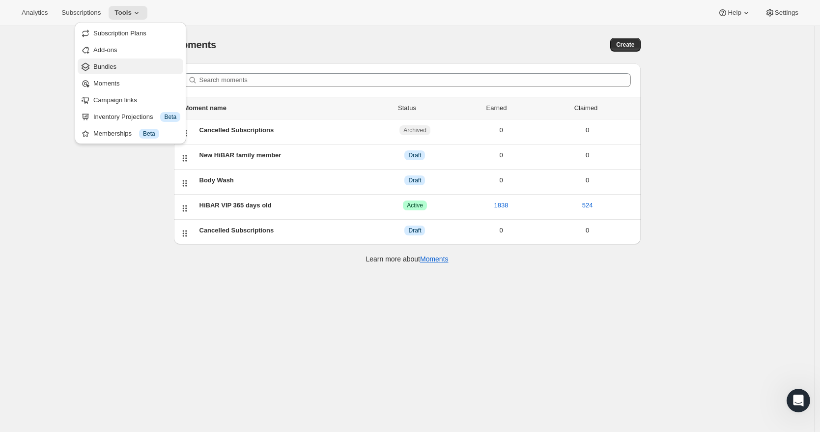
click at [110, 67] on span "Bundles" at bounding box center [104, 66] width 23 height 7
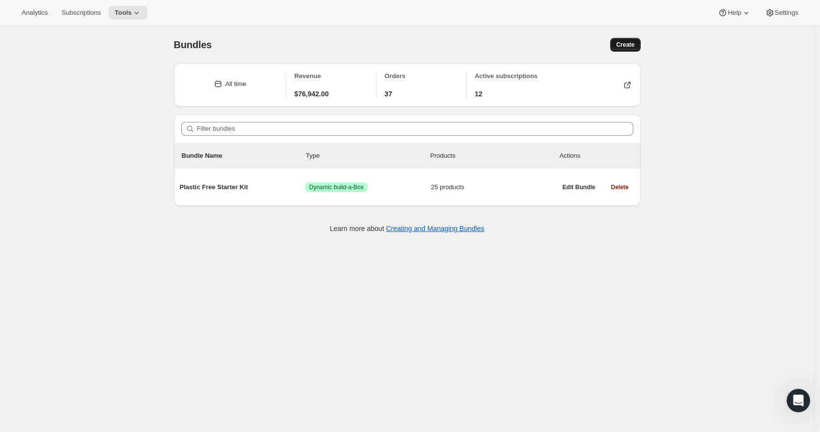
click at [628, 42] on span "Create" at bounding box center [625, 45] width 18 height 8
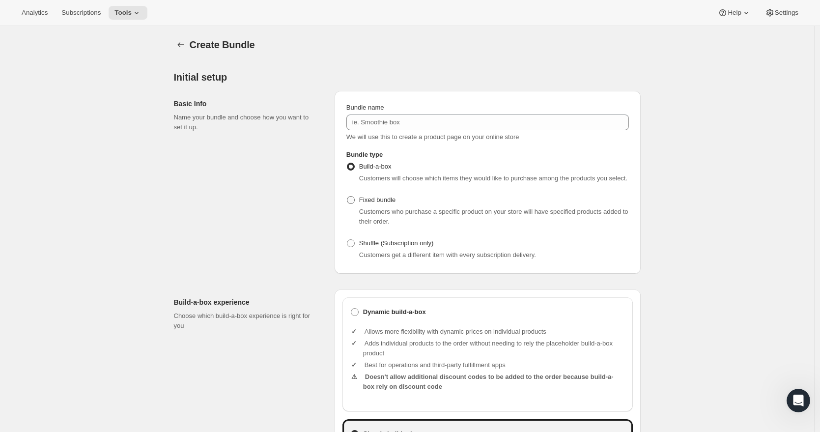
click at [353, 204] on span at bounding box center [351, 200] width 8 height 8
click at [347, 197] on input "Fixed bundle" at bounding box center [347, 196] width 0 height 0
radio input "true"
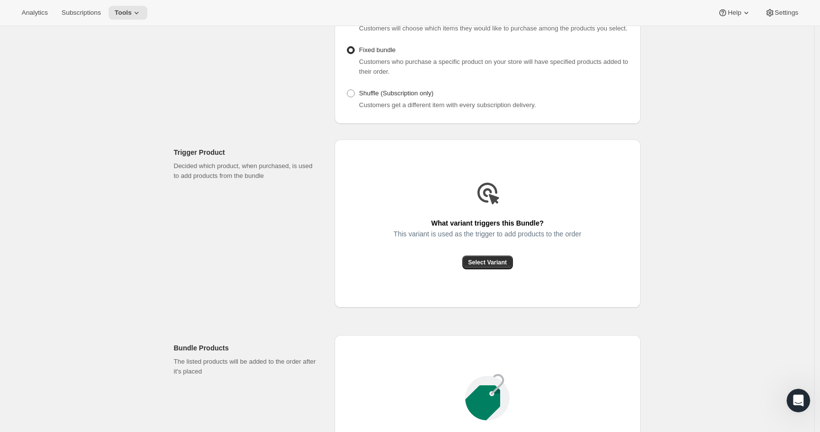
scroll to position [186, 0]
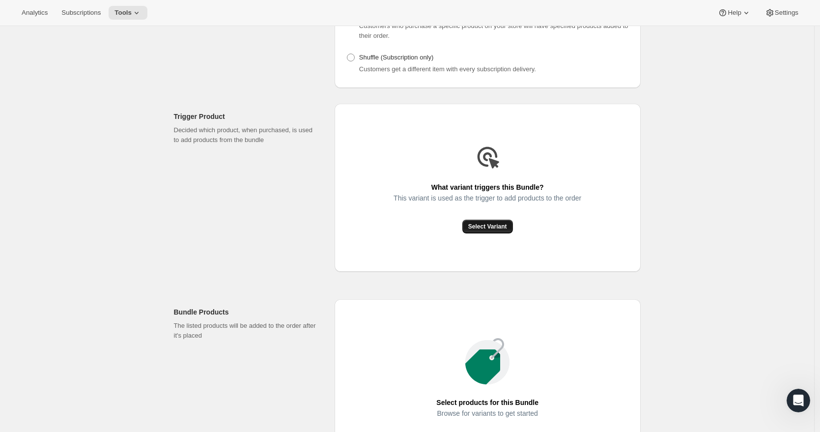
click at [477, 230] on span "Select Variant" at bounding box center [487, 227] width 39 height 8
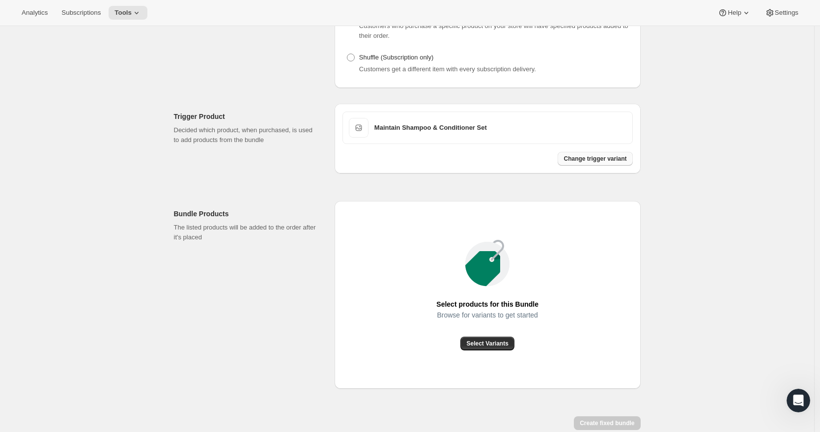
click at [589, 166] on button "Change trigger variant" at bounding box center [595, 159] width 75 height 14
click at [492, 347] on span "Select Variants" at bounding box center [487, 343] width 42 height 8
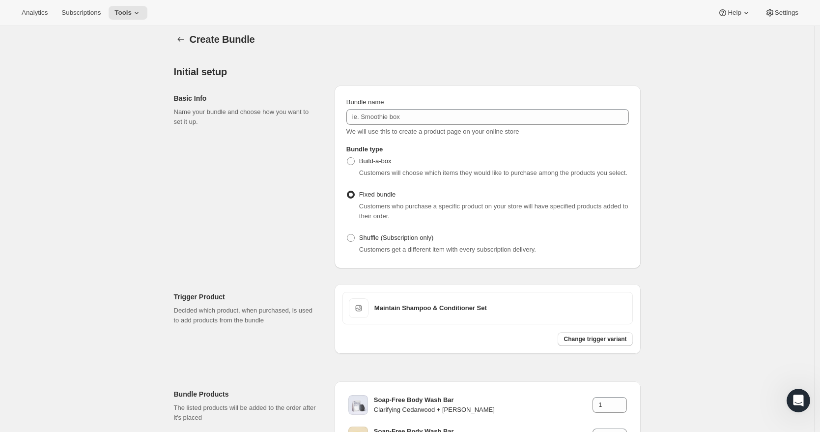
scroll to position [0, 0]
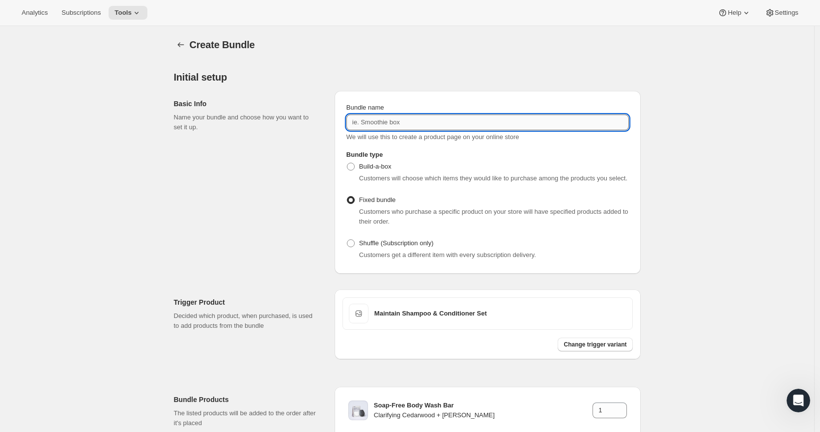
click at [389, 126] on input "Bundle name" at bounding box center [487, 122] width 282 height 16
type input "M"
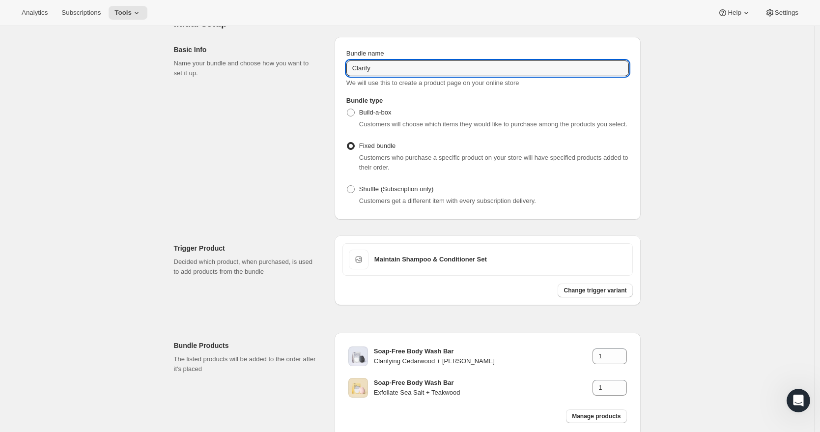
scroll to position [59, 0]
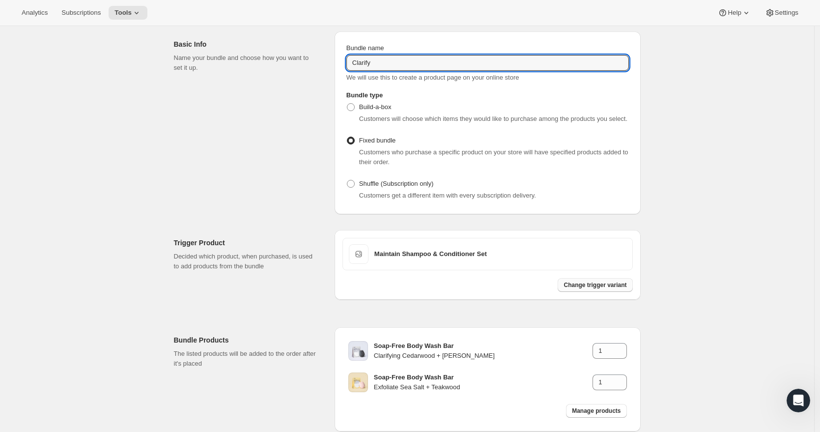
type input "Clarify"
click at [593, 289] on span "Change trigger variant" at bounding box center [594, 285] width 63 height 8
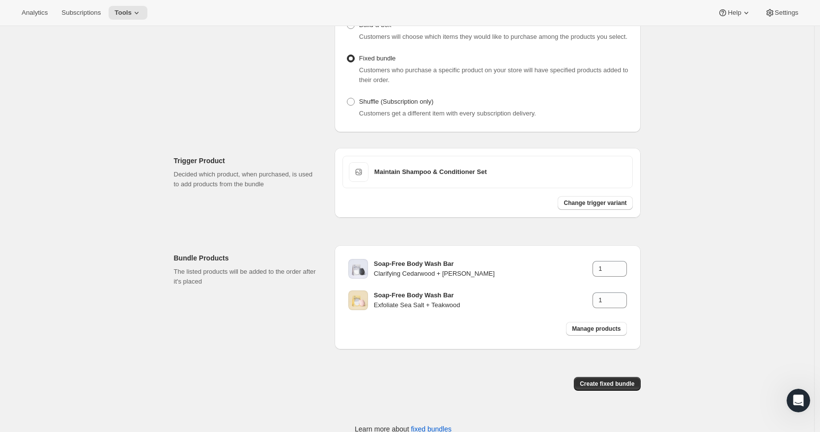
scroll to position [163, 0]
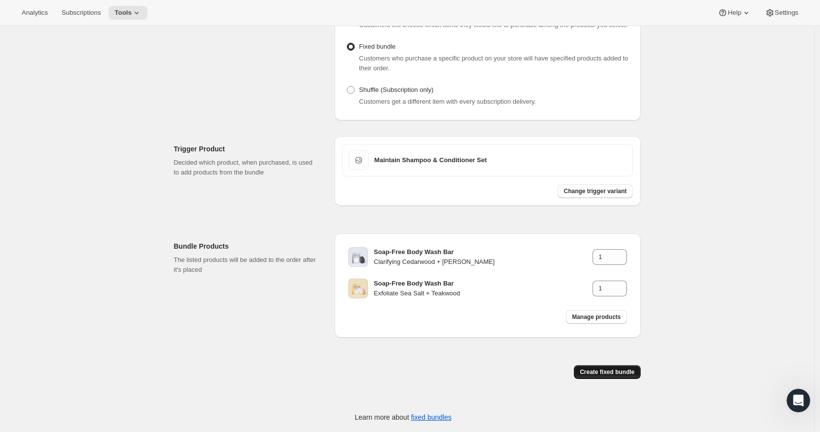
click at [602, 373] on span "Create fixed bundle" at bounding box center [607, 372] width 55 height 8
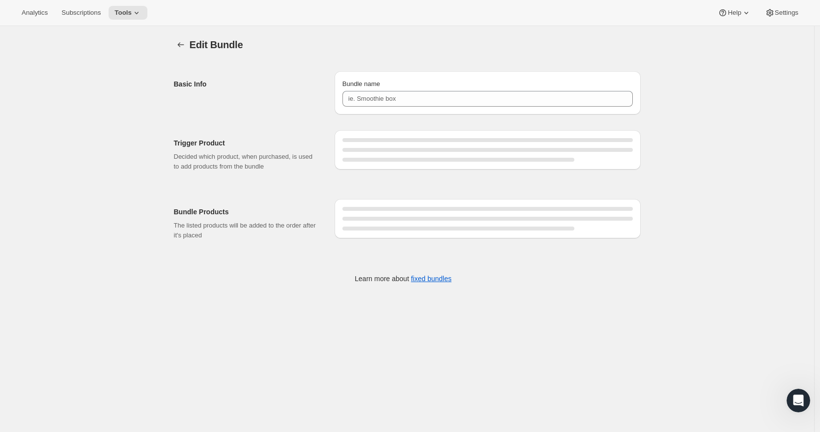
type input "Clarify"
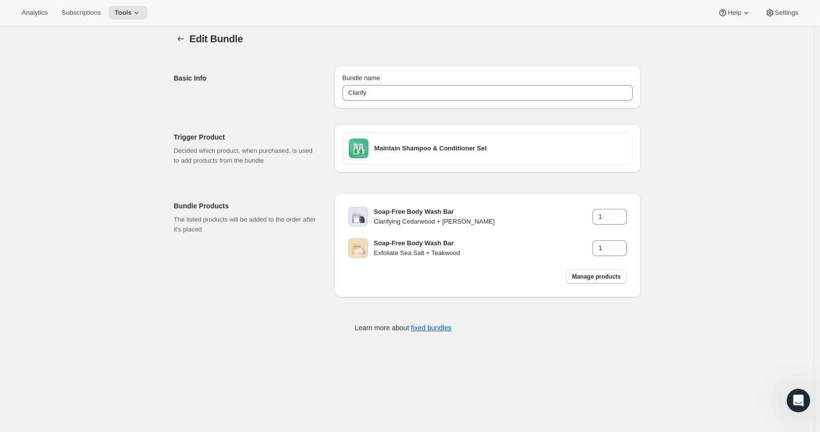
scroll to position [8, 0]
click at [182, 35] on icon "Bundles" at bounding box center [181, 37] width 10 height 10
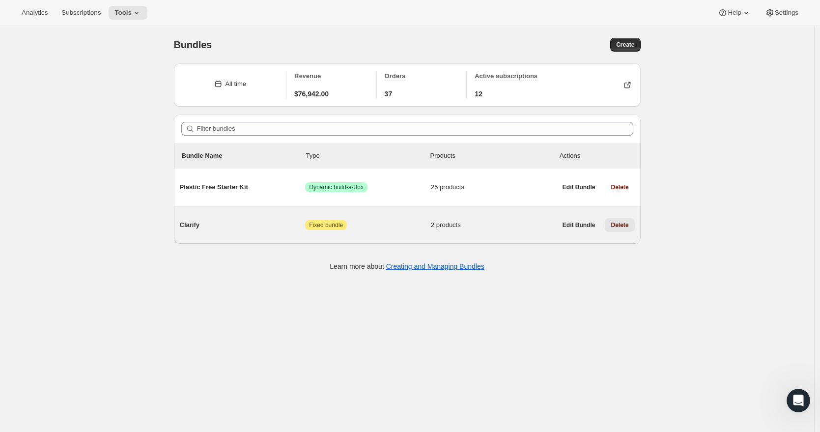
click at [621, 225] on span "Delete" at bounding box center [620, 225] width 18 height 8
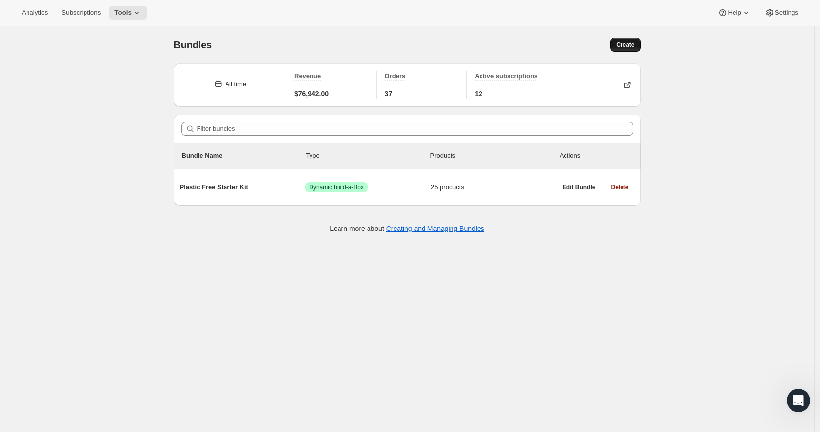
click at [629, 48] on span "Create" at bounding box center [625, 45] width 18 height 8
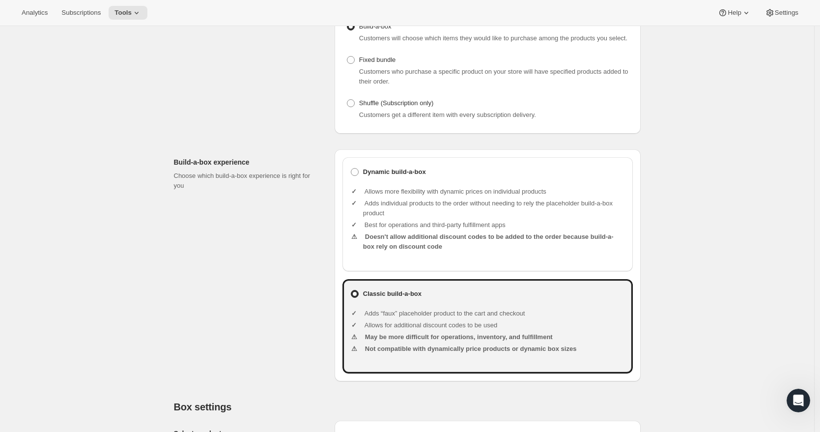
scroll to position [140, 0]
click at [358, 175] on span at bounding box center [355, 172] width 8 height 8
click at [351, 168] on input "Dynamic build-a-box" at bounding box center [351, 168] width 0 height 0
radio input "true"
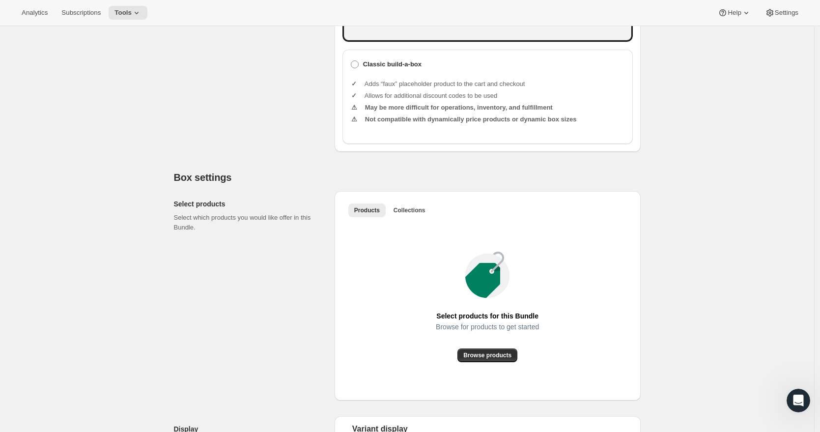
scroll to position [516, 0]
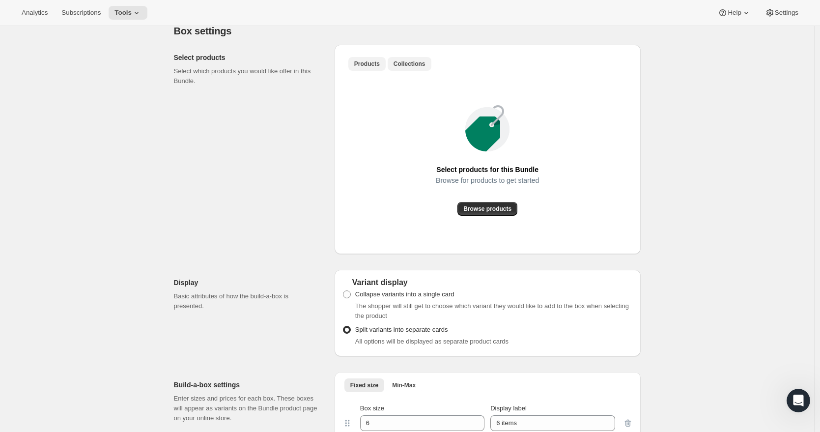
click at [418, 68] on span "Collections" at bounding box center [409, 64] width 32 height 8
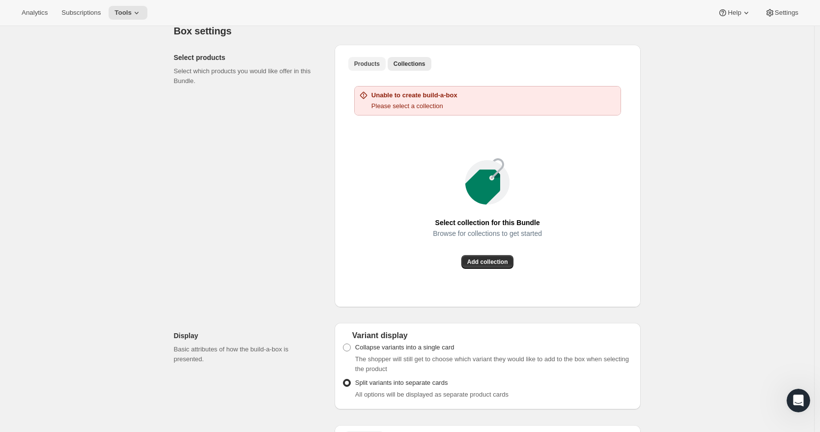
click at [380, 68] on span "Products" at bounding box center [367, 64] width 26 height 8
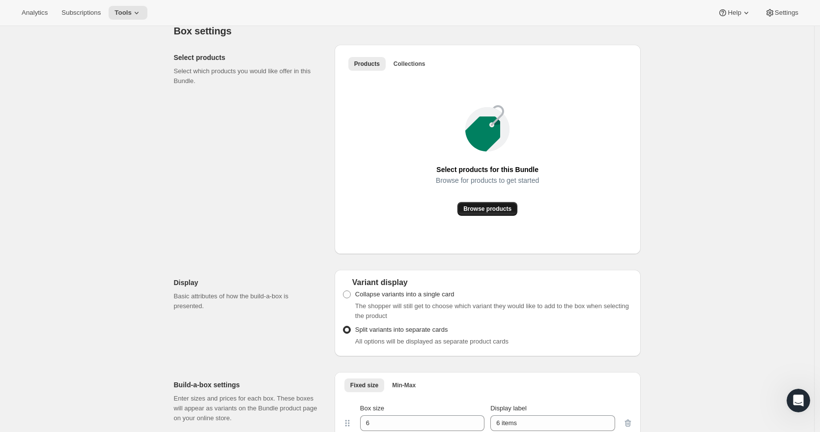
click at [501, 213] on span "Browse products" at bounding box center [487, 209] width 48 height 8
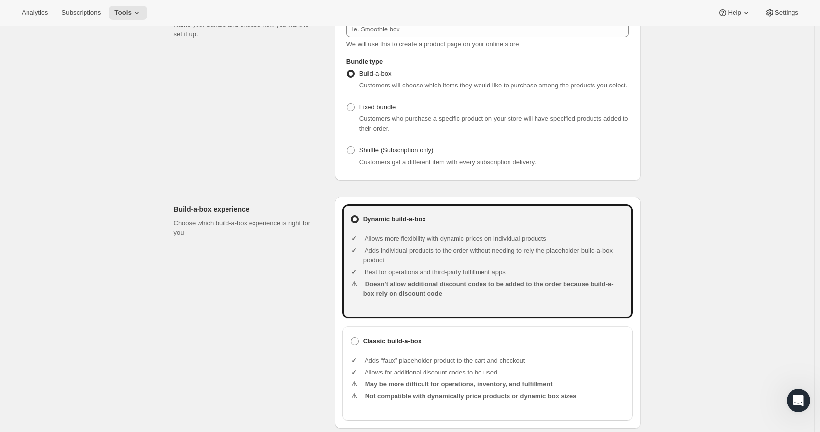
scroll to position [0, 0]
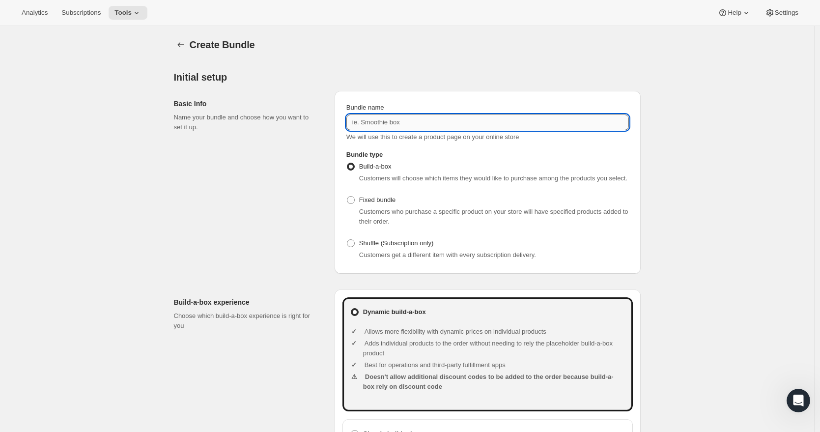
click at [395, 123] on input "Bundle name" at bounding box center [487, 122] width 282 height 16
type input "Clarify"
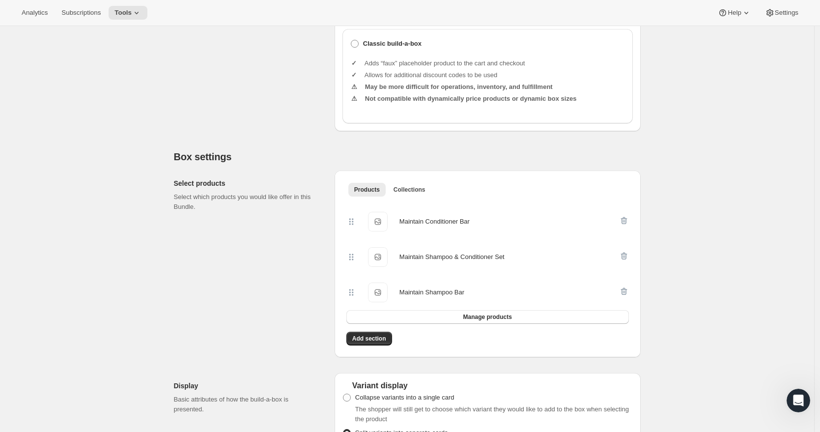
scroll to position [422, 0]
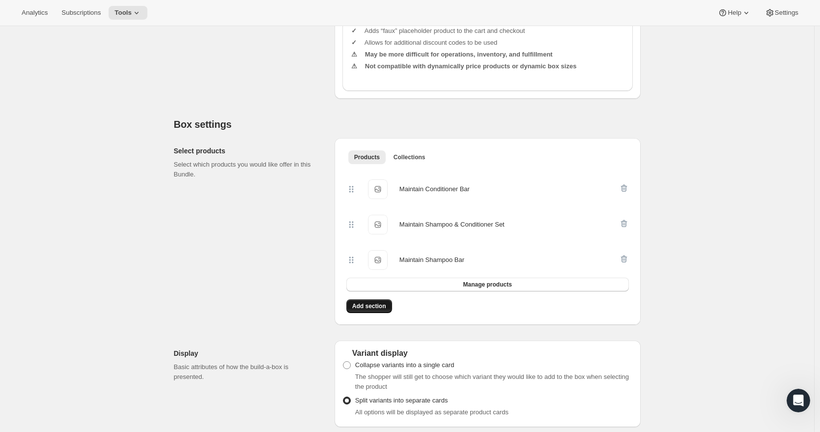
click at [379, 310] on span "Add section" at bounding box center [369, 306] width 34 height 8
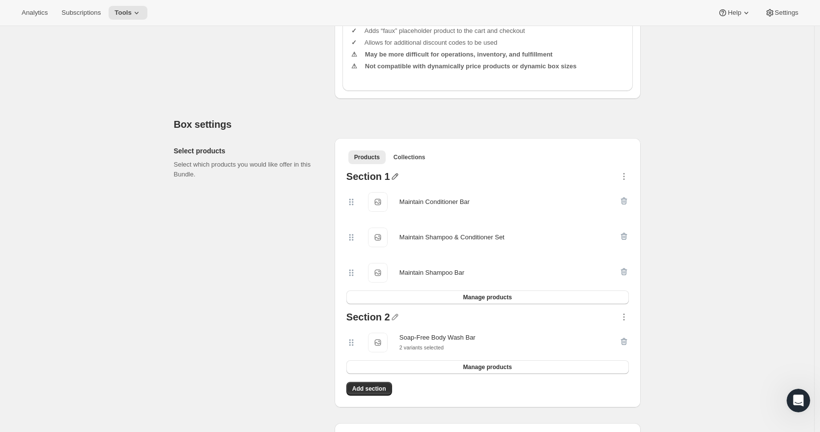
click at [397, 180] on icon "button" at bounding box center [395, 176] width 6 height 6
click at [384, 202] on input "text" at bounding box center [400, 205] width 94 height 16
type input "Maintain Formula"
click at [366, 218] on span "Save" at bounding box center [360, 218] width 15 height 10
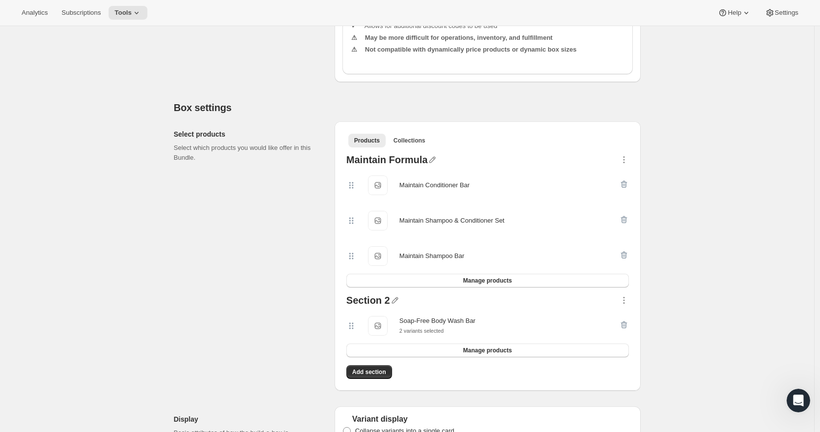
scroll to position [490, 0]
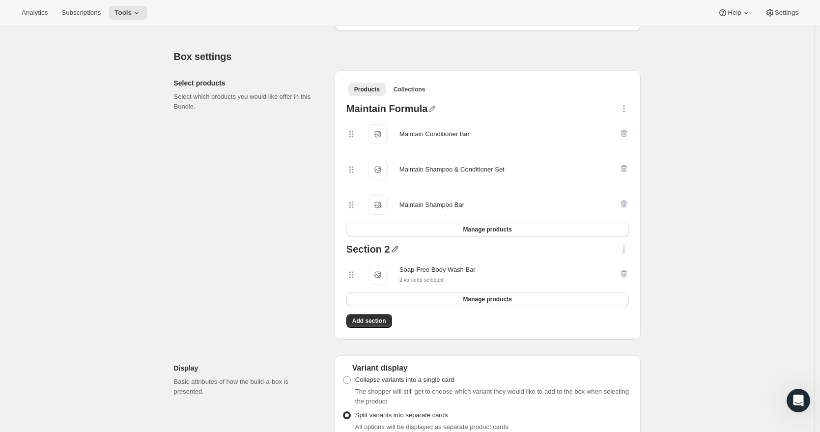
click at [397, 254] on icon "button" at bounding box center [395, 249] width 10 height 10
click at [390, 274] on input "text" at bounding box center [402, 278] width 94 height 16
type input "Body Wash"
click at [364, 292] on span "Save" at bounding box center [362, 290] width 15 height 10
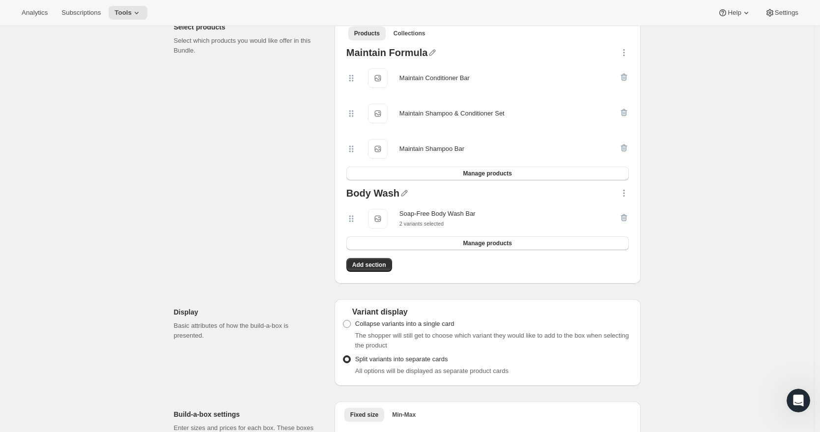
scroll to position [548, 0]
click at [382, 267] on span "Add section" at bounding box center [369, 263] width 34 height 8
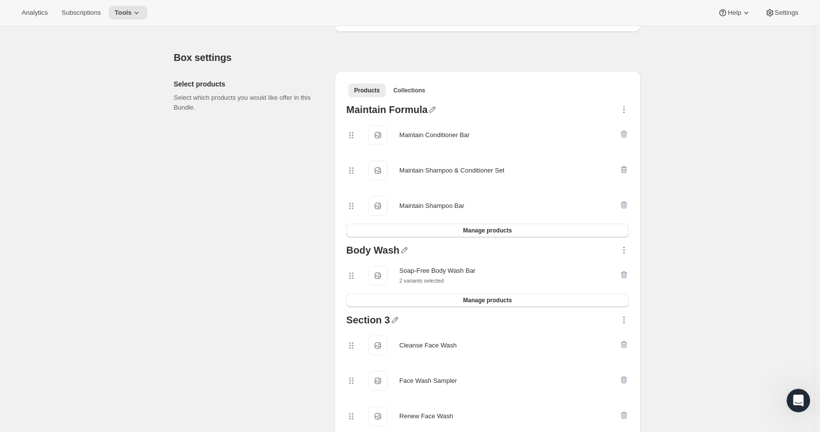
scroll to position [494, 0]
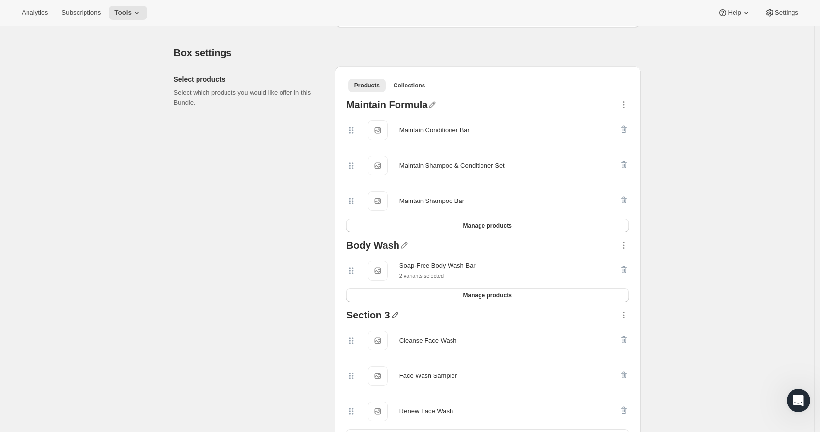
click at [398, 320] on icon "button" at bounding box center [395, 315] width 10 height 10
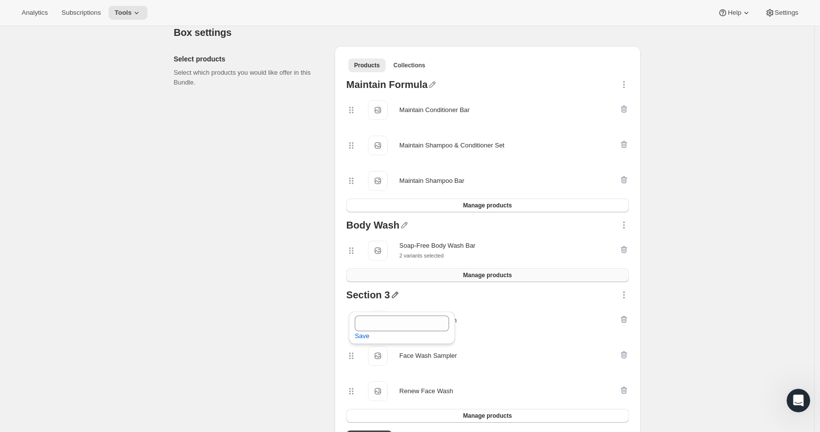
scroll to position [546, 0]
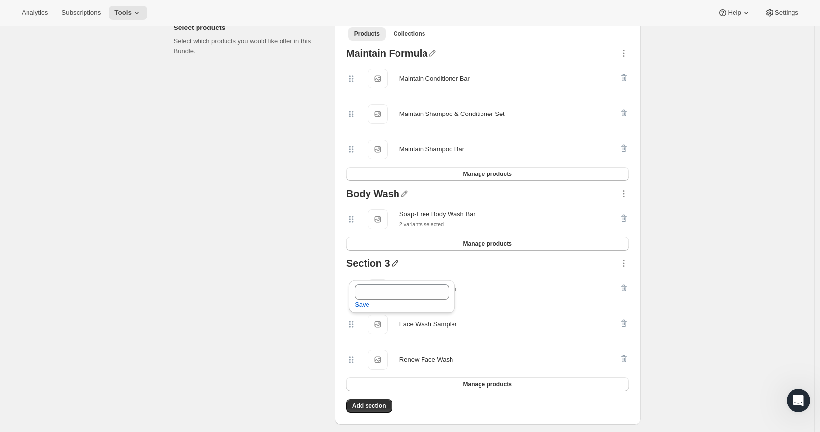
click at [557, 321] on div "Face Wash Sampler Face Wash Sampler" at bounding box center [487, 324] width 282 height 35
click at [627, 293] on icon "button" at bounding box center [624, 288] width 10 height 10
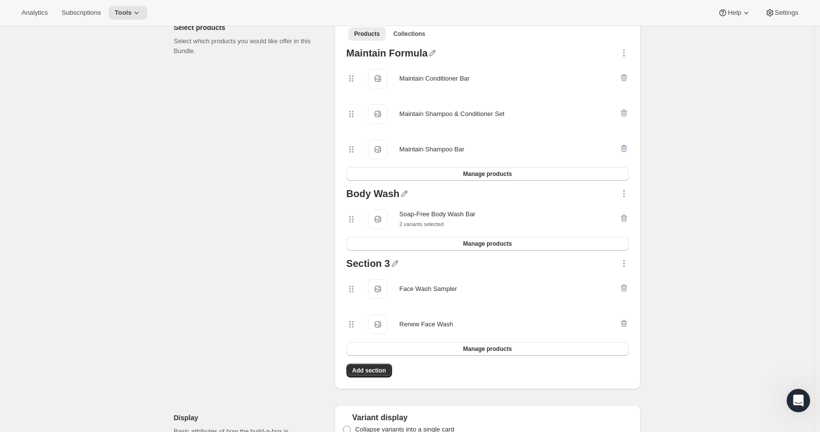
click at [627, 293] on icon "button" at bounding box center [624, 288] width 10 height 10
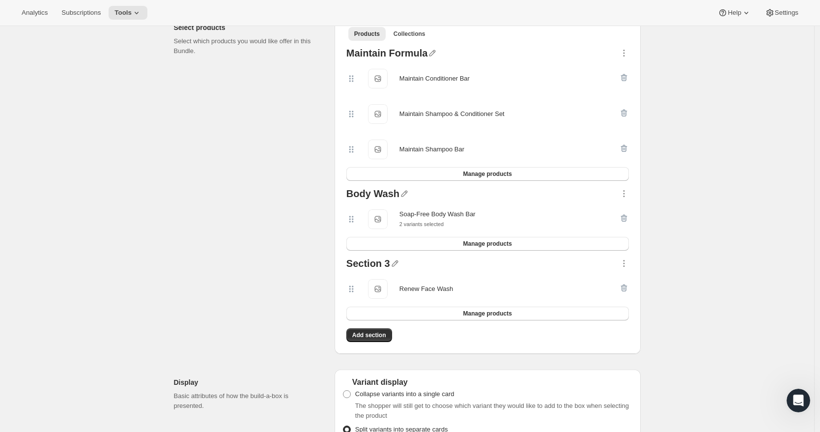
click at [627, 294] on div at bounding box center [624, 289] width 10 height 20
click at [629, 268] on icon "button" at bounding box center [624, 263] width 10 height 10
click at [612, 364] on span "Delete" at bounding box center [612, 367] width 19 height 7
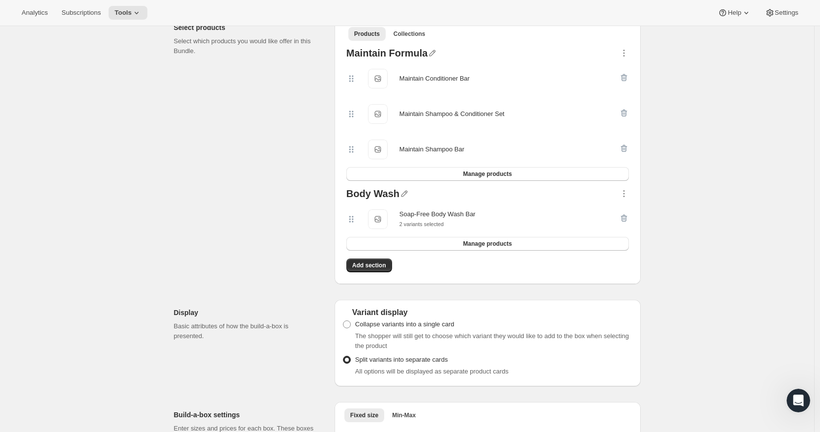
click at [504, 276] on div "Add section" at bounding box center [487, 265] width 290 height 22
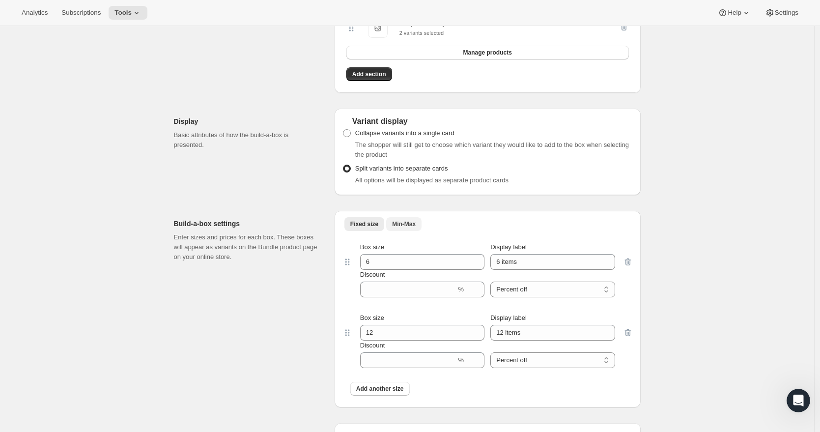
scroll to position [738, 0]
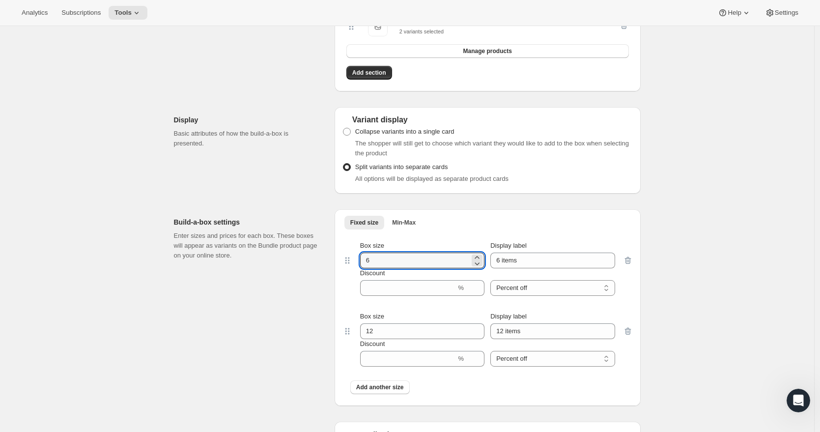
drag, startPoint x: 373, startPoint y: 269, endPoint x: 360, endPoint y: 269, distance: 12.8
click at [360, 269] on div "Box size 6 Display label 6 items Discount % Percent off Amount off Percent off" at bounding box center [487, 268] width 271 height 55
click at [413, 226] on span "Min-Max" at bounding box center [404, 223] width 24 height 8
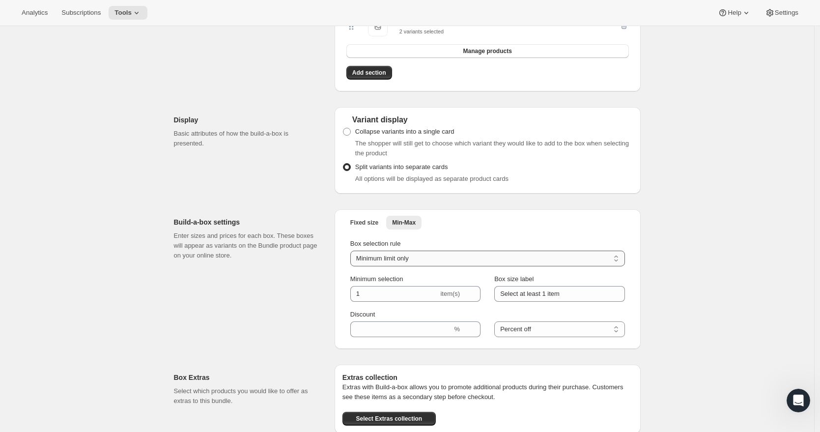
click at [450, 266] on select "Minimum limit only Maximum limit only Minimum and Maximum limits" at bounding box center [487, 259] width 275 height 16
select select "minMax"
type input "6"
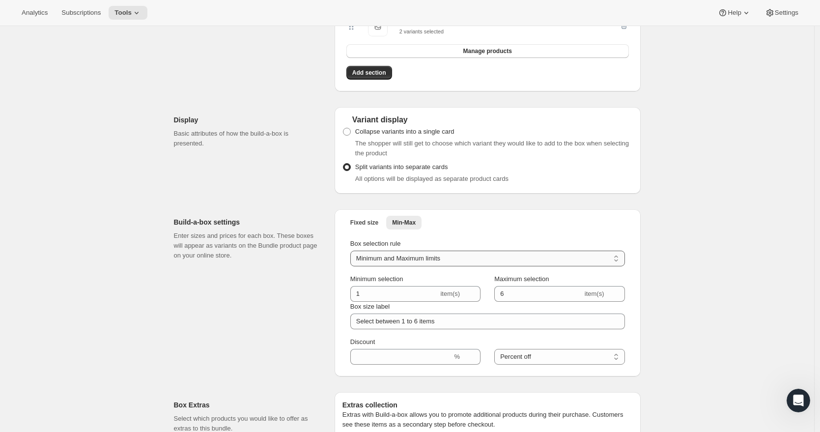
click at [448, 266] on select "Minimum limit only Maximum limit only Minimum and Maximum limits" at bounding box center [487, 259] width 275 height 16
select select "minOnly"
type input "Select at least 1 item"
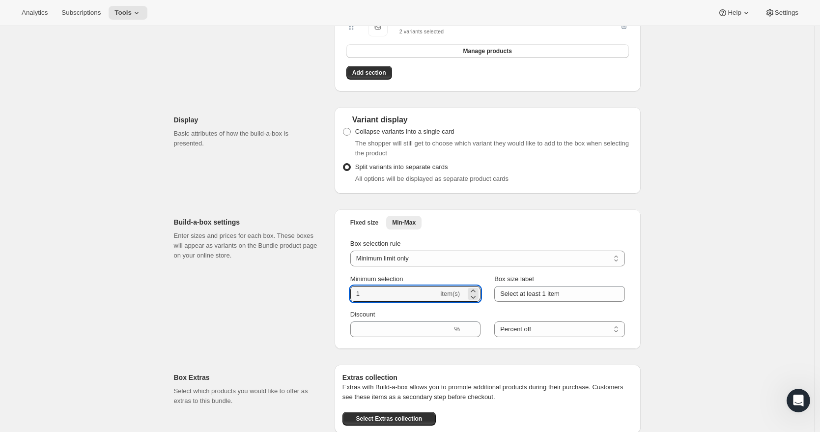
drag, startPoint x: 367, startPoint y: 304, endPoint x: 351, endPoint y: 304, distance: 15.7
click at [351, 304] on div "Box selection rule Minimum limit only Maximum limit only Minimum and Maximum li…" at bounding box center [487, 288] width 290 height 110
type input "3"
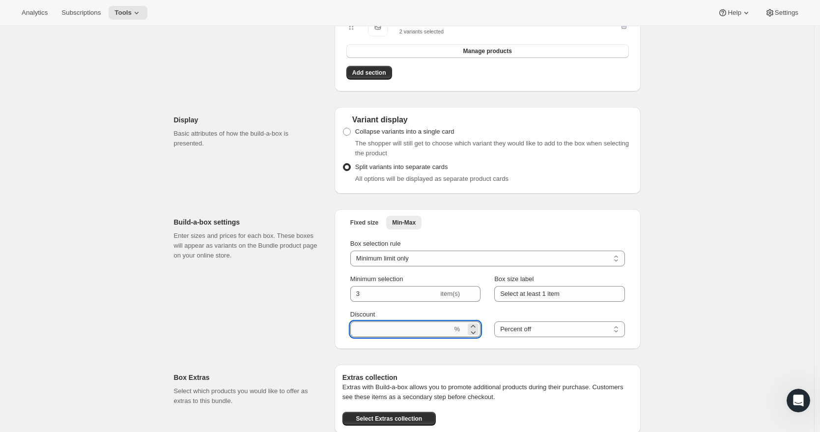
click at [373, 335] on input "Discount" at bounding box center [401, 329] width 102 height 16
type input "10"
click at [404, 361] on div "Box settings Select products Select which products you would like offer in this…" at bounding box center [407, 112] width 467 height 643
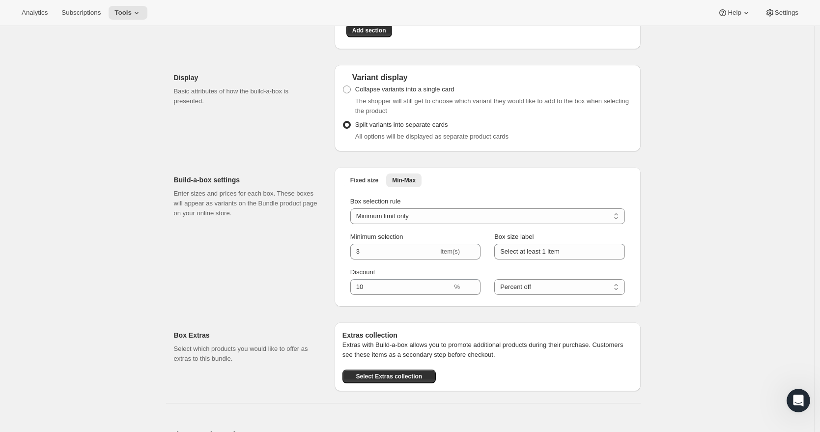
scroll to position [812, 0]
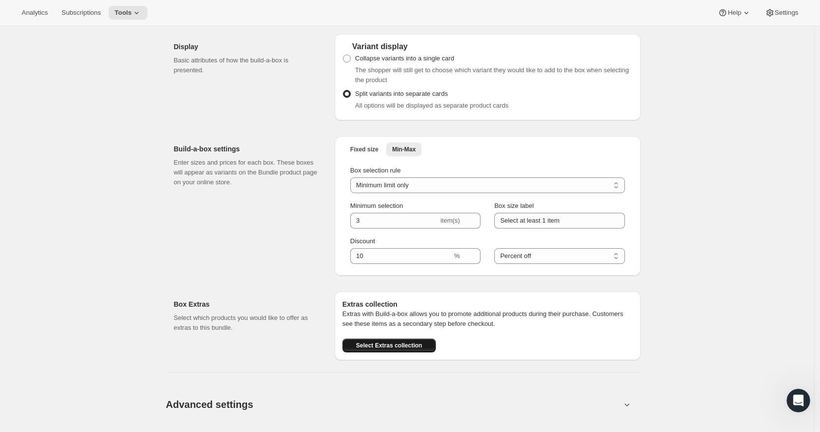
click at [422, 349] on span "Select Extras collection" at bounding box center [389, 345] width 66 height 8
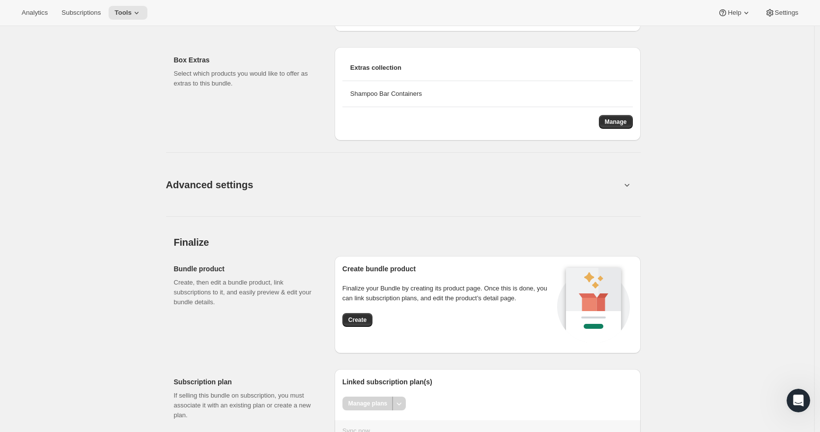
scroll to position [1104, 0]
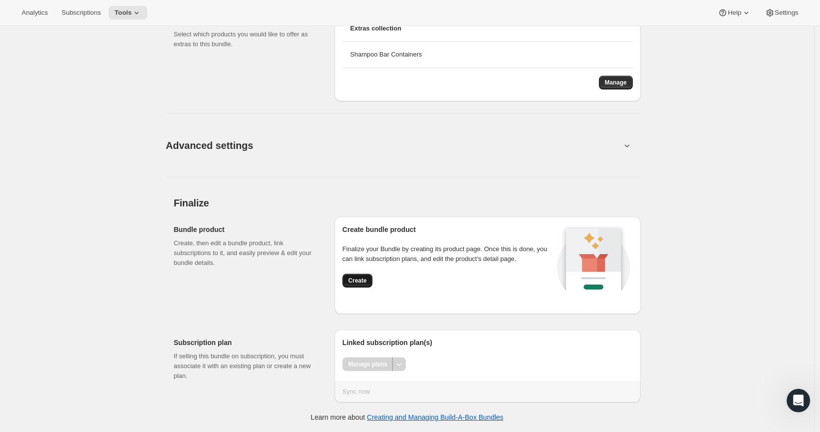
click at [359, 280] on span "Create" at bounding box center [357, 281] width 18 height 8
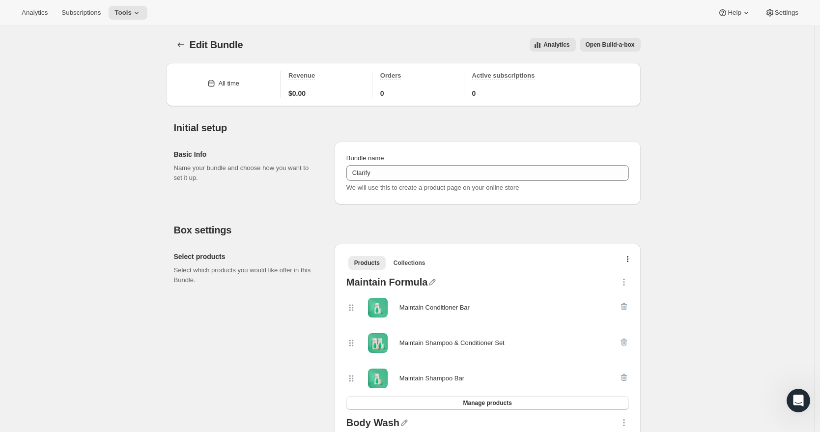
click at [611, 45] on span "Open Build-a-box" at bounding box center [610, 45] width 49 height 8
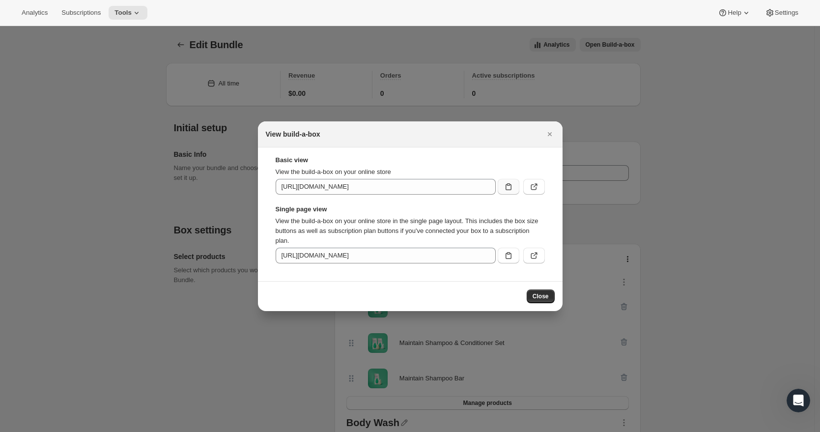
click at [511, 191] on icon ":r1f7:" at bounding box center [509, 187] width 10 height 10
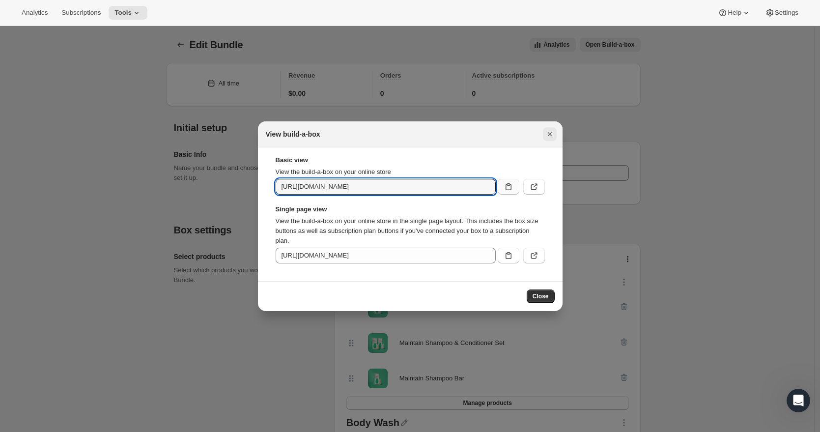
click at [552, 133] on icon "Close" at bounding box center [550, 134] width 10 height 10
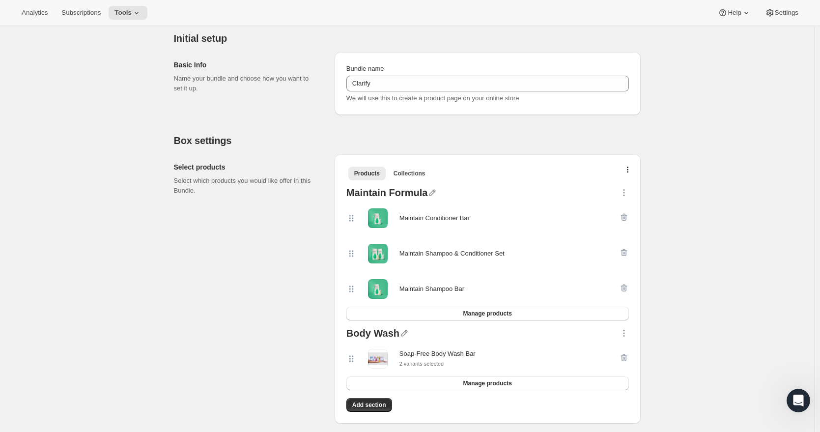
scroll to position [90, 0]
click at [626, 253] on icon "button" at bounding box center [624, 252] width 10 height 10
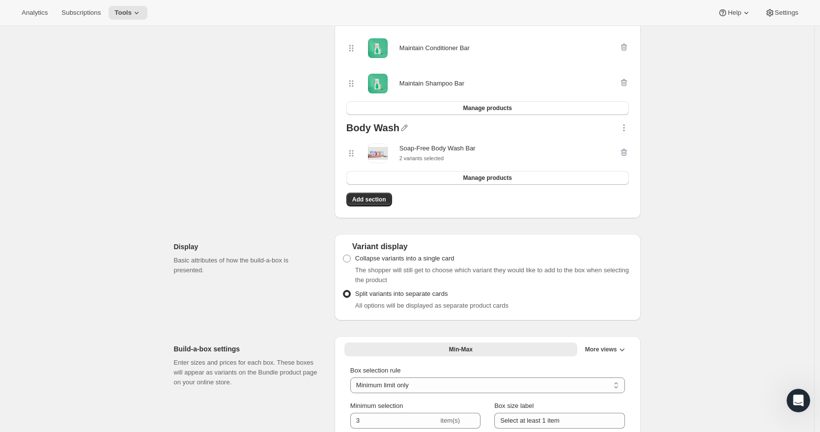
scroll to position [288, 0]
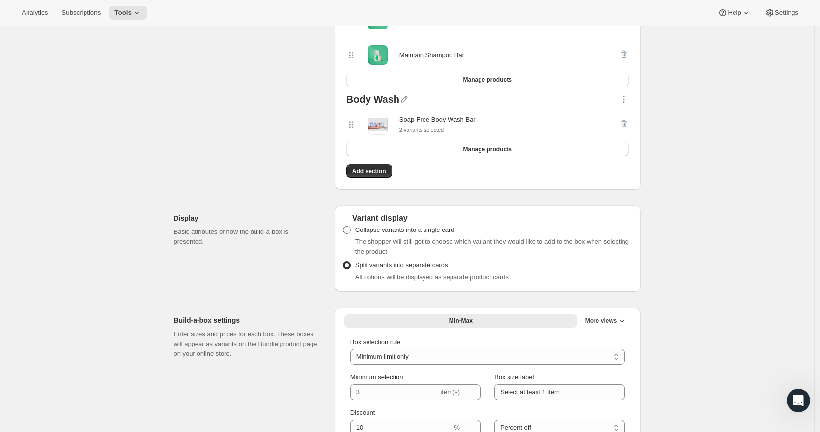
click at [350, 228] on span at bounding box center [347, 230] width 8 height 8
click at [343, 226] on input "Collapse variants into a single card" at bounding box center [343, 226] width 0 height 0
radio input "true"
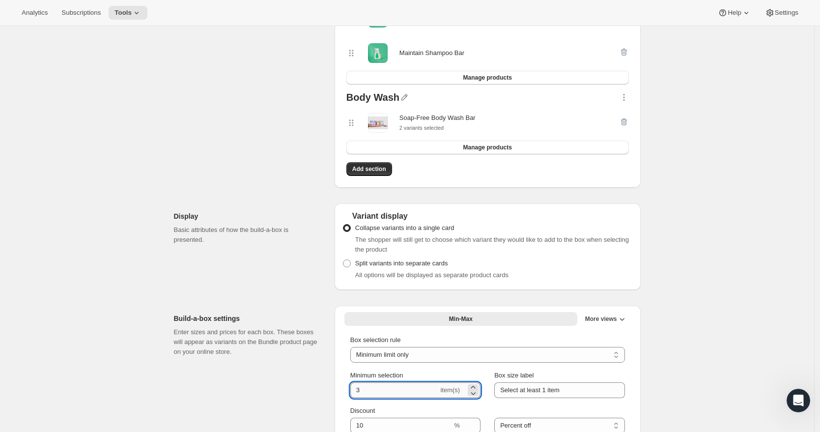
drag, startPoint x: 370, startPoint y: 390, endPoint x: 357, endPoint y: 390, distance: 13.8
click at [357, 390] on input "3" at bounding box center [394, 390] width 88 height 16
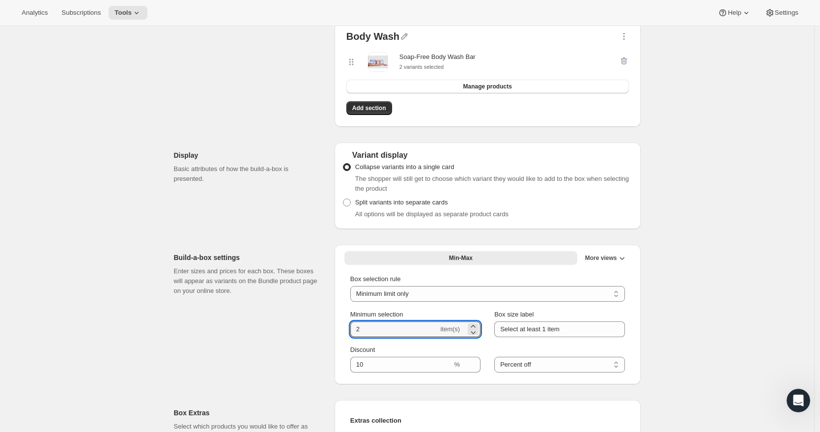
scroll to position [358, 0]
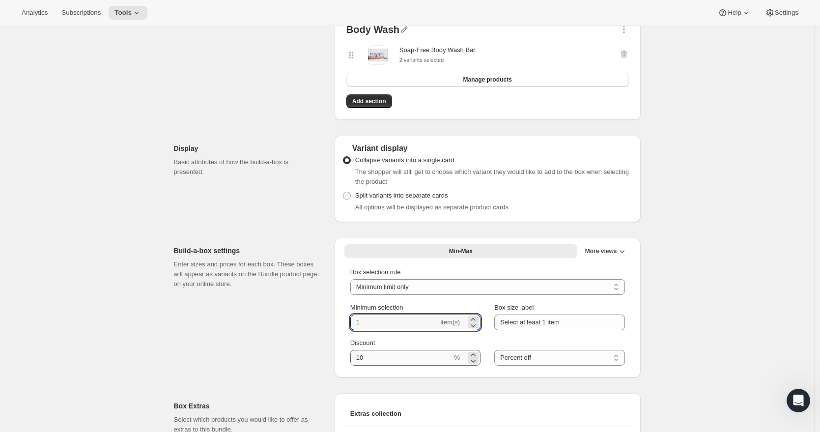
type input "1"
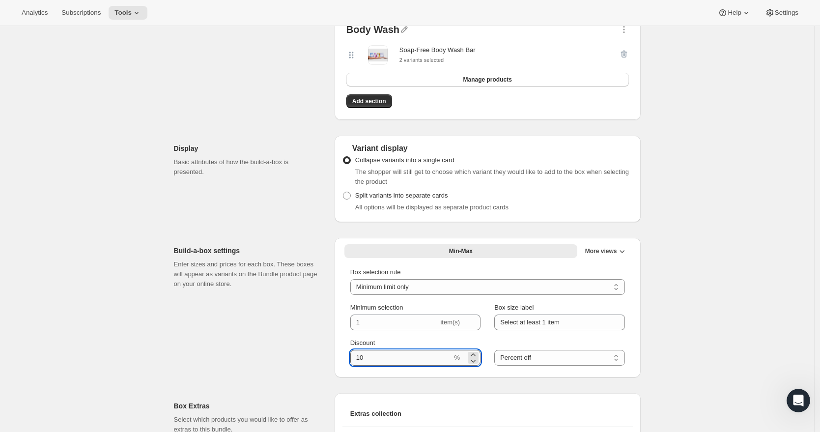
drag, startPoint x: 382, startPoint y: 360, endPoint x: 353, endPoint y: 360, distance: 29.0
click at [353, 360] on input "Discount" at bounding box center [401, 358] width 102 height 16
type input "5"
click at [450, 286] on select "Minimum limit only Maximum limit only Minimum and Maximum limits" at bounding box center [487, 287] width 275 height 16
click at [622, 251] on icon "More views" at bounding box center [622, 251] width 10 height 10
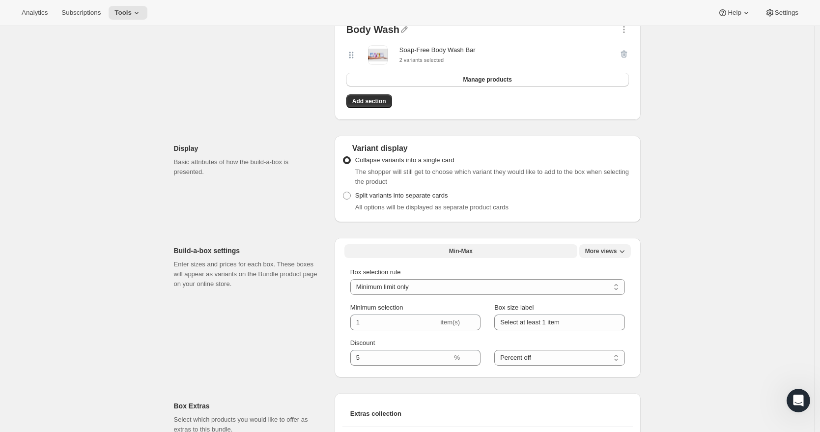
scroll to position [393, 0]
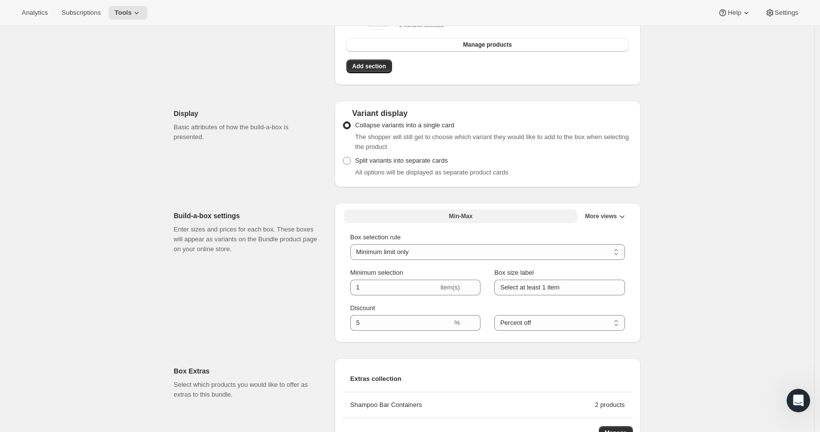
click at [476, 219] on button "Min-Max" at bounding box center [460, 216] width 233 height 14
click at [598, 215] on span "More views" at bounding box center [601, 216] width 32 height 8
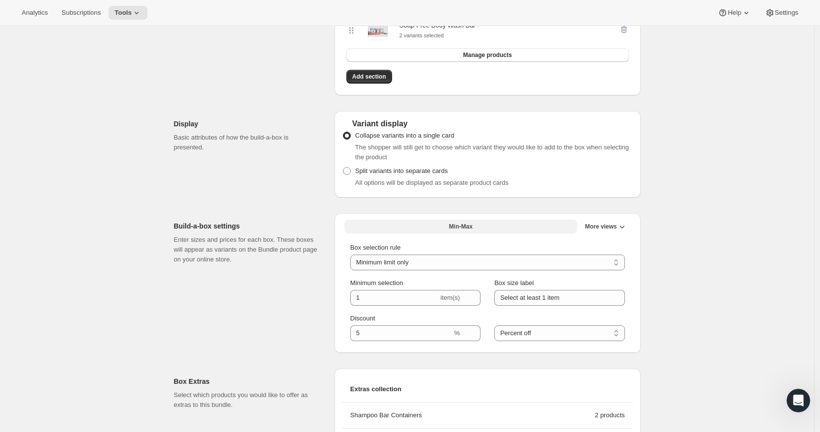
scroll to position [394, 0]
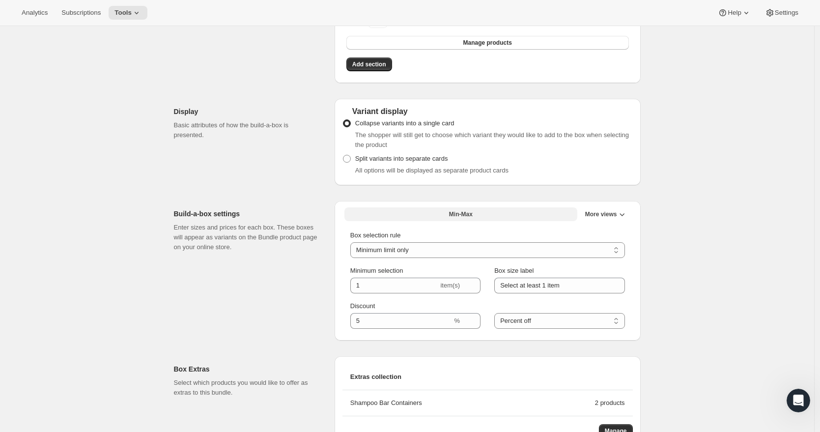
click at [458, 217] on span "Min-Max" at bounding box center [461, 214] width 24 height 8
click at [419, 254] on select "Minimum limit only Maximum limit only Minimum and Maximum limits" at bounding box center [487, 250] width 275 height 16
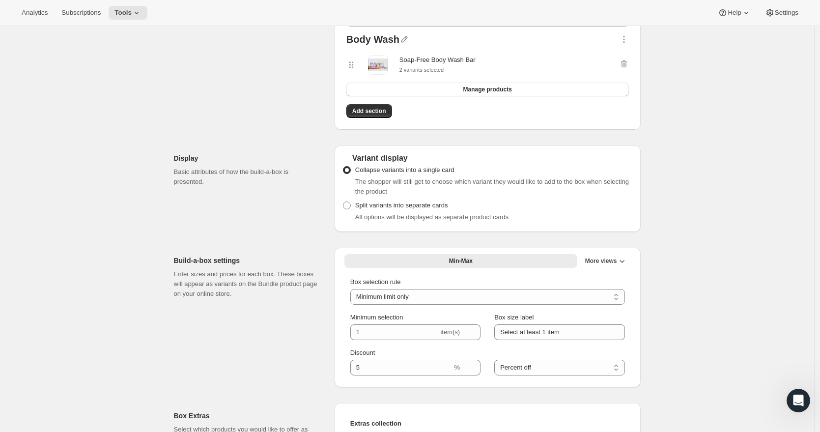
scroll to position [343, 0]
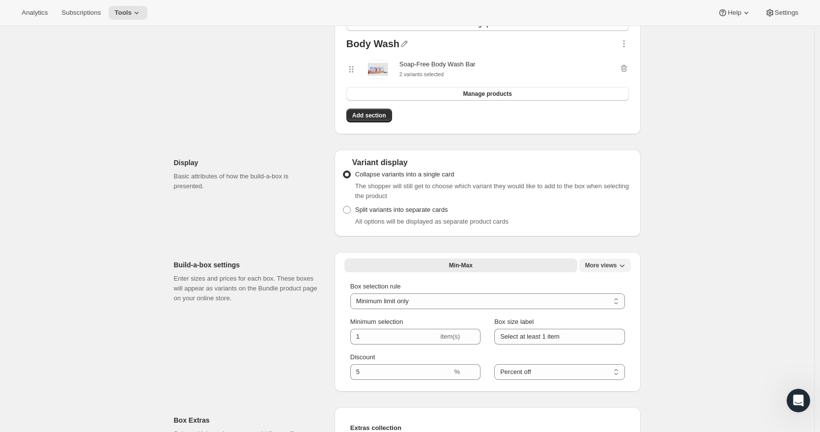
click at [595, 262] on span "More views" at bounding box center [601, 265] width 32 height 8
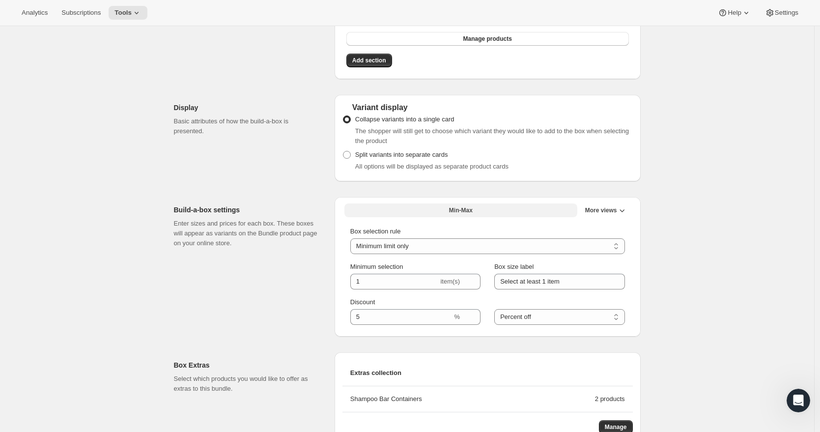
scroll to position [368, 0]
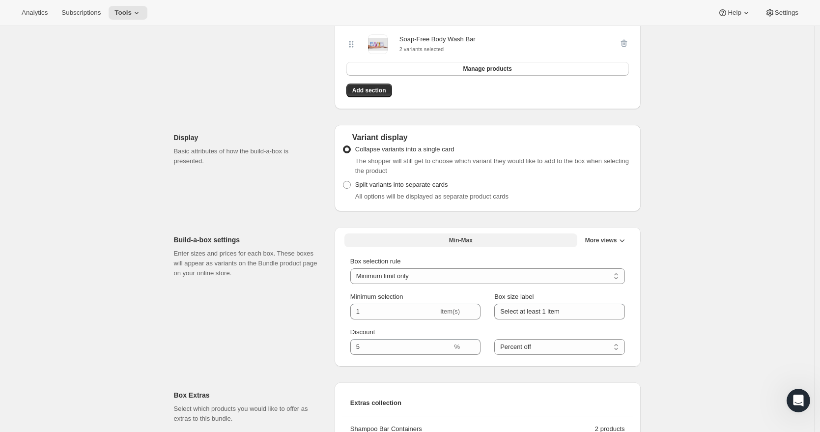
click at [462, 240] on span "Min-Max" at bounding box center [461, 240] width 24 height 8
click at [603, 240] on span "More views" at bounding box center [601, 240] width 32 height 8
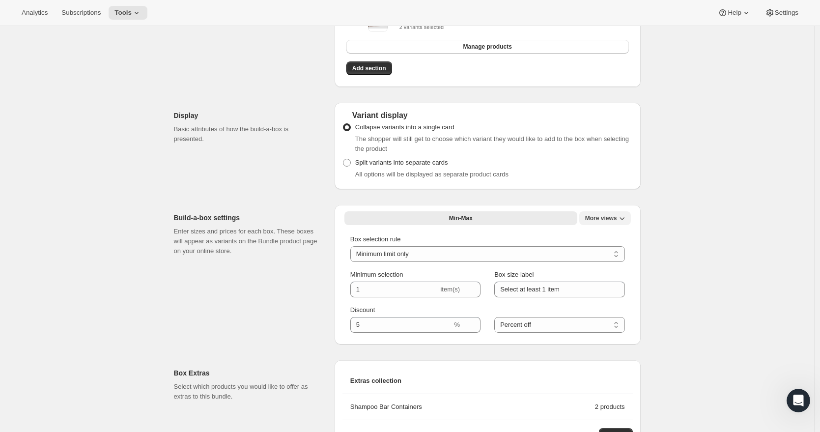
click at [610, 216] on span "More views" at bounding box center [601, 218] width 32 height 8
click at [506, 216] on button "Min-Max" at bounding box center [460, 216] width 233 height 14
click at [454, 213] on span "Min-Max" at bounding box center [461, 216] width 24 height 8
click at [430, 249] on select "Minimum limit only Maximum limit only Minimum and Maximum limits" at bounding box center [487, 252] width 275 height 16
select select "minMax"
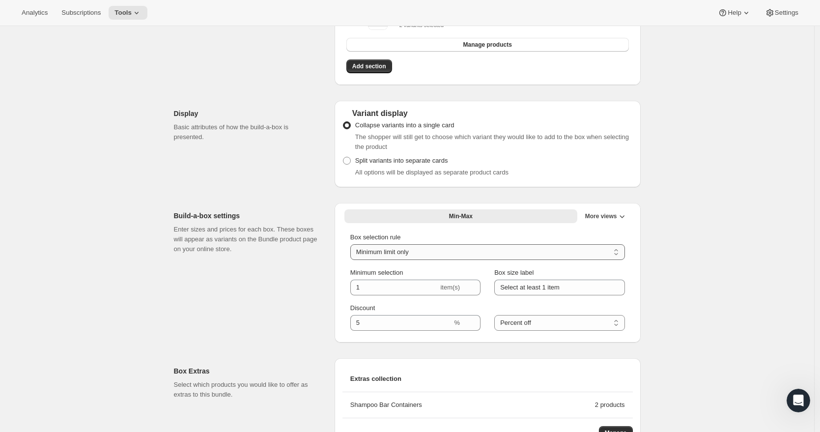
type input "6"
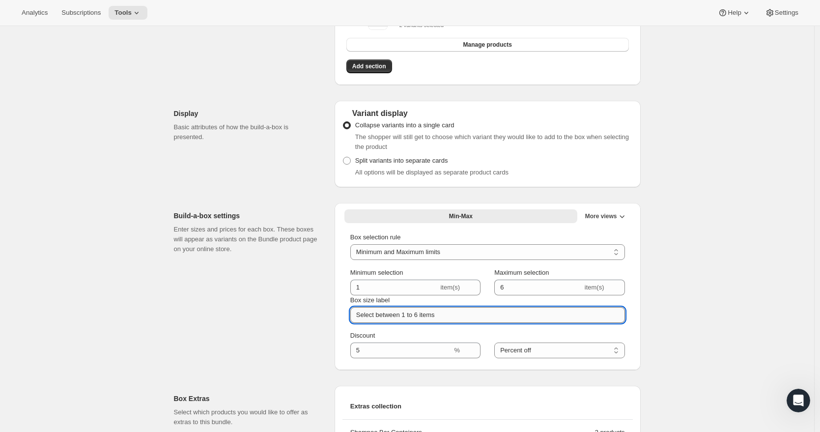
click at [423, 314] on input "Select between 1 to 6 items" at bounding box center [487, 315] width 275 height 16
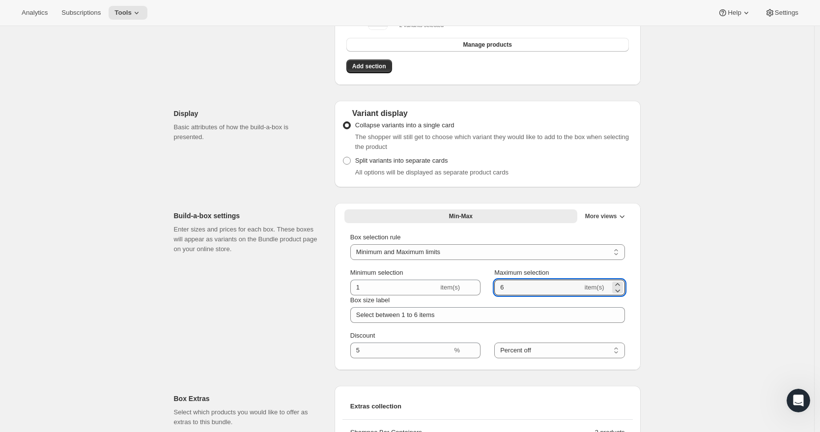
drag, startPoint x: 511, startPoint y: 286, endPoint x: 496, endPoint y: 287, distance: 15.2
click at [496, 287] on div "Minimum selection 1 item(s) Maximum selection 6 item(s)" at bounding box center [487, 282] width 275 height 28
click at [464, 216] on span "Min-Max" at bounding box center [461, 216] width 24 height 8
click at [450, 251] on select "Minimum limit only Maximum limit only Minimum and Maximum limits" at bounding box center [487, 252] width 275 height 16
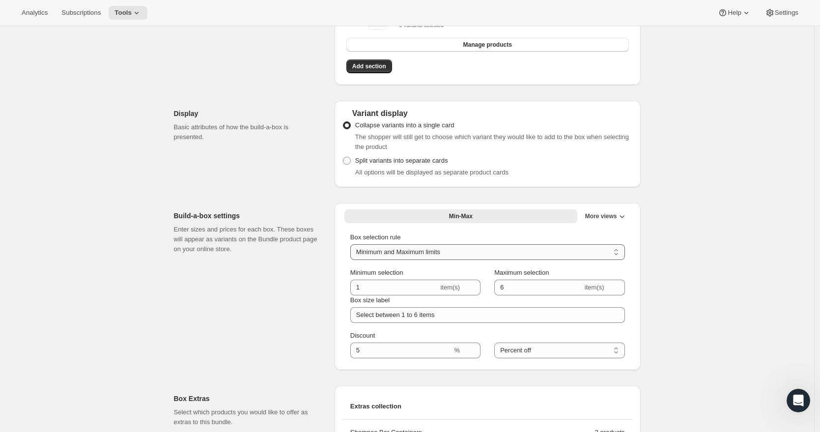
select select "minOnly"
type input "Select at least 1 item"
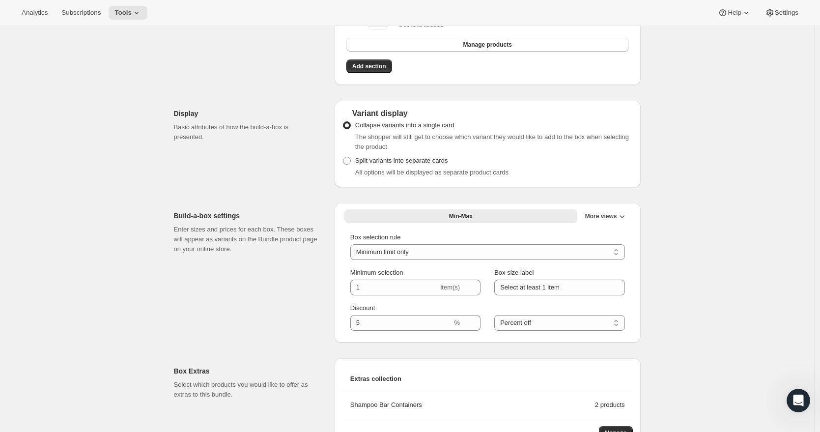
click at [496, 303] on label at bounding box center [495, 308] width 2 height 10
click at [497, 315] on select "Percent off Amount off" at bounding box center [559, 323] width 130 height 16
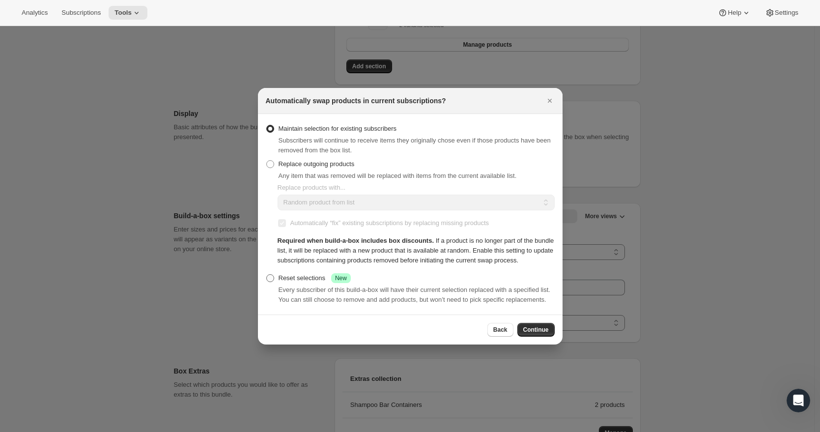
click at [269, 275] on span ":r1dh:" at bounding box center [270, 278] width 8 height 8
click at [267, 275] on input "Reset selections Success New" at bounding box center [266, 274] width 0 height 0
radio input "true"
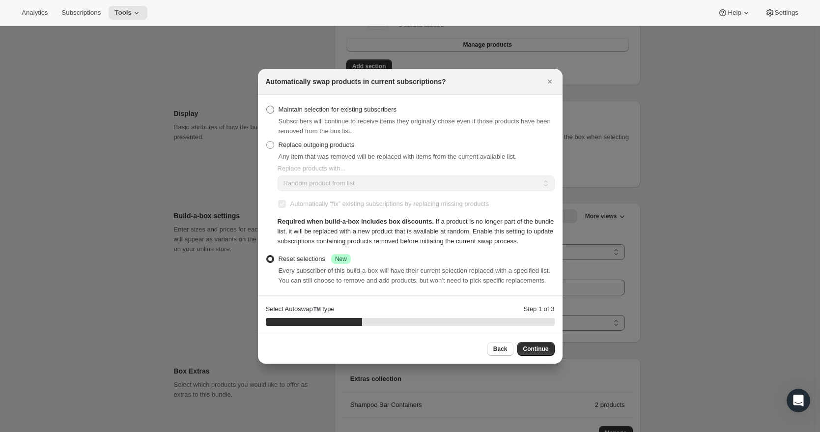
click at [269, 106] on span ":r1dh:" at bounding box center [270, 110] width 8 height 8
click at [267, 106] on input "Maintain selection for existing subscribers" at bounding box center [266, 106] width 0 height 0
radio input "true"
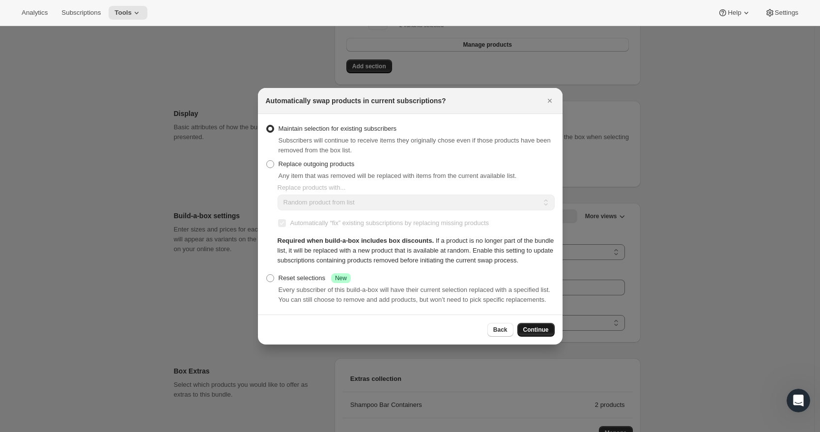
click at [537, 334] on span "Continue" at bounding box center [536, 330] width 26 height 8
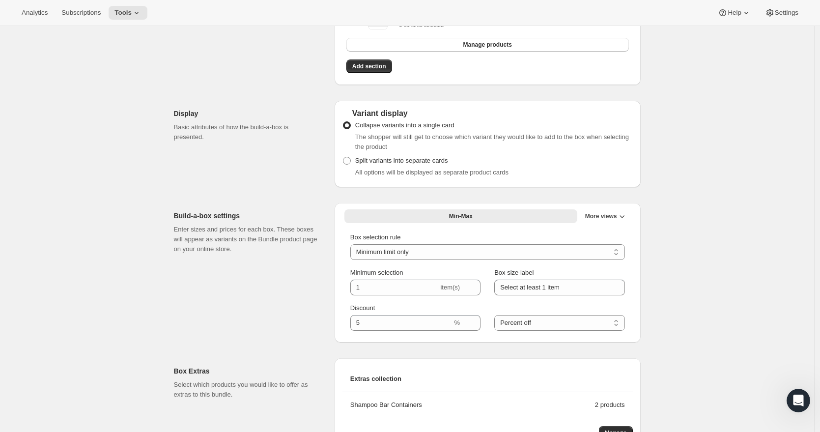
scroll to position [0, 0]
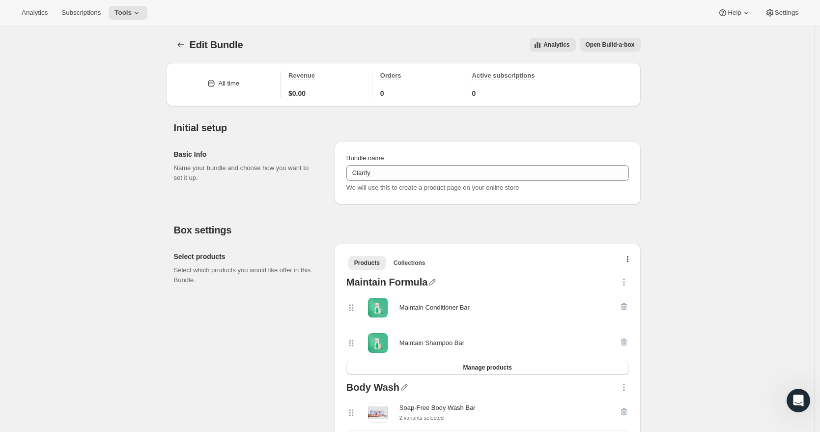
click at [613, 47] on span "Open Build-a-box" at bounding box center [610, 45] width 49 height 8
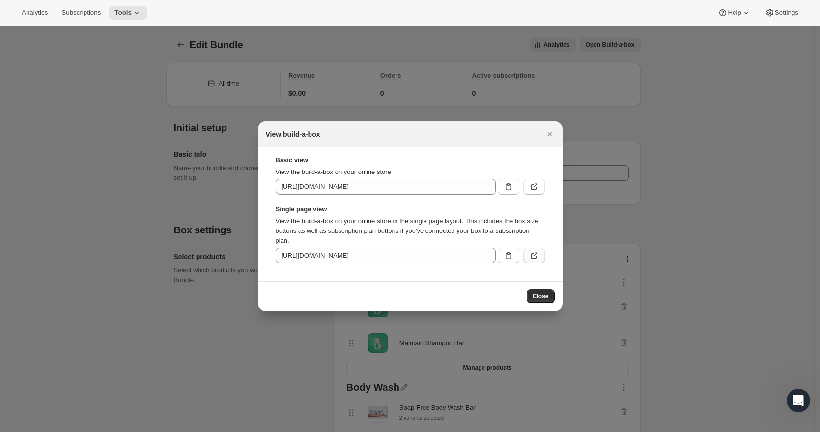
click at [530, 254] on icon ":r1f7:" at bounding box center [534, 256] width 10 height 10
click at [549, 123] on div "View build-a-box" at bounding box center [410, 134] width 305 height 26
click at [548, 131] on icon "Close" at bounding box center [550, 134] width 10 height 10
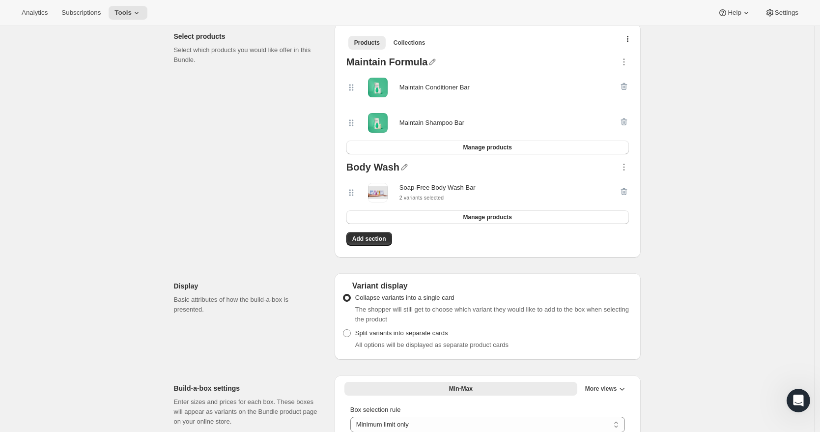
scroll to position [243, 0]
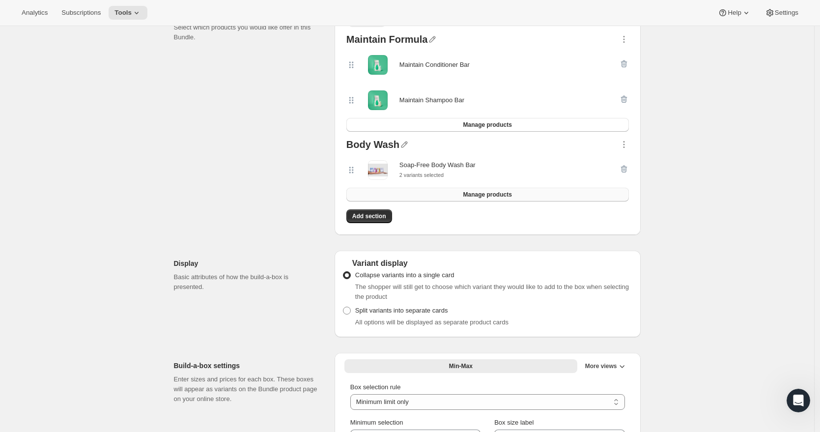
click at [495, 193] on span "Manage products" at bounding box center [487, 195] width 49 height 8
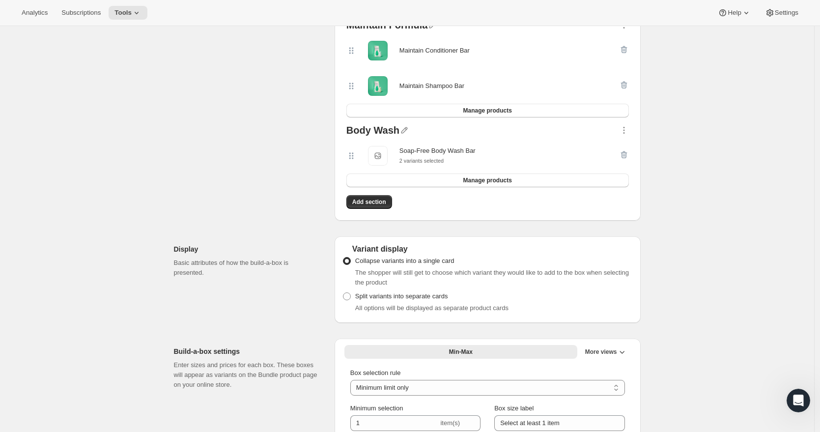
scroll to position [265, 0]
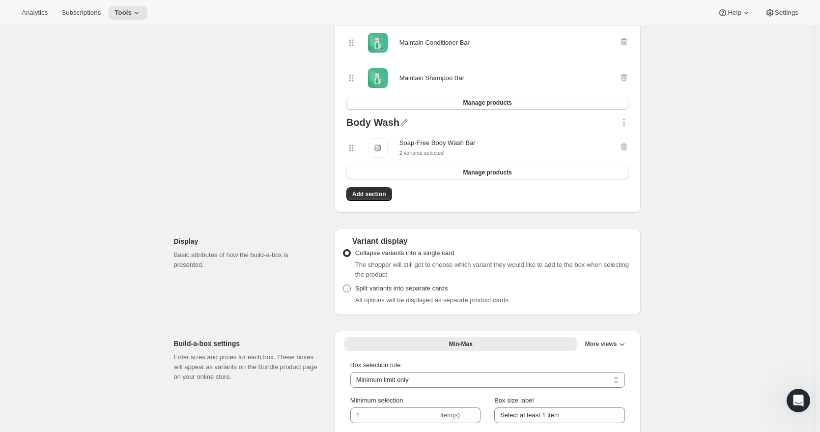
click at [350, 290] on span at bounding box center [347, 288] width 8 height 8
click at [343, 285] on input "Split variants into separate cards" at bounding box center [343, 284] width 0 height 0
radio input "true"
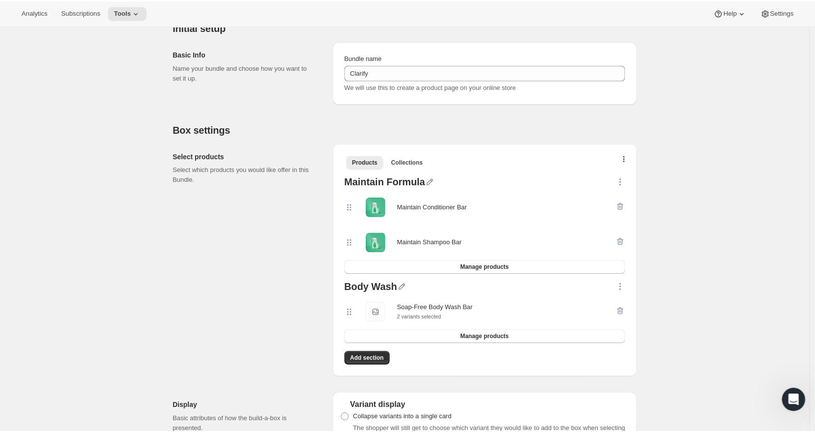
scroll to position [0, 0]
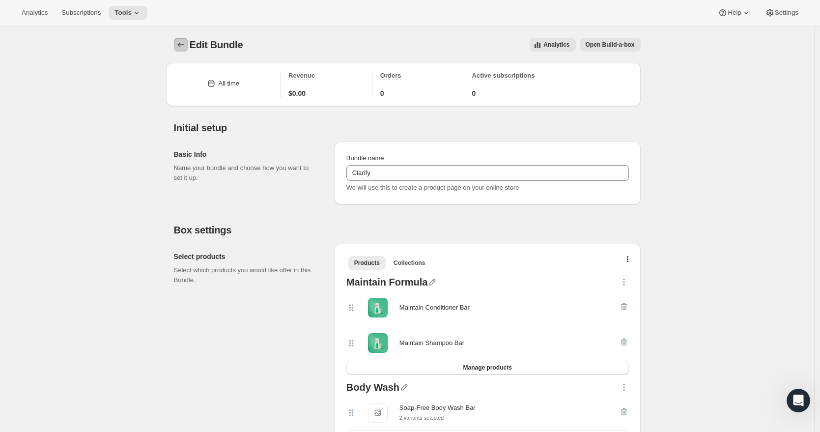
click at [186, 46] on icon "Bundles" at bounding box center [181, 45] width 10 height 10
radio input "true"
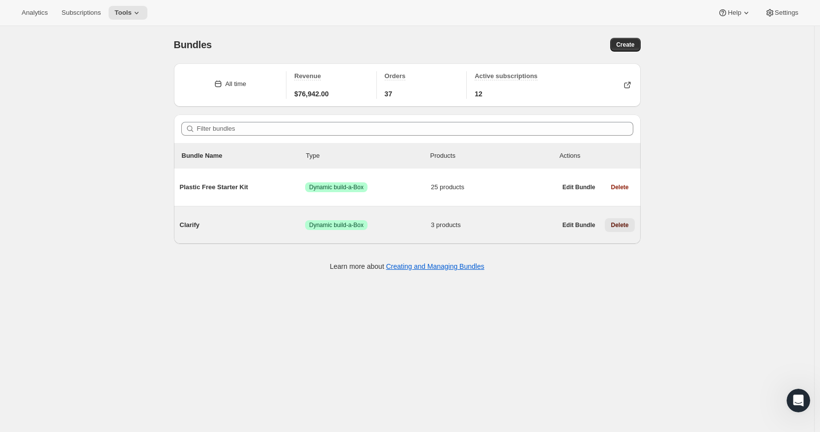
click at [622, 226] on span "Delete" at bounding box center [620, 225] width 18 height 8
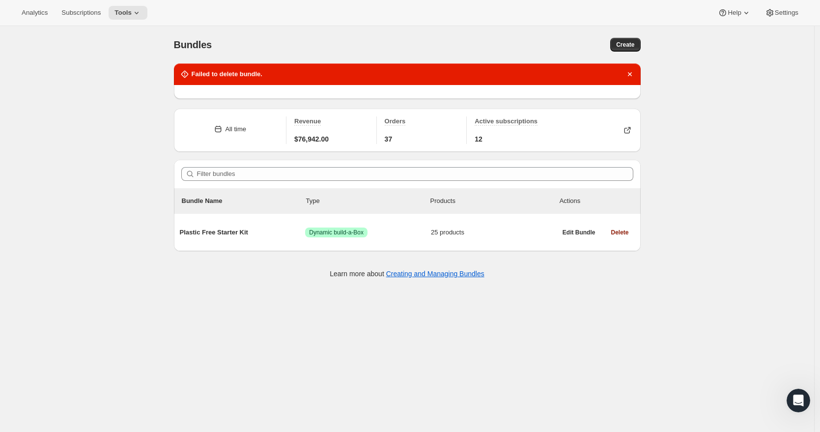
click at [99, 71] on div "Bundles. This page is ready Bundles Create Failed to delete bundle. All time Re…" at bounding box center [407, 242] width 814 height 432
